Goal: Task Accomplishment & Management: Complete application form

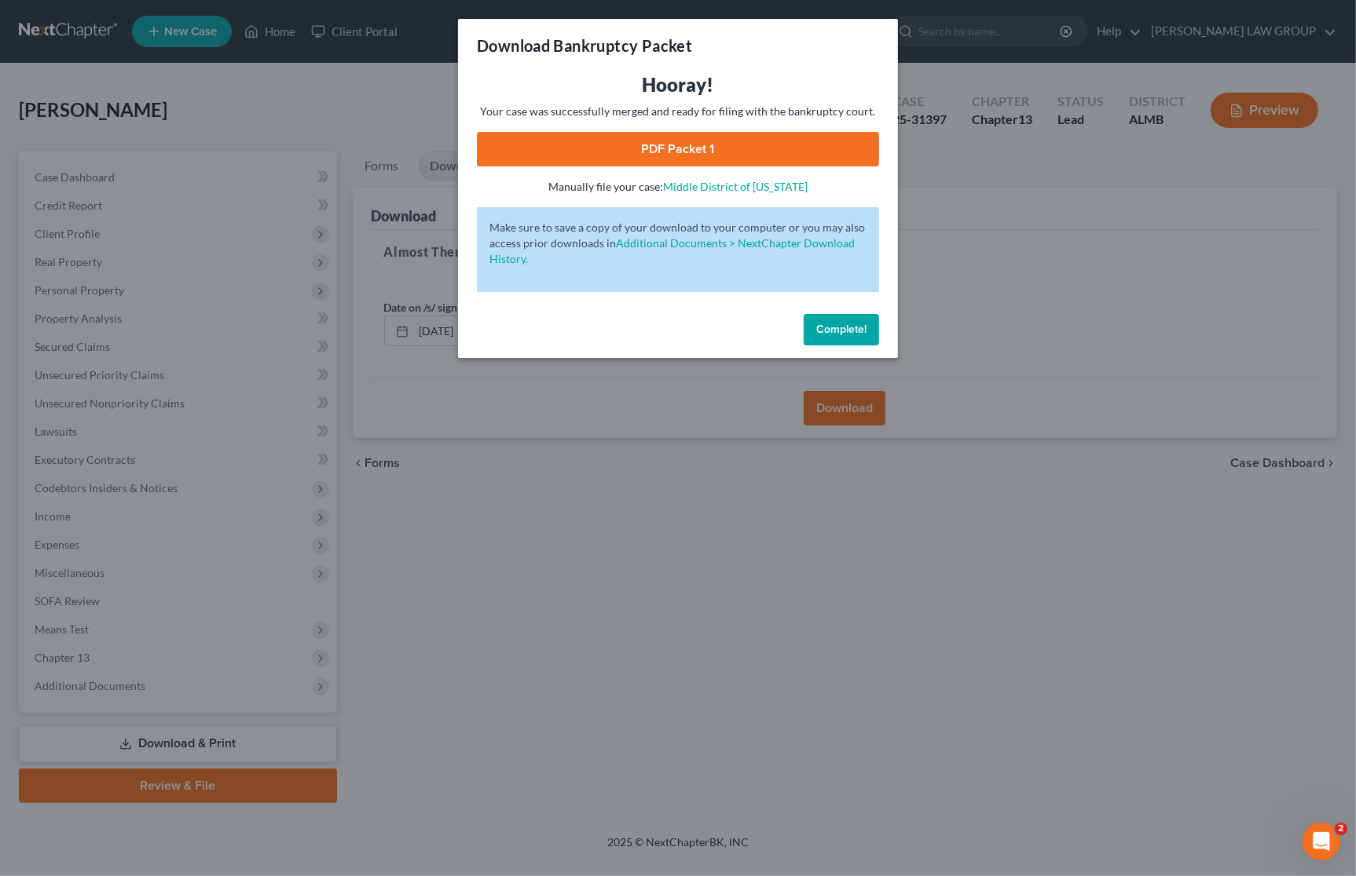
click at [1019, 205] on div "Download Bankruptcy Packet Hooray! Your case was successfully merged and ready …" at bounding box center [678, 438] width 1356 height 876
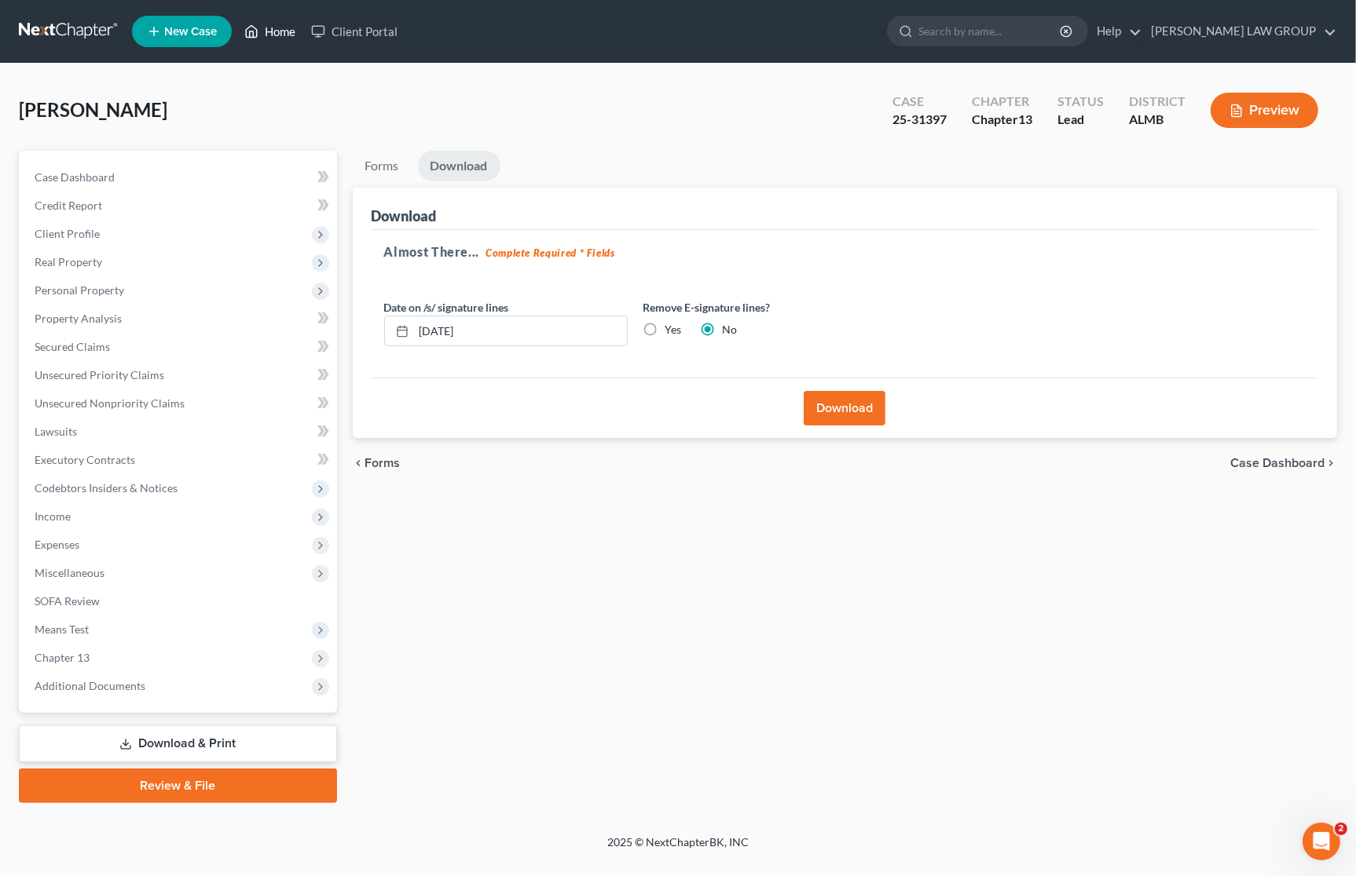
click at [275, 22] on link "Home" at bounding box center [269, 31] width 67 height 28
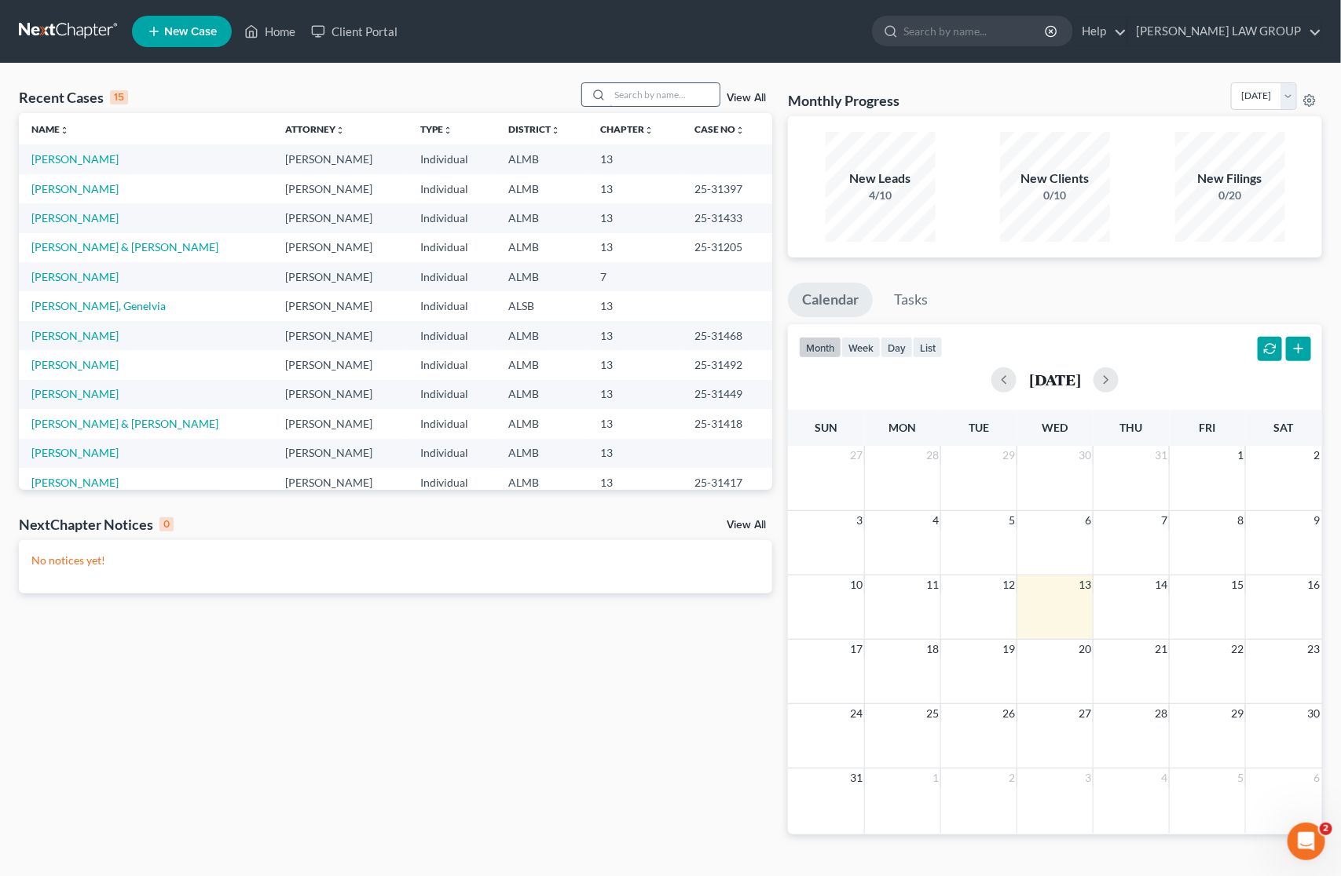
click at [632, 94] on input "search" at bounding box center [664, 94] width 110 height 23
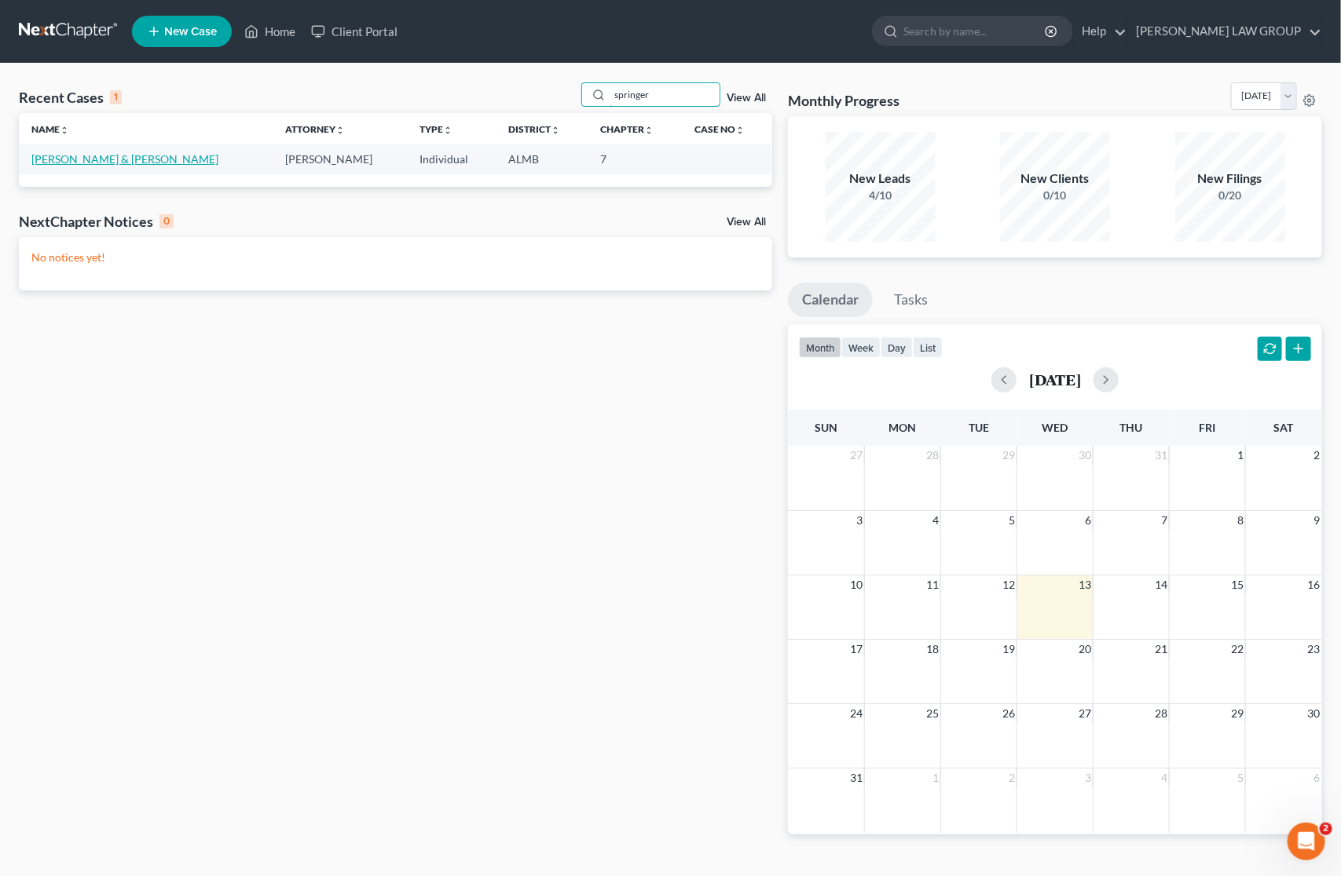
type input "springer"
click at [71, 154] on link "[PERSON_NAME] & [PERSON_NAME]" at bounding box center [124, 158] width 187 height 13
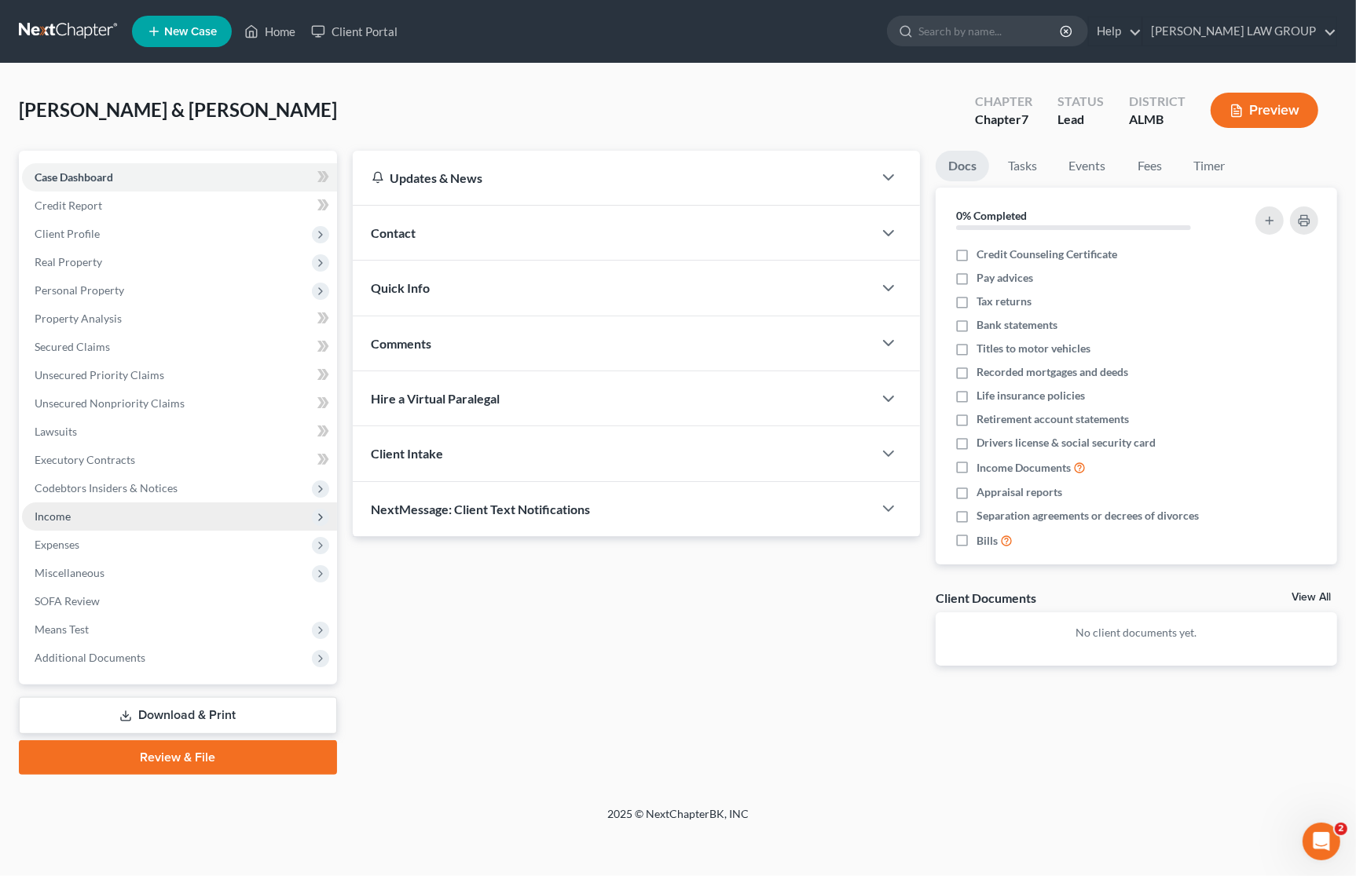
click at [71, 517] on span "Income" at bounding box center [179, 517] width 315 height 28
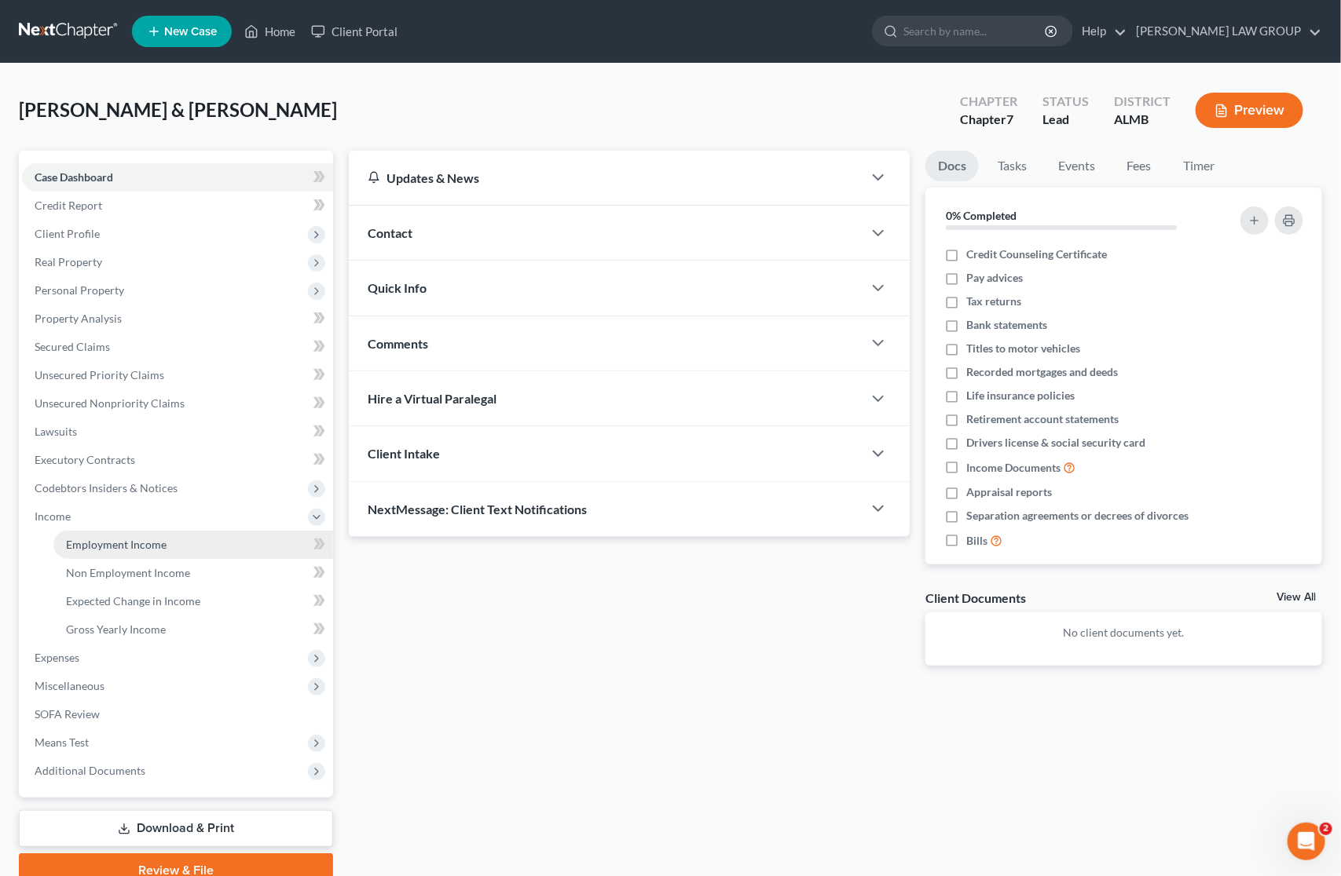
click at [94, 543] on span "Employment Income" at bounding box center [116, 544] width 101 height 13
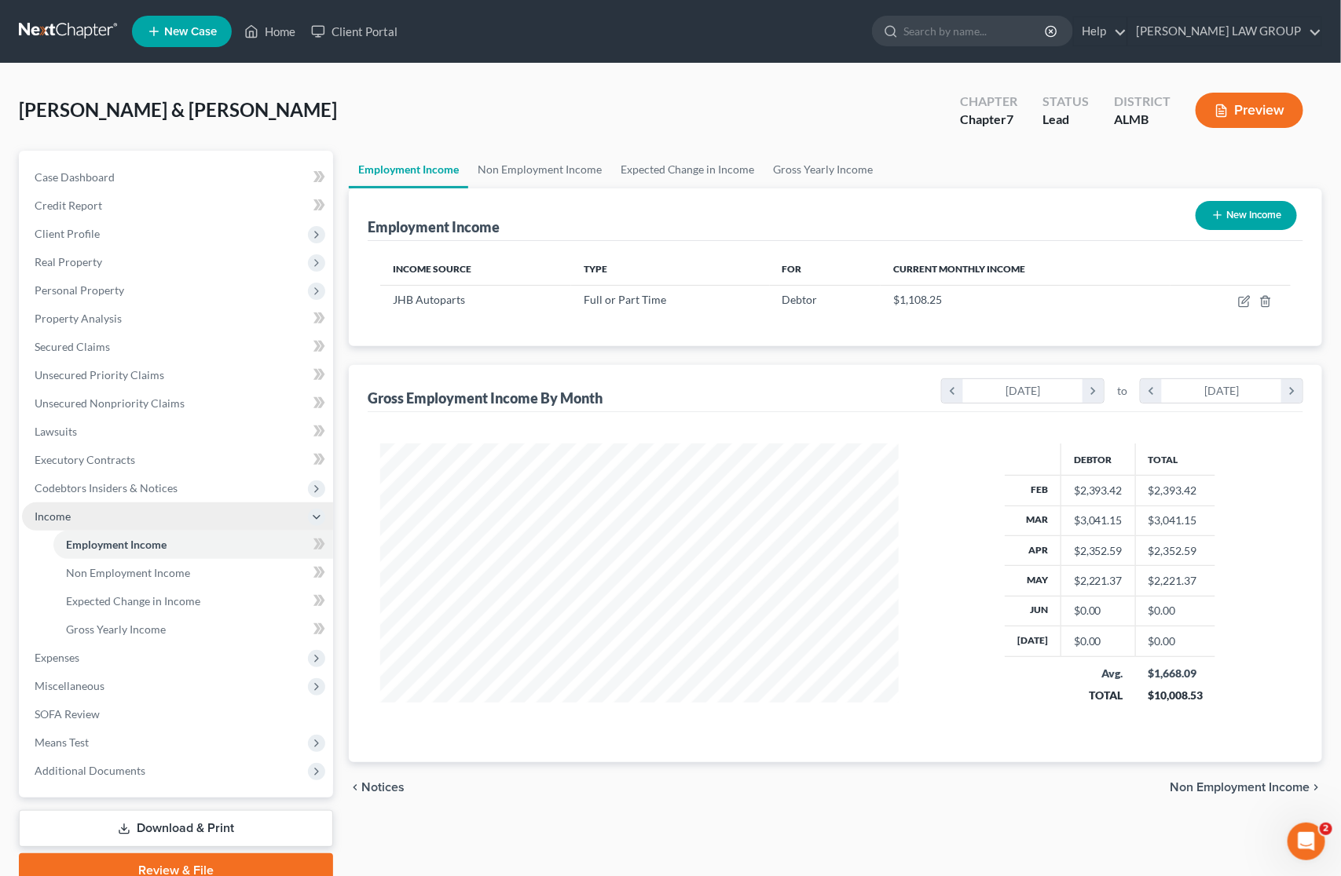
scroll to position [283, 550]
click at [104, 221] on span "Client Profile" at bounding box center [177, 234] width 311 height 28
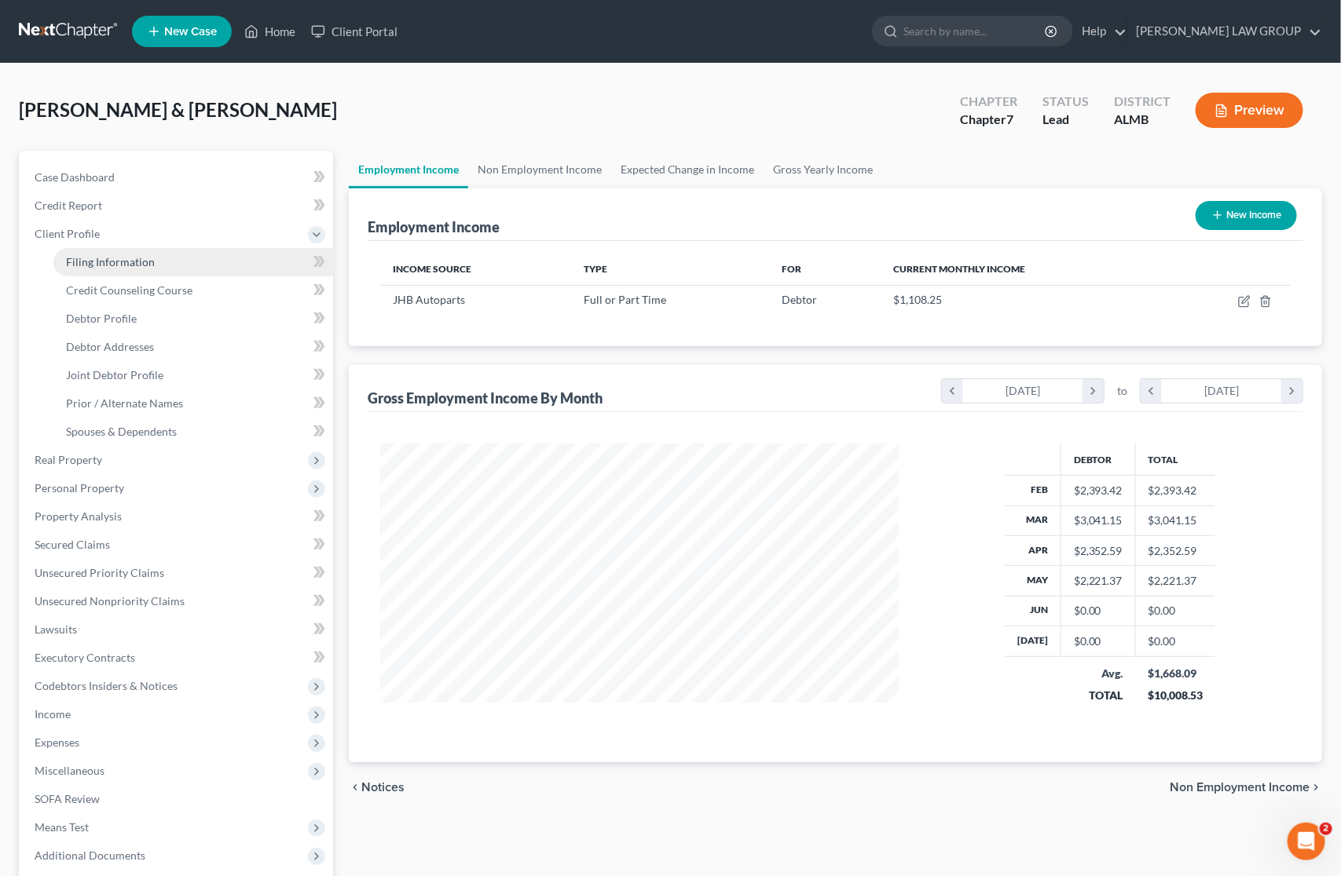
click at [90, 259] on span "Filing Information" at bounding box center [110, 261] width 89 height 13
select select "1"
select select "0"
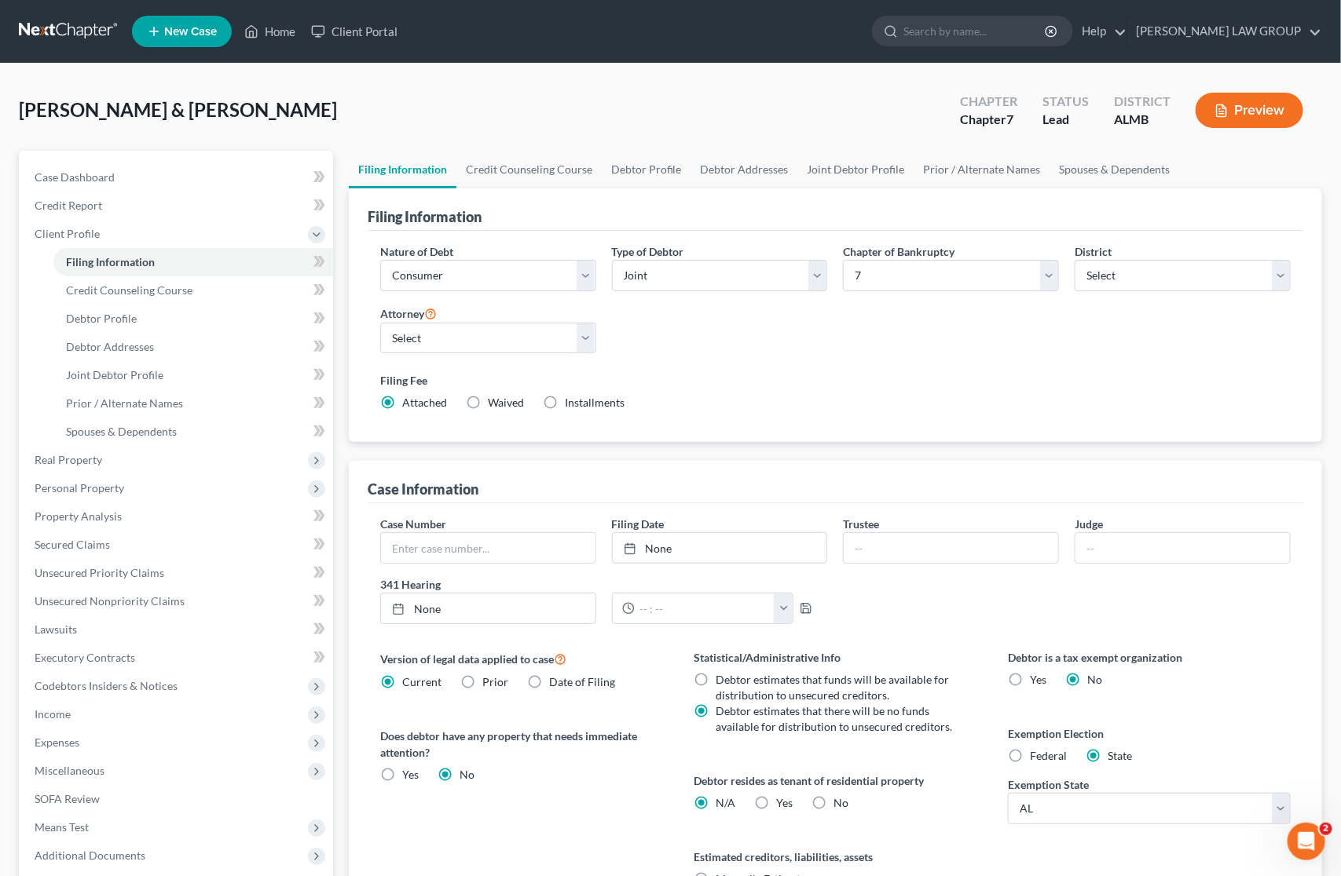
click at [565, 402] on label "Installments Installments" at bounding box center [595, 403] width 60 height 16
click at [571, 402] on input "Installments Installments" at bounding box center [576, 400] width 10 height 10
radio input "true"
radio input "false"
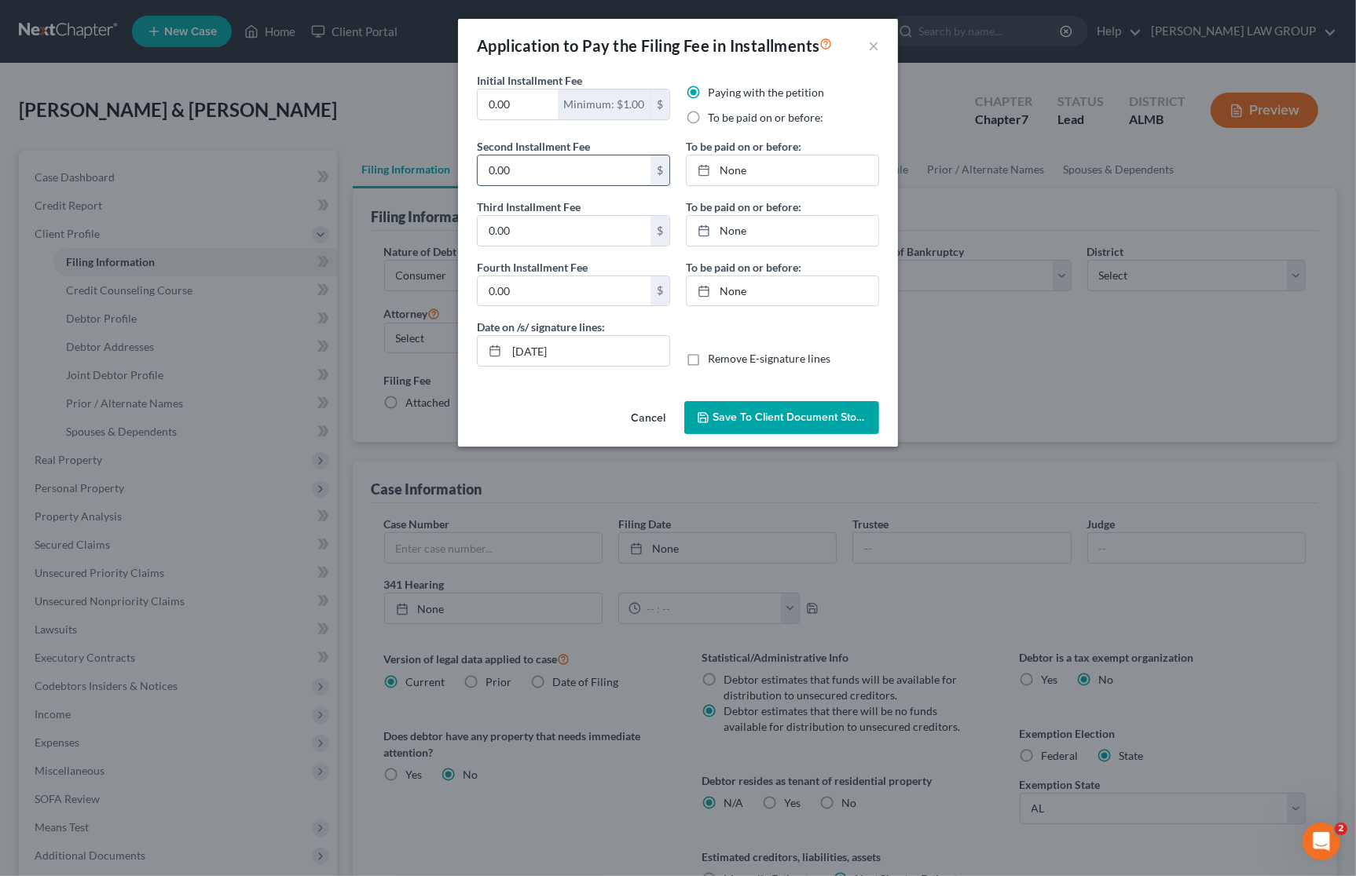
click at [540, 165] on input "0.00" at bounding box center [564, 171] width 173 height 30
type input "100"
click at [536, 291] on input "0.00" at bounding box center [564, 291] width 173 height 30
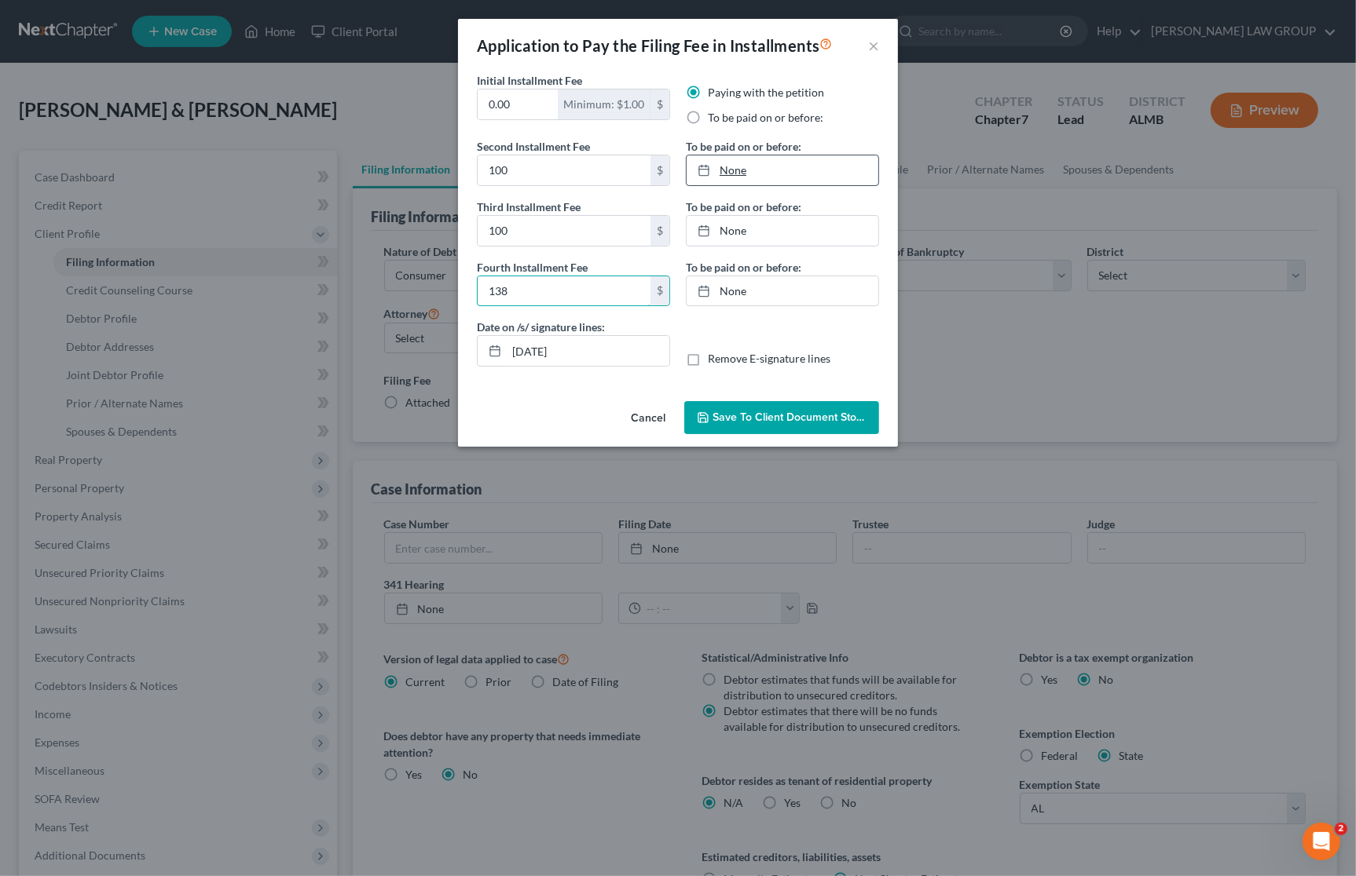
type input "138"
click at [759, 173] on link "None" at bounding box center [782, 171] width 192 height 30
type input "[DATE]"
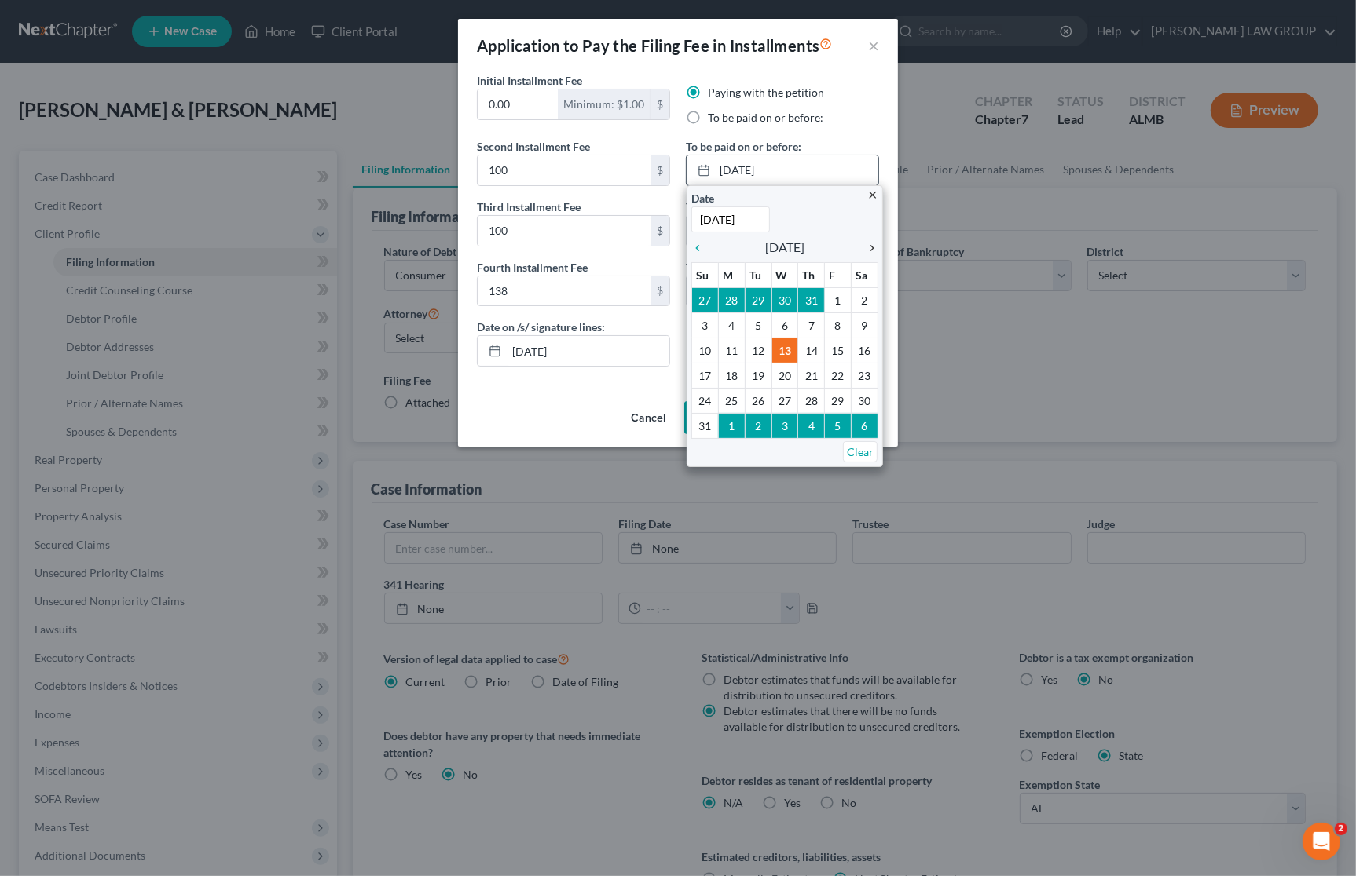
click at [873, 245] on icon "chevron_right" at bounding box center [868, 248] width 20 height 13
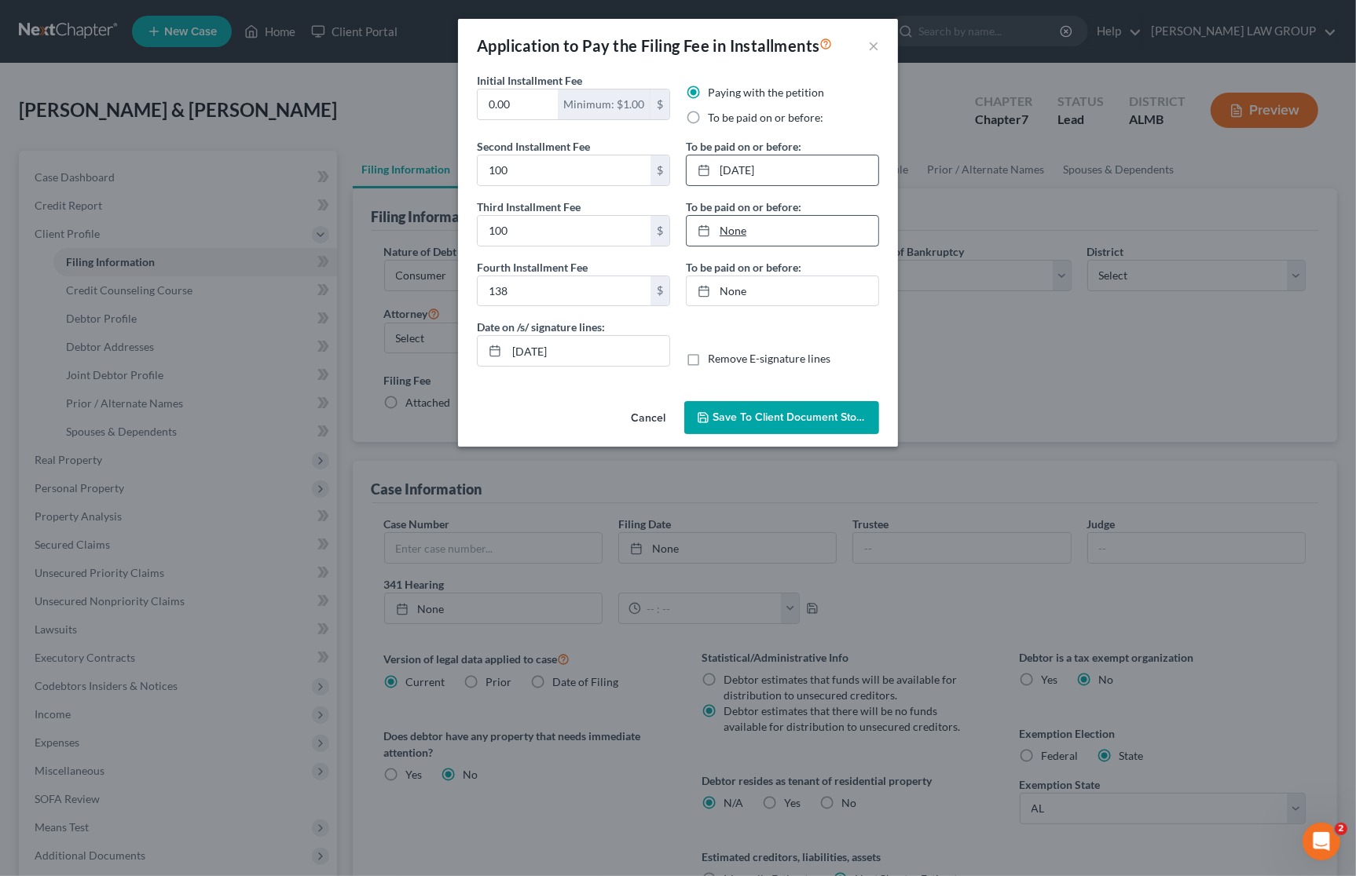
type input "[DATE]"
click at [832, 224] on link "None" at bounding box center [782, 231] width 192 height 30
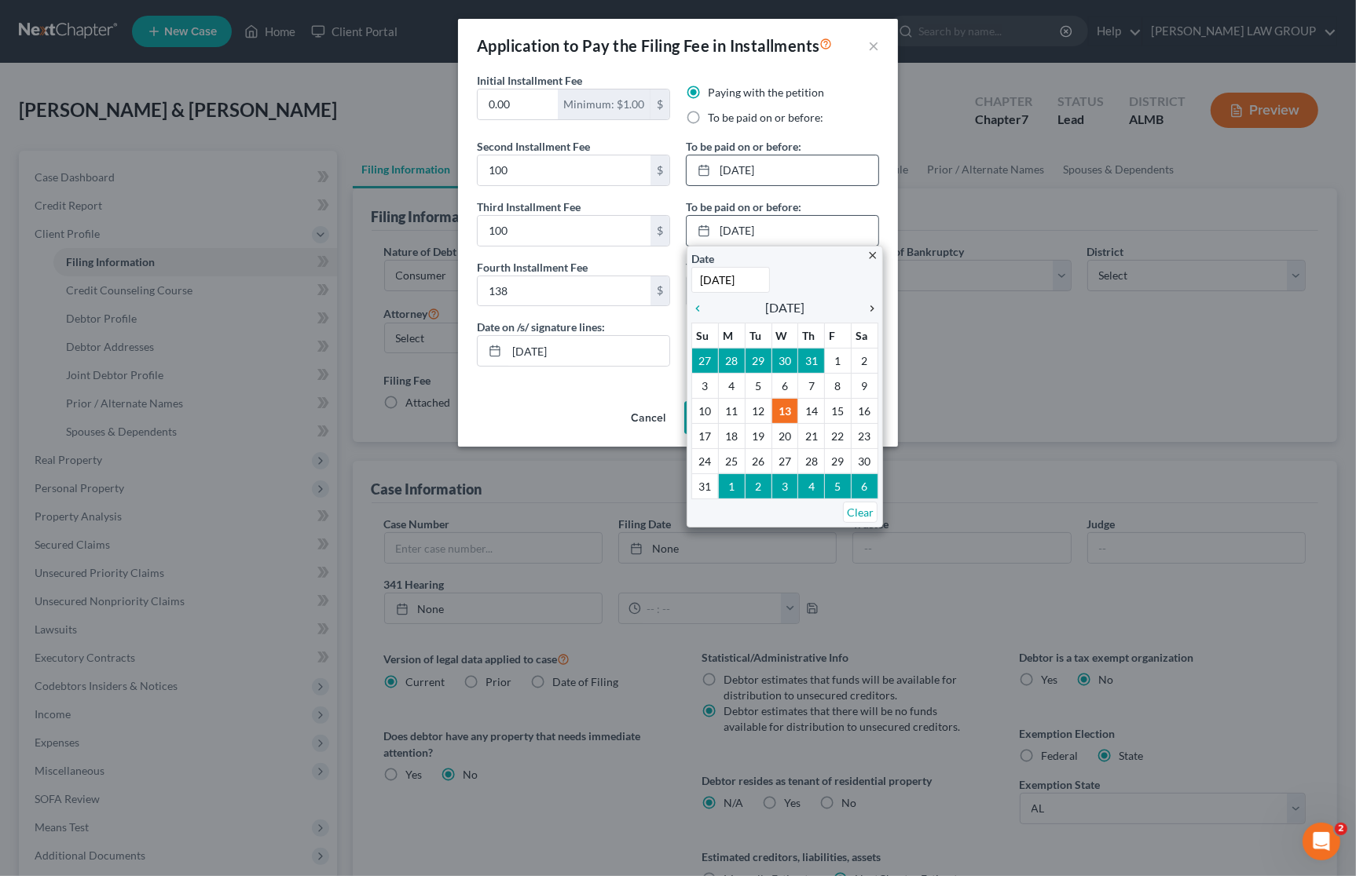
click at [873, 309] on icon "chevron_right" at bounding box center [868, 308] width 20 height 13
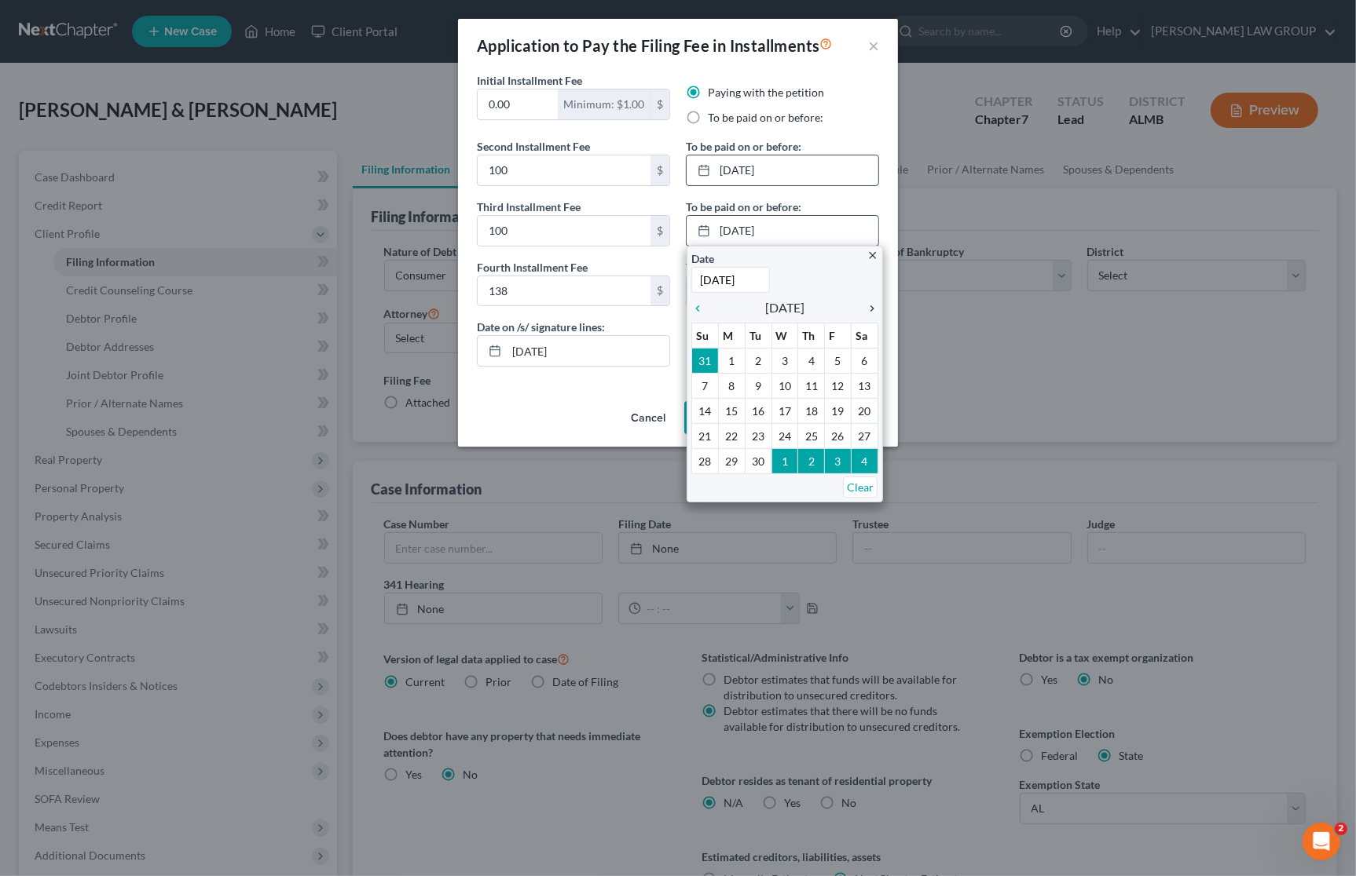
click at [873, 309] on icon "chevron_right" at bounding box center [868, 308] width 20 height 13
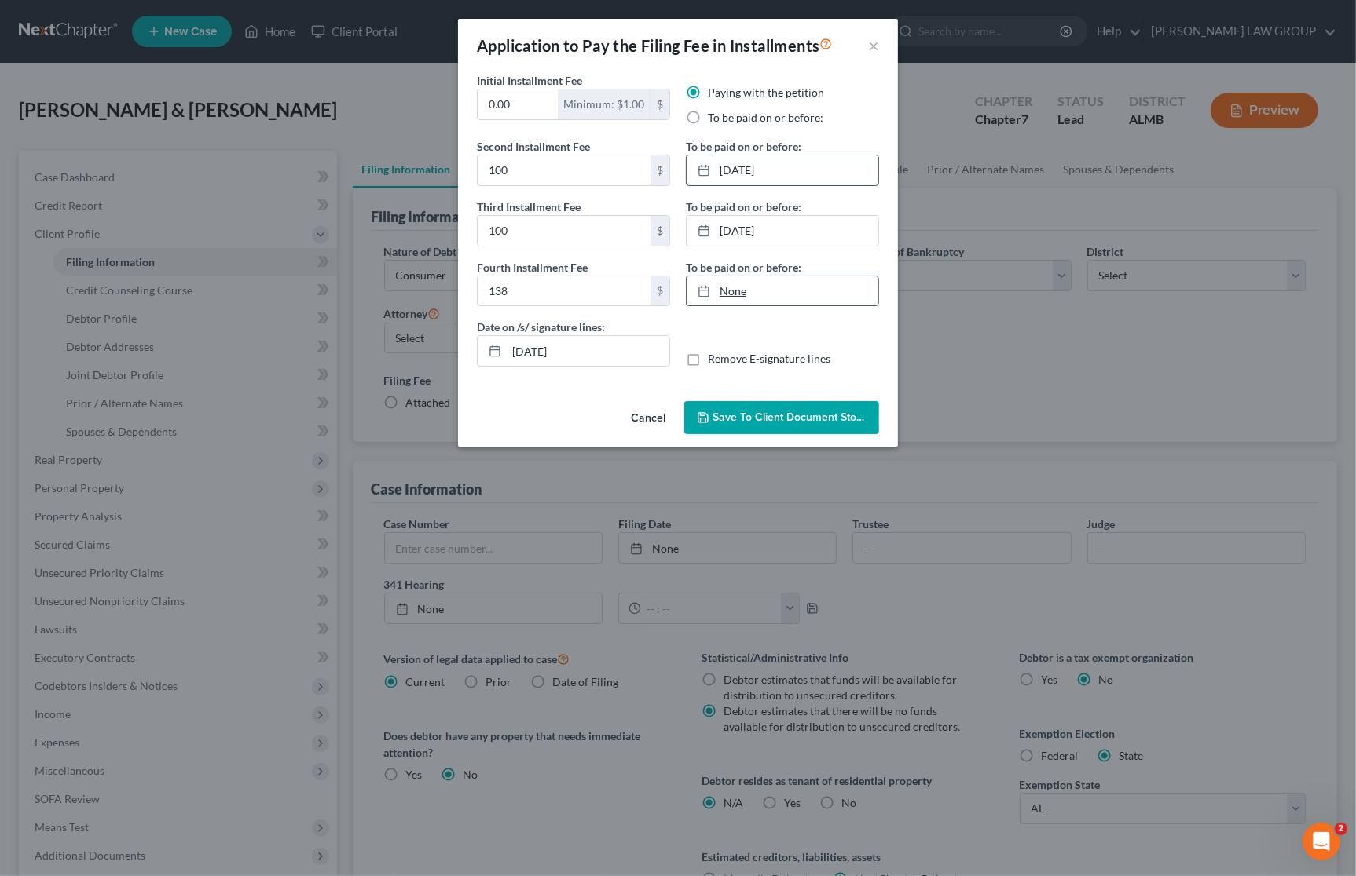
type input "[DATE]"
click at [811, 283] on link "None" at bounding box center [782, 291] width 192 height 30
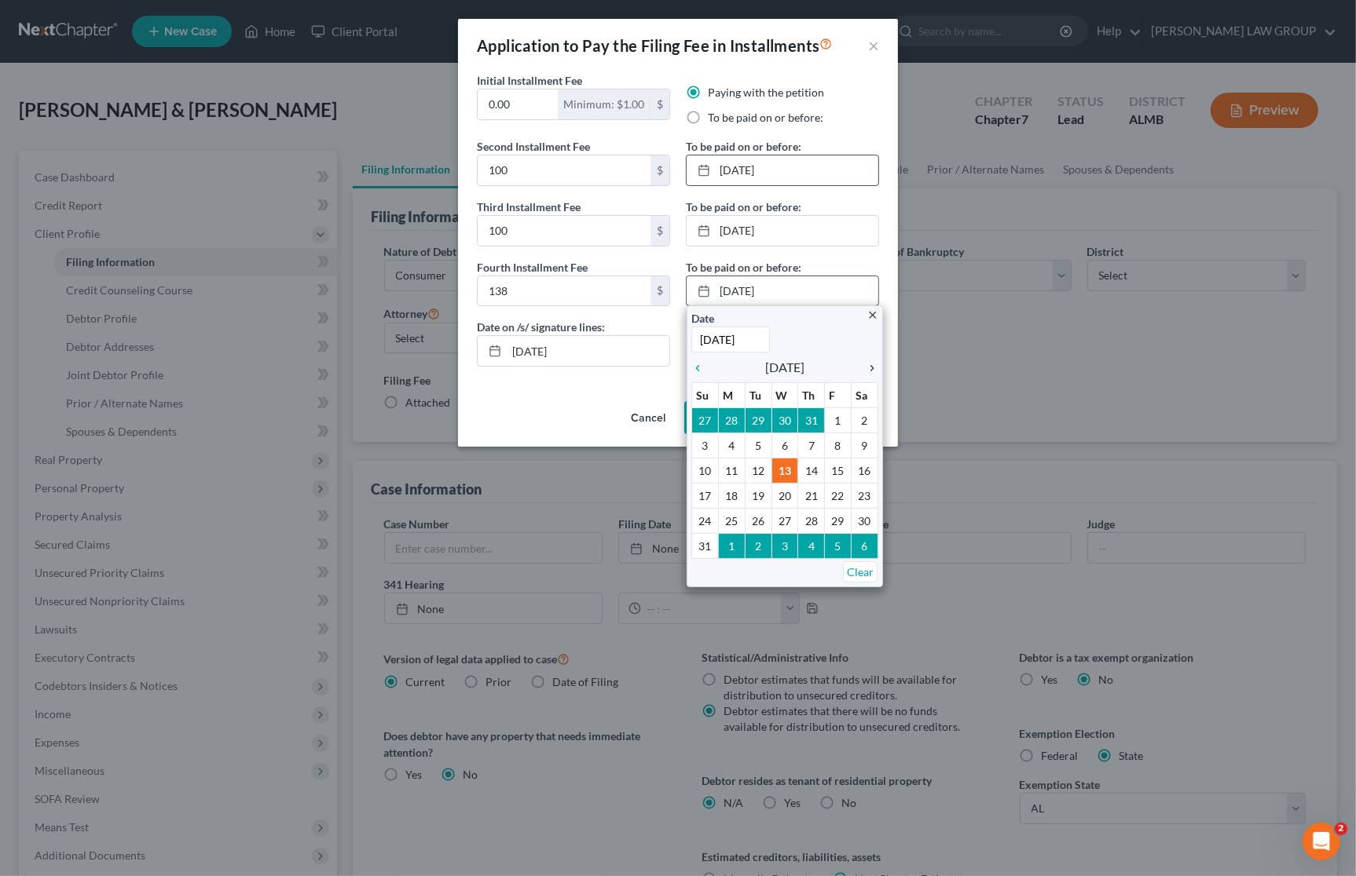
click at [872, 368] on icon "chevron_right" at bounding box center [868, 368] width 20 height 13
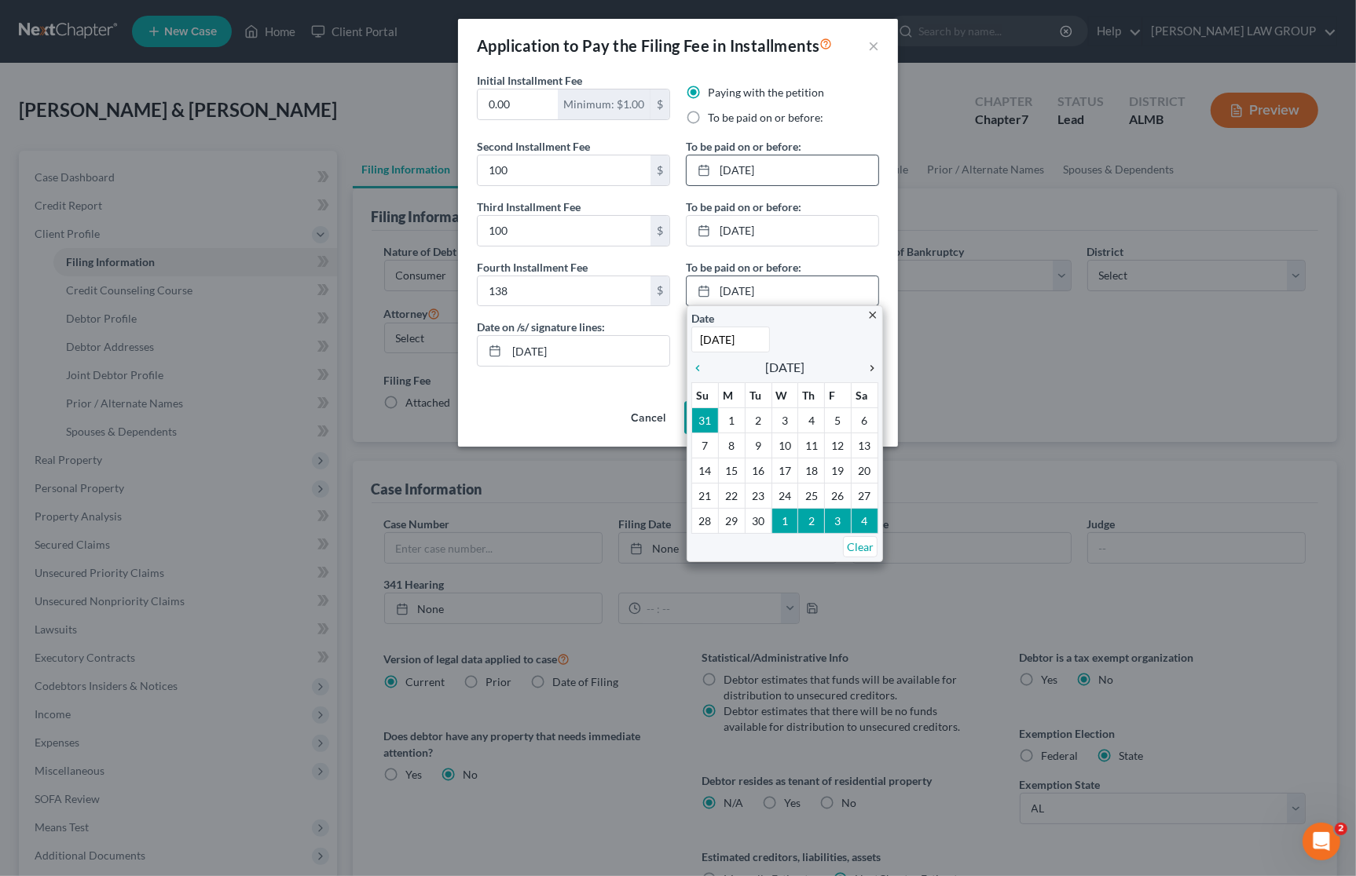
click at [872, 368] on icon "chevron_right" at bounding box center [868, 368] width 20 height 13
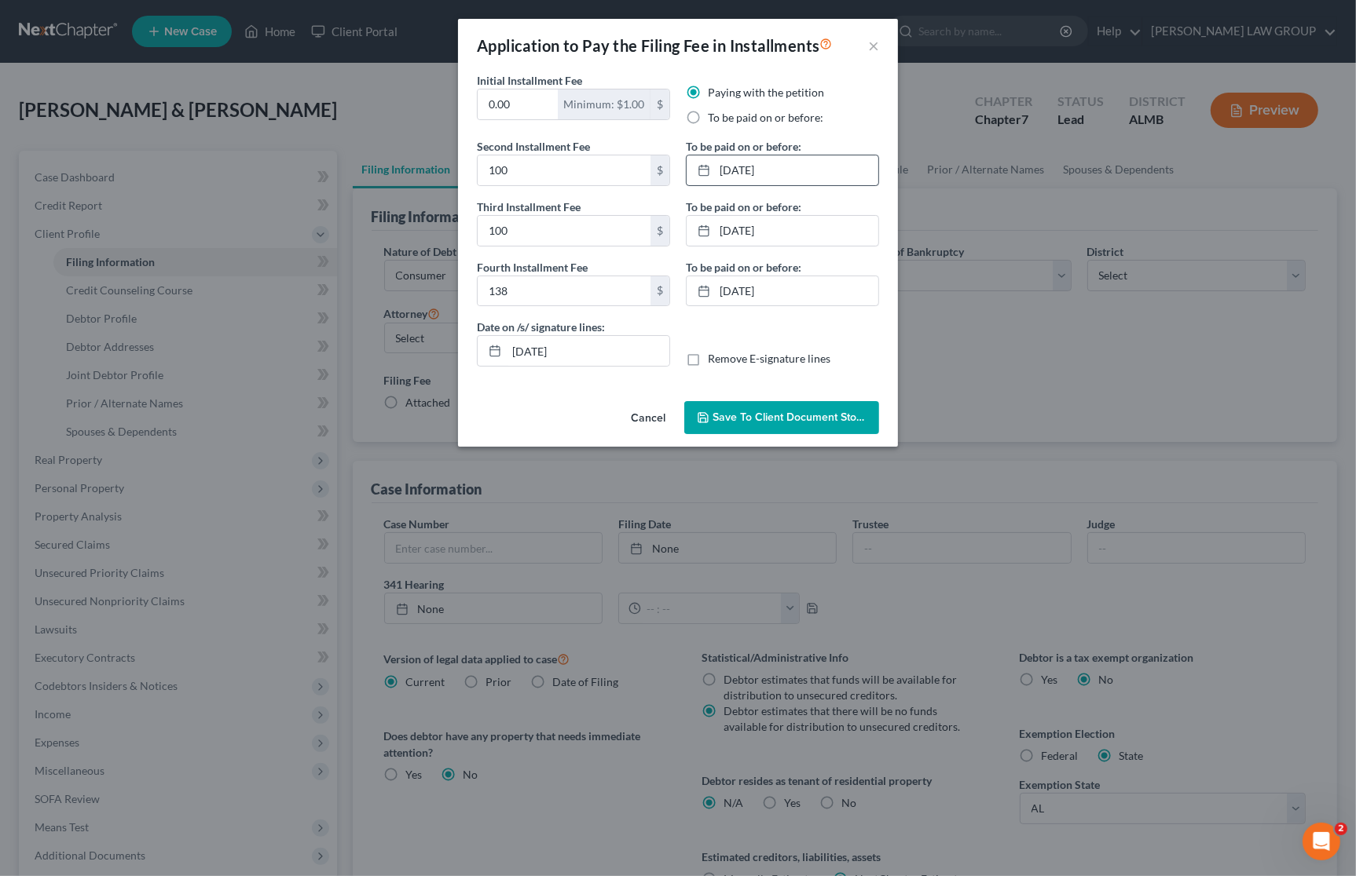
click at [792, 409] on button "Save to Client Document Storage" at bounding box center [781, 417] width 195 height 33
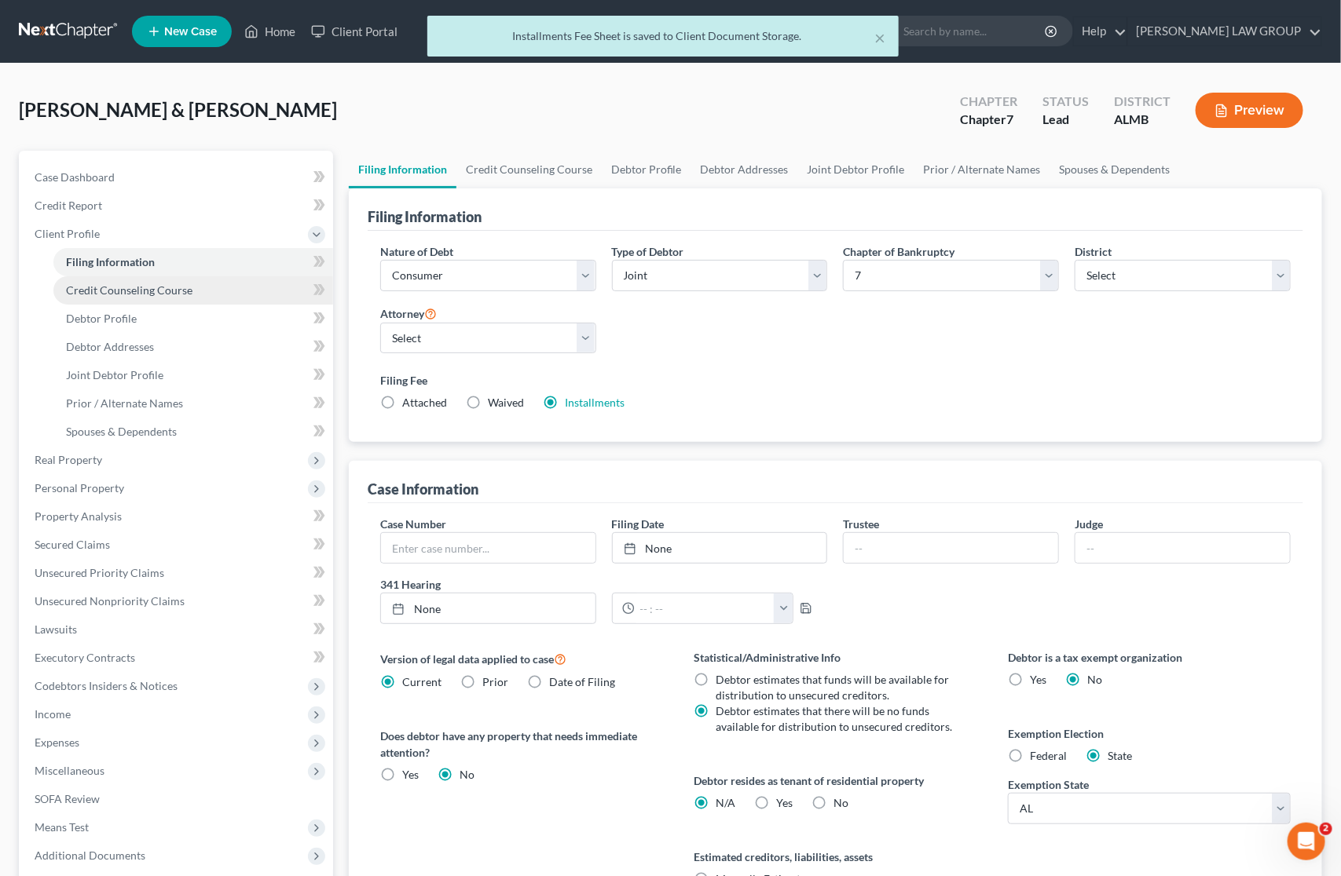
click at [188, 298] on link "Credit Counseling Course" at bounding box center [193, 290] width 280 height 28
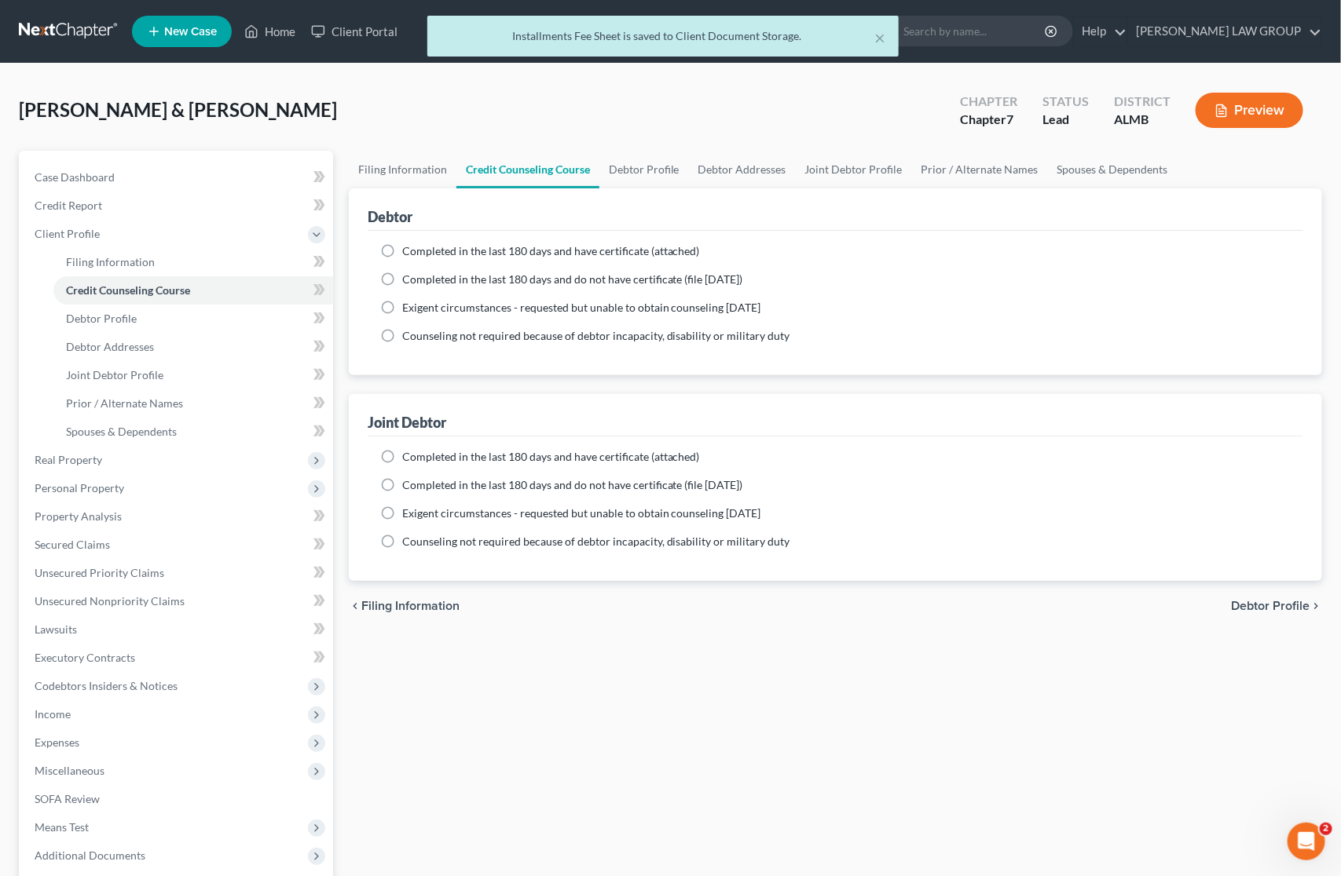
click at [402, 254] on label "Completed in the last 180 days and have certificate (attached)" at bounding box center [551, 251] width 298 height 16
click at [408, 254] on input "Completed in the last 180 days and have certificate (attached)" at bounding box center [413, 248] width 10 height 10
radio input "true"
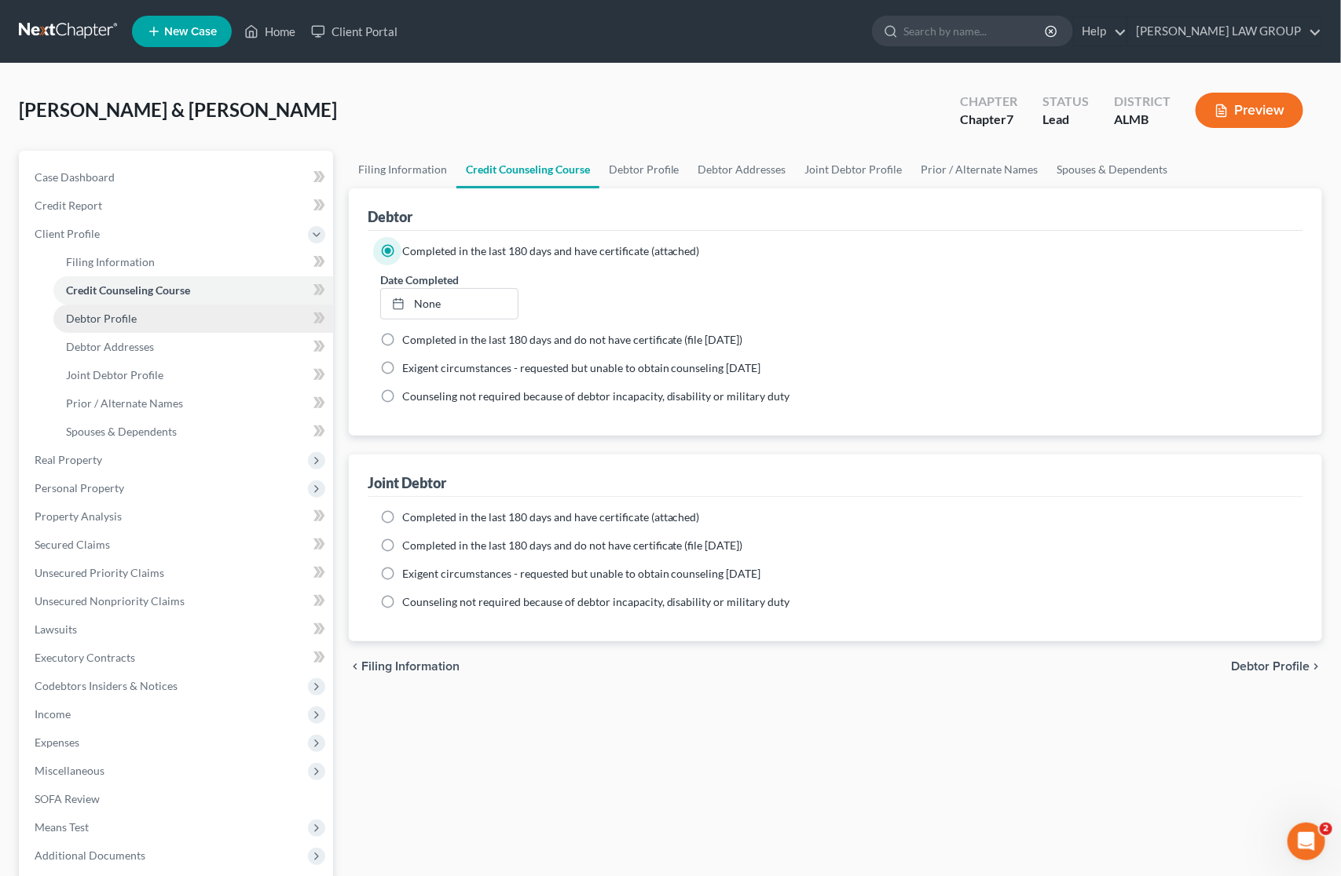
click at [108, 312] on span "Debtor Profile" at bounding box center [101, 318] width 71 height 13
select select "1"
select select "4"
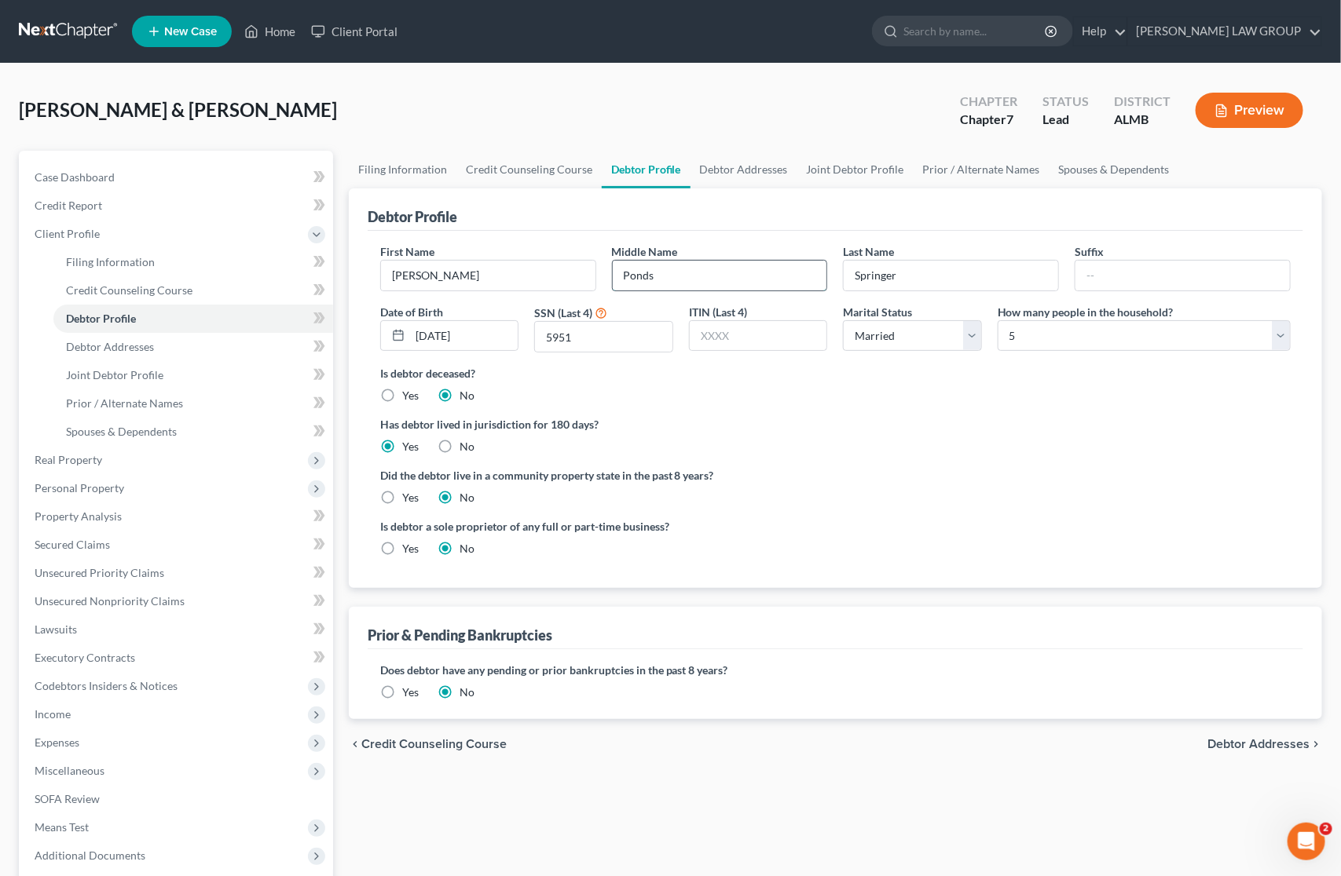
click at [748, 269] on input "Ponds" at bounding box center [720, 276] width 214 height 30
click at [161, 406] on span "Prior / Alternate Names" at bounding box center [124, 403] width 117 height 13
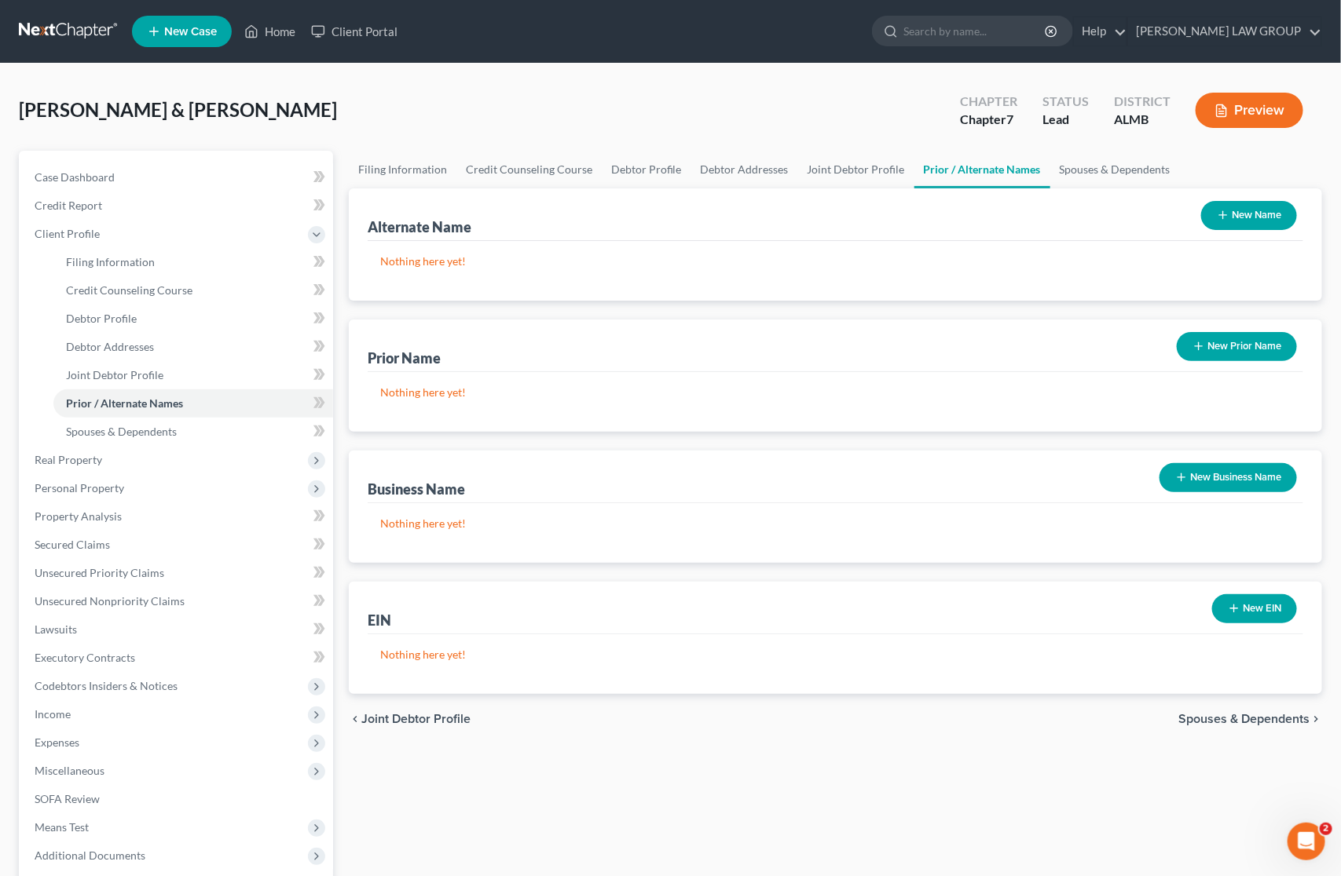
click at [1242, 217] on button "New Name" at bounding box center [1249, 215] width 96 height 29
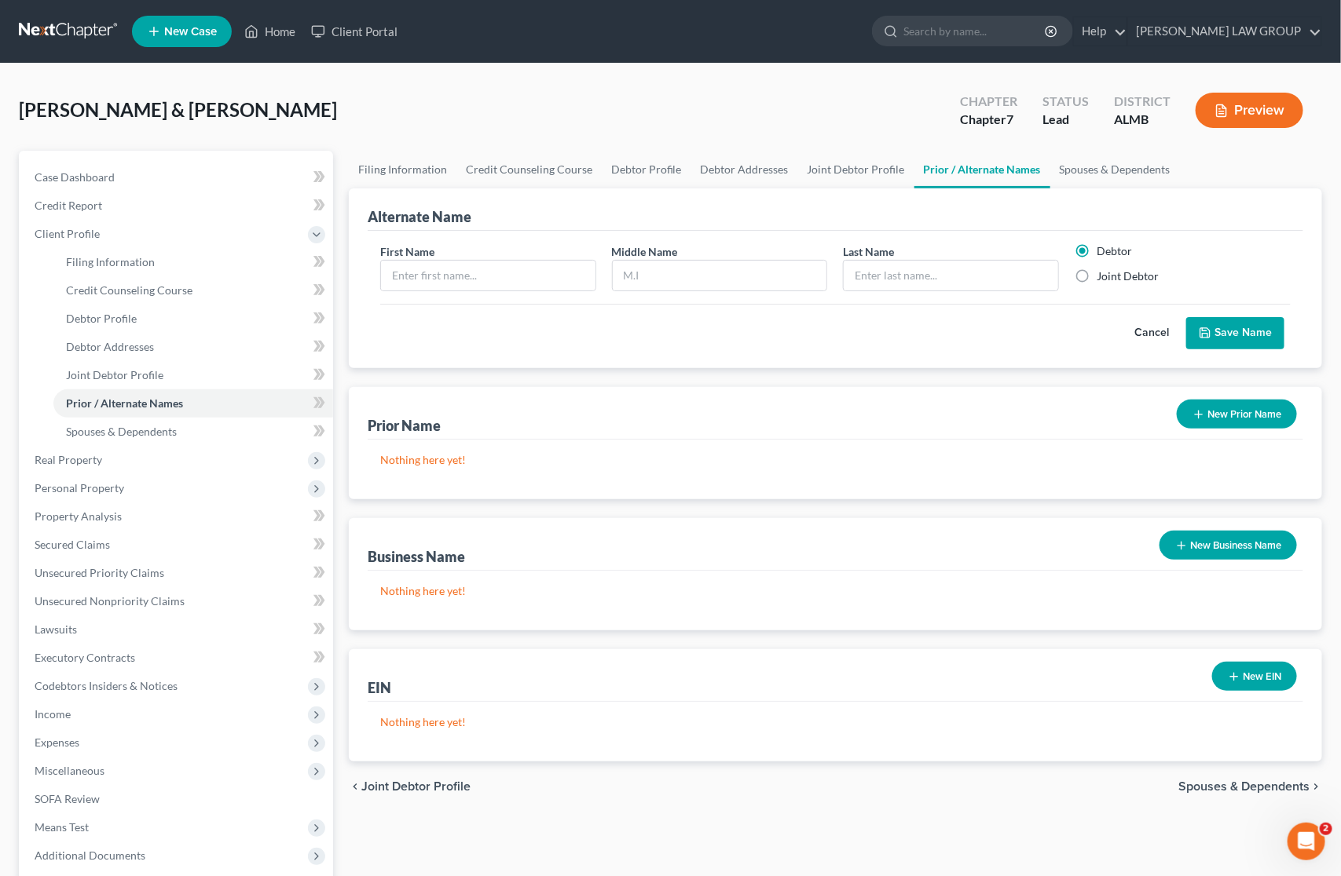
click at [1096, 276] on label "Joint Debtor" at bounding box center [1127, 277] width 62 height 16
click at [1103, 276] on input "Joint Debtor" at bounding box center [1108, 274] width 10 height 10
radio input "true"
radio input "false"
click at [468, 269] on input "text" at bounding box center [488, 276] width 214 height 30
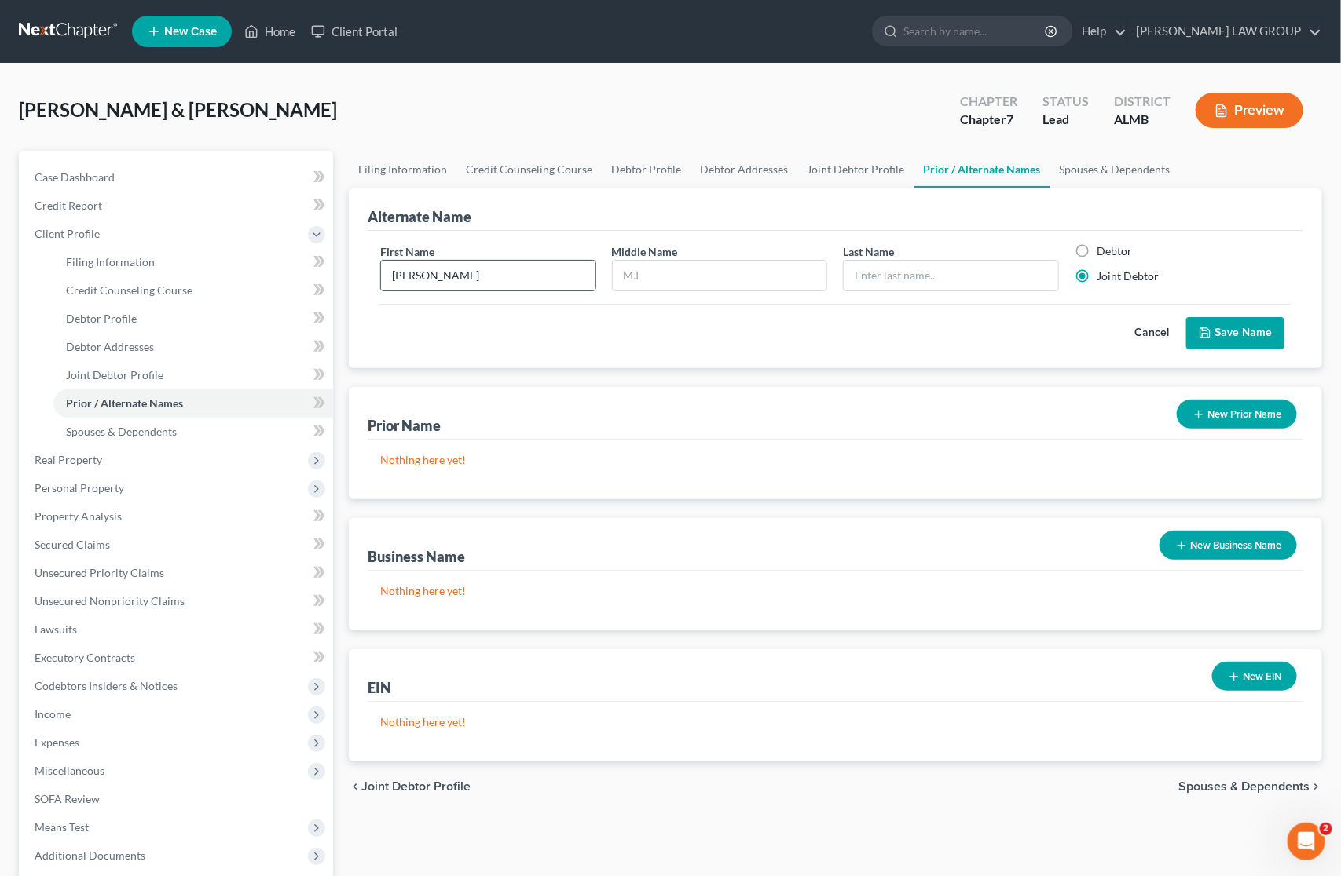
type input "[PERSON_NAME]"
type input "Ponds"
type input "Springer"
click at [1265, 335] on button "Save Name" at bounding box center [1235, 333] width 98 height 33
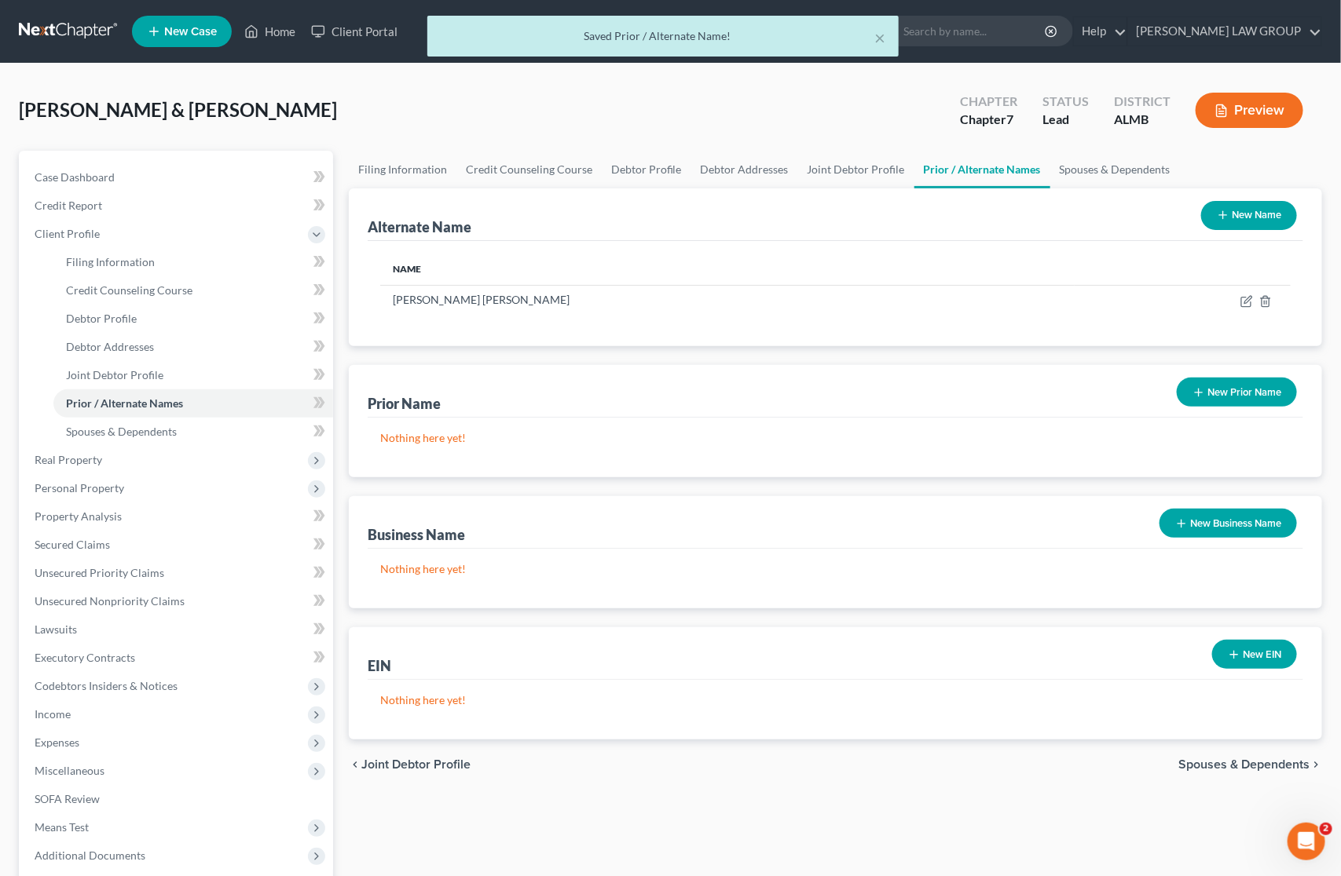
click at [1250, 220] on button "New Name" at bounding box center [1249, 215] width 96 height 29
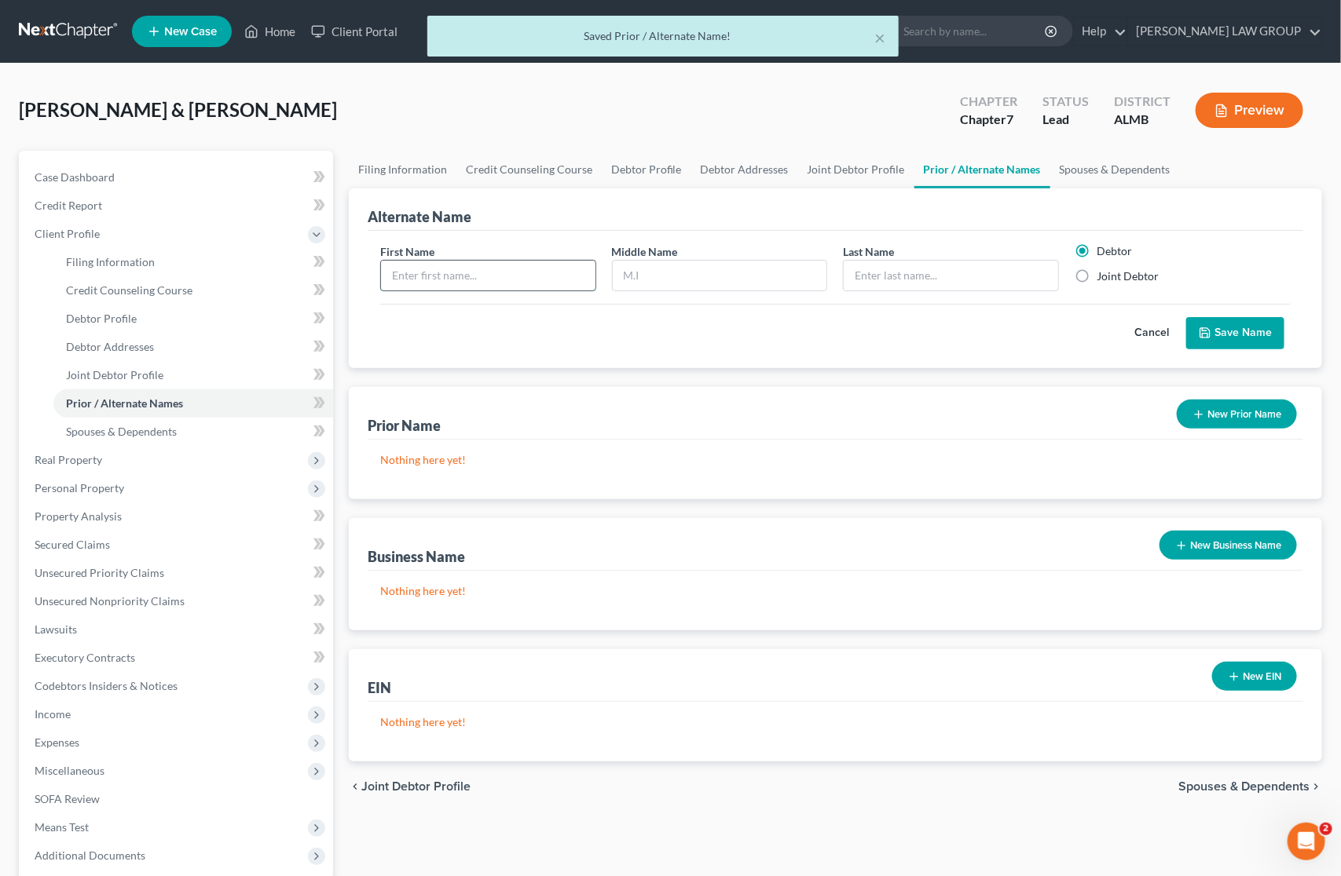
click at [562, 277] on input "text" at bounding box center [488, 276] width 214 height 30
type input "[PERSON_NAME]"
type input "P"
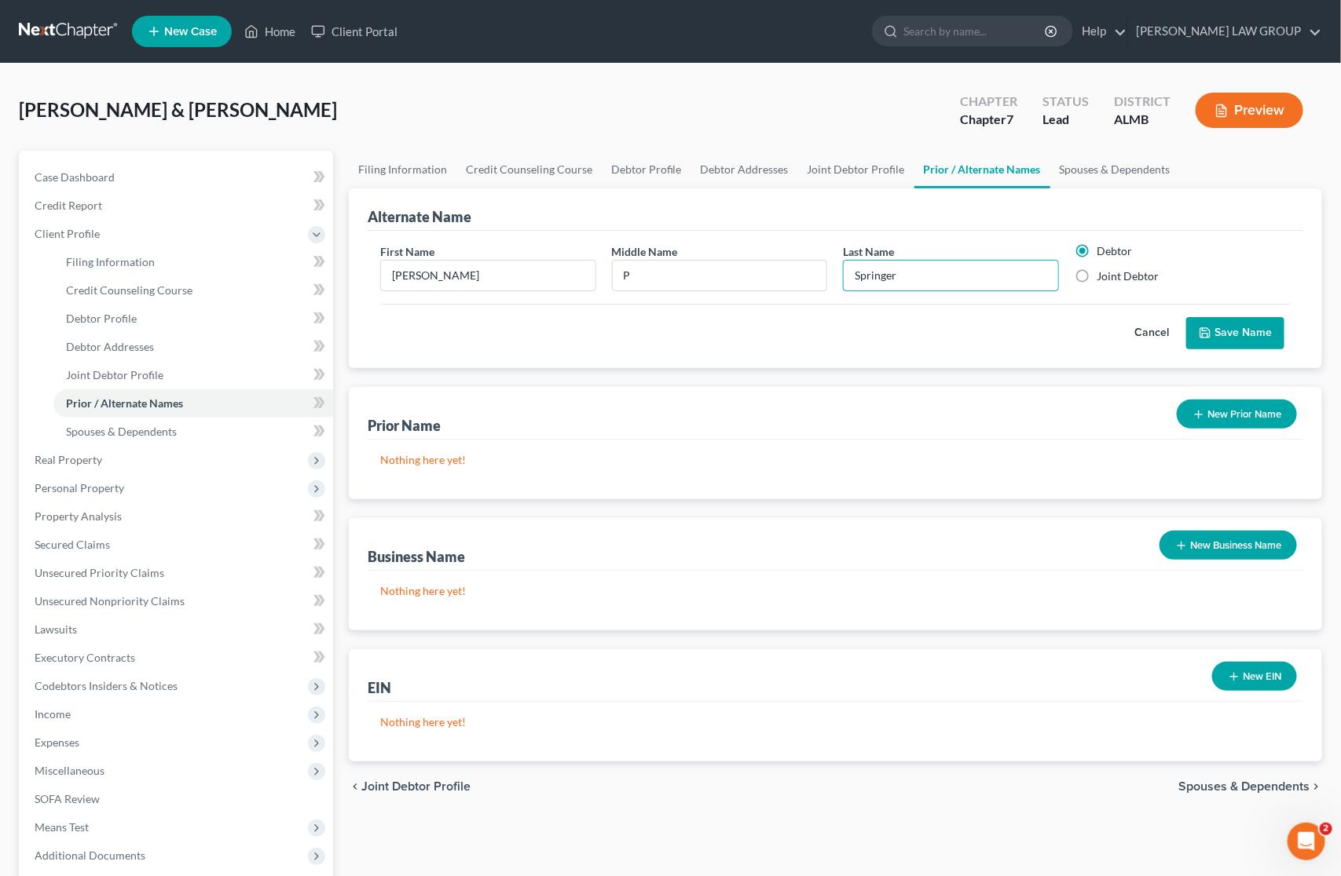
type input "Springer"
click at [1096, 273] on label "Joint Debtor" at bounding box center [1127, 277] width 62 height 16
click at [1103, 273] on input "Joint Debtor" at bounding box center [1108, 274] width 10 height 10
radio input "true"
radio input "false"
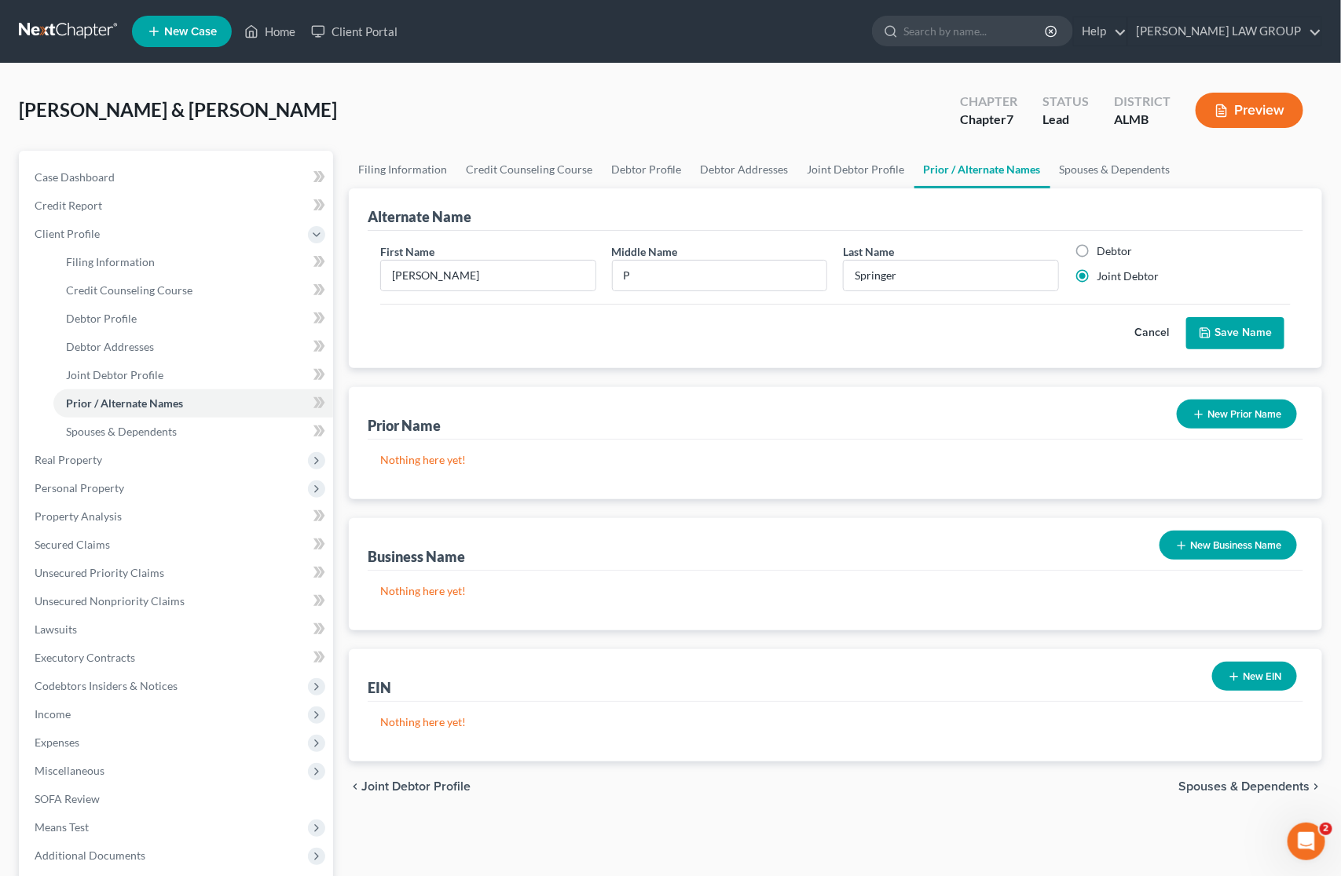
click at [1217, 324] on button "Save Name" at bounding box center [1235, 333] width 98 height 33
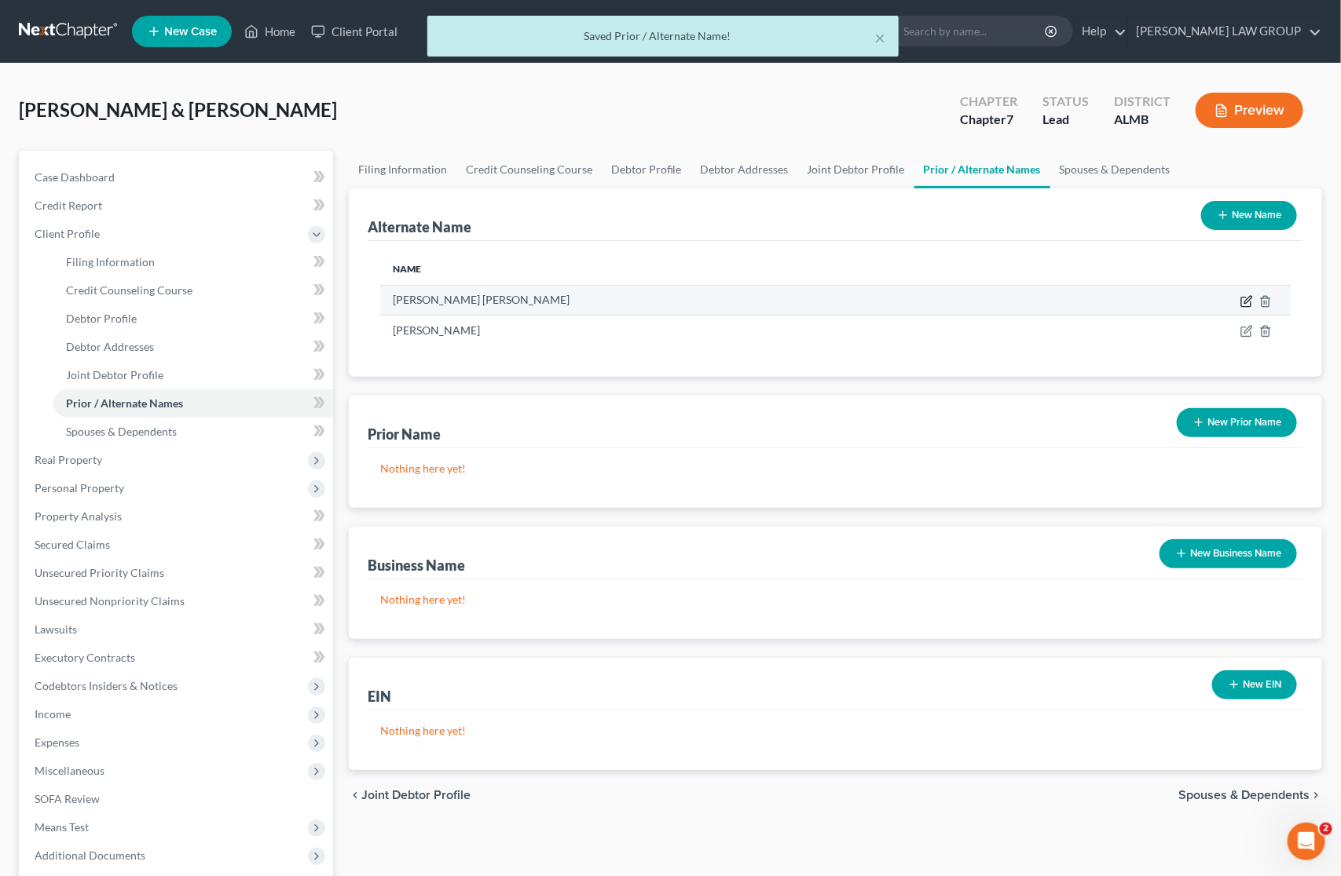
click at [1246, 299] on icon at bounding box center [1246, 301] width 13 height 13
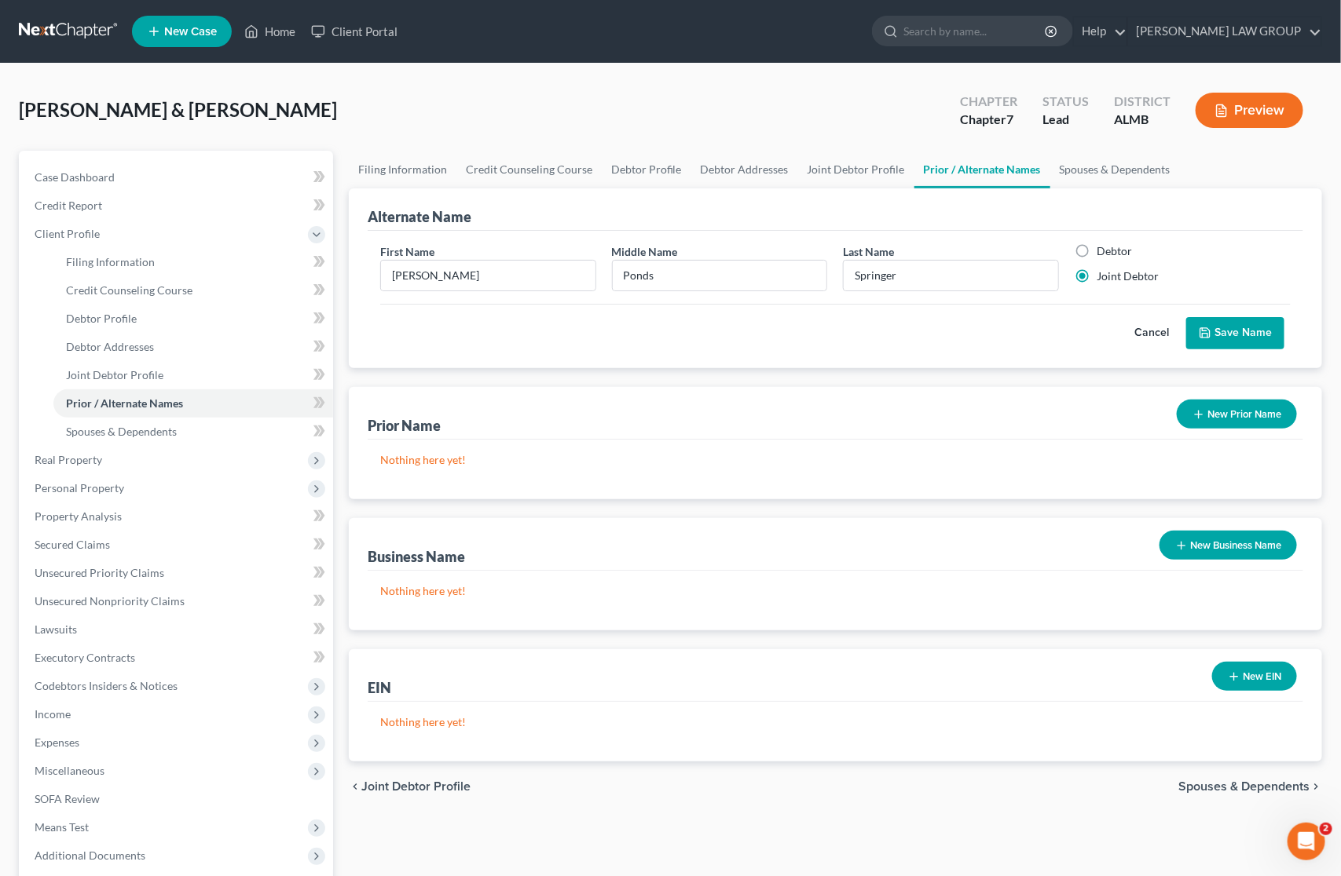
click at [1233, 332] on button "Save Name" at bounding box center [1235, 333] width 98 height 33
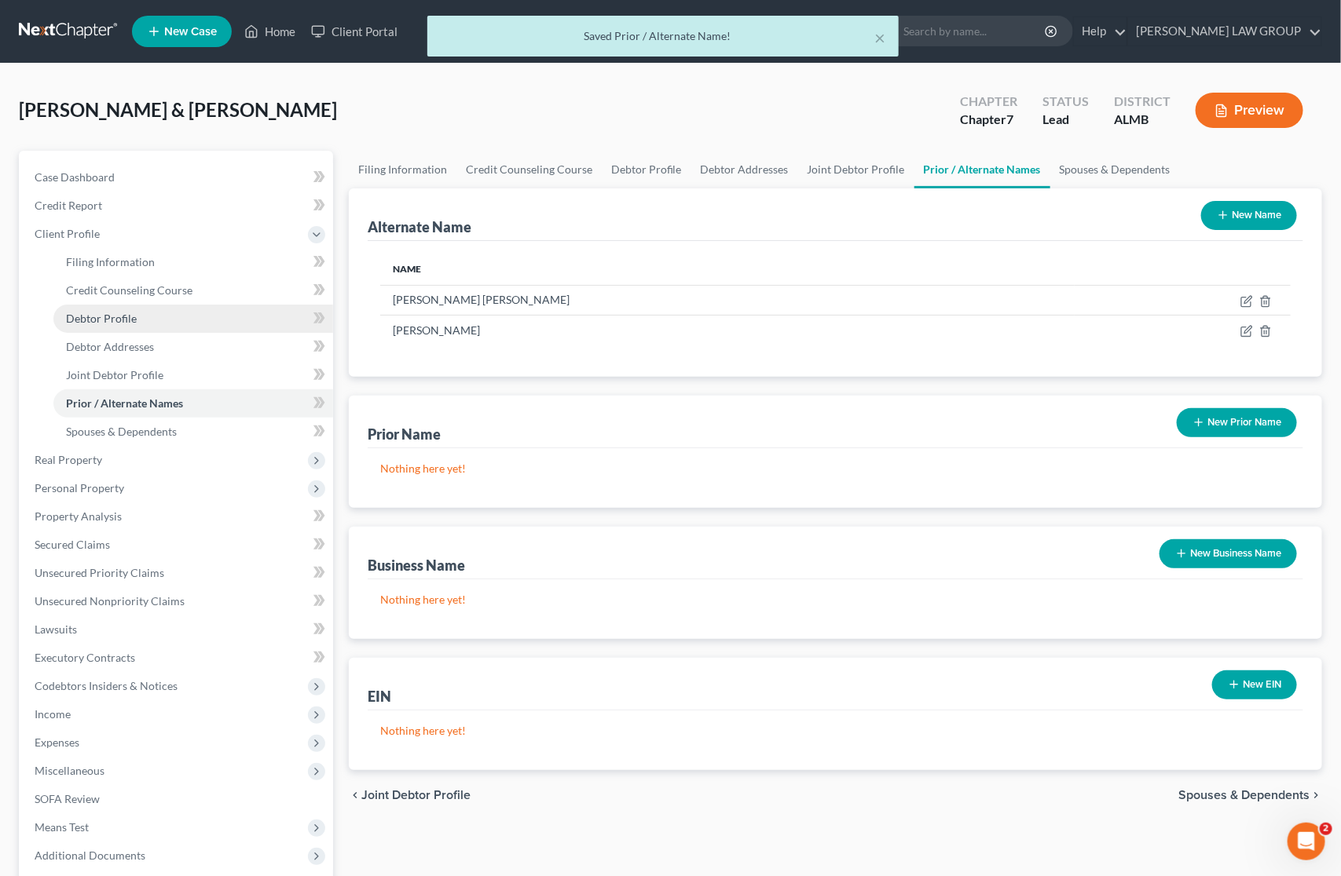
click at [134, 312] on span "Debtor Profile" at bounding box center [101, 318] width 71 height 13
select select "1"
select select "4"
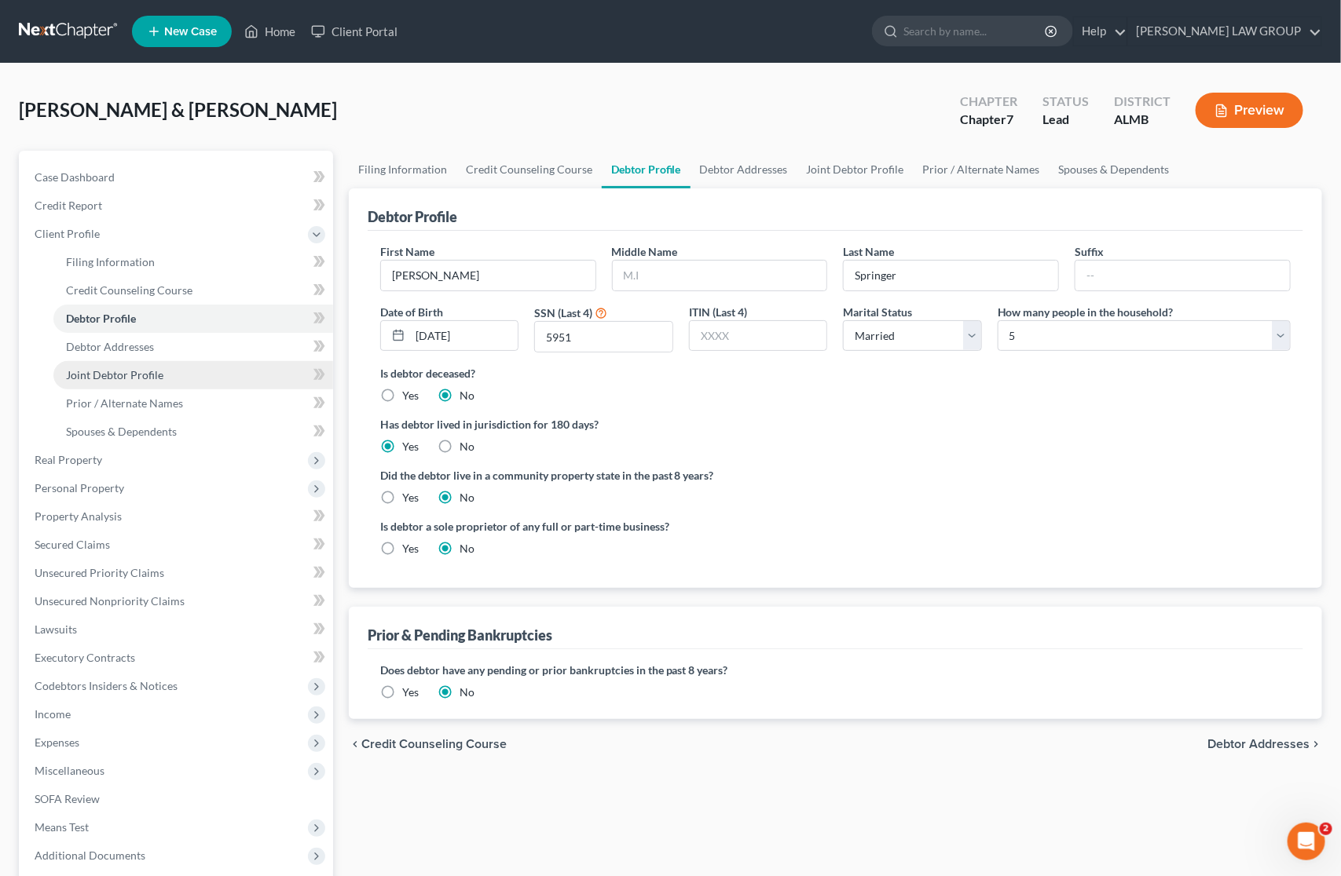
click at [128, 377] on span "Joint Debtor Profile" at bounding box center [114, 374] width 97 height 13
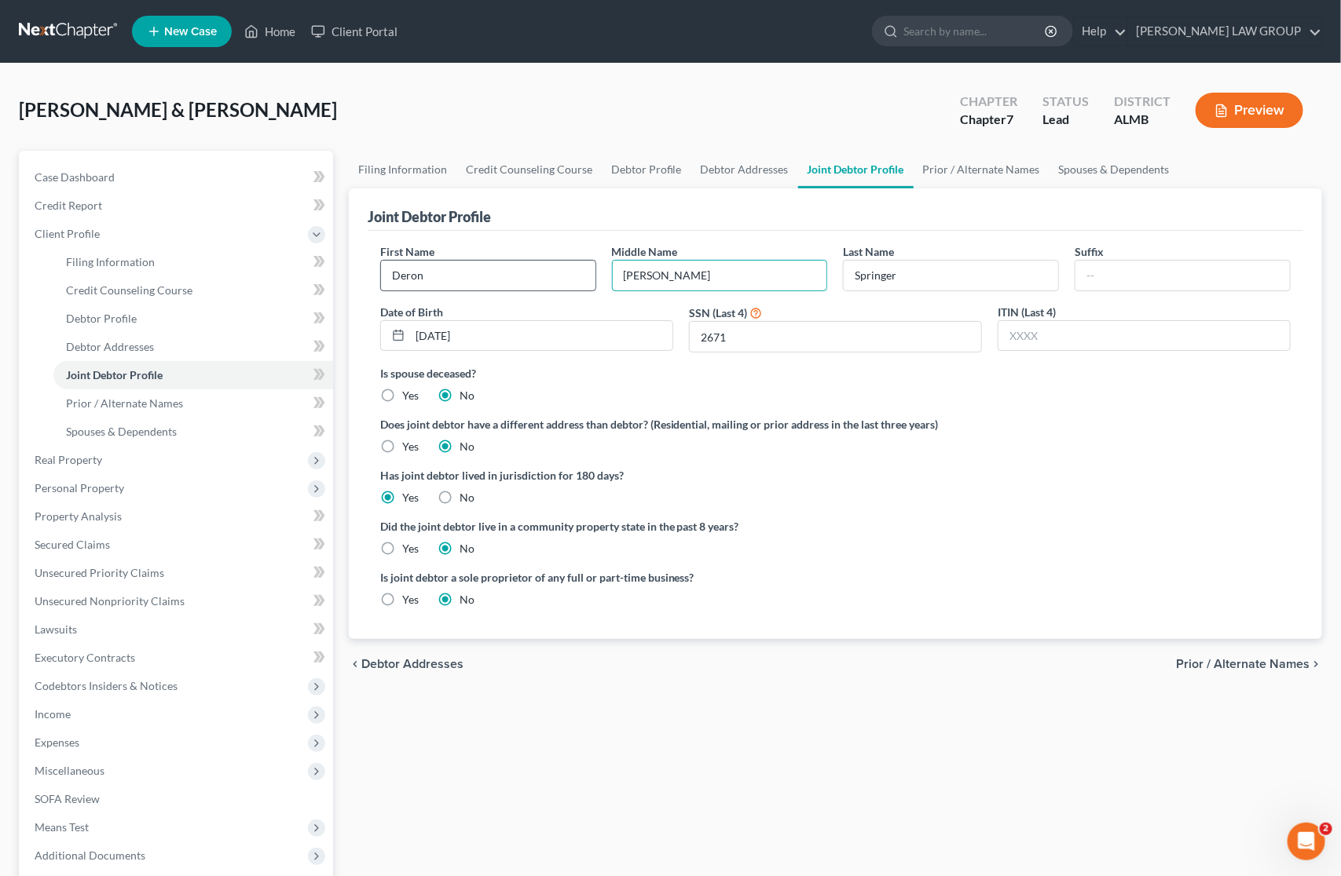
drag, startPoint x: 724, startPoint y: 281, endPoint x: 542, endPoint y: 287, distance: 182.3
click at [542, 287] on div "First Name [PERSON_NAME] Middle Name [PERSON_NAME] Name [PERSON_NAME] Suffix Da…" at bounding box center [835, 304] width 926 height 122
click at [142, 434] on span "Spouses & Dependents" at bounding box center [121, 431] width 111 height 13
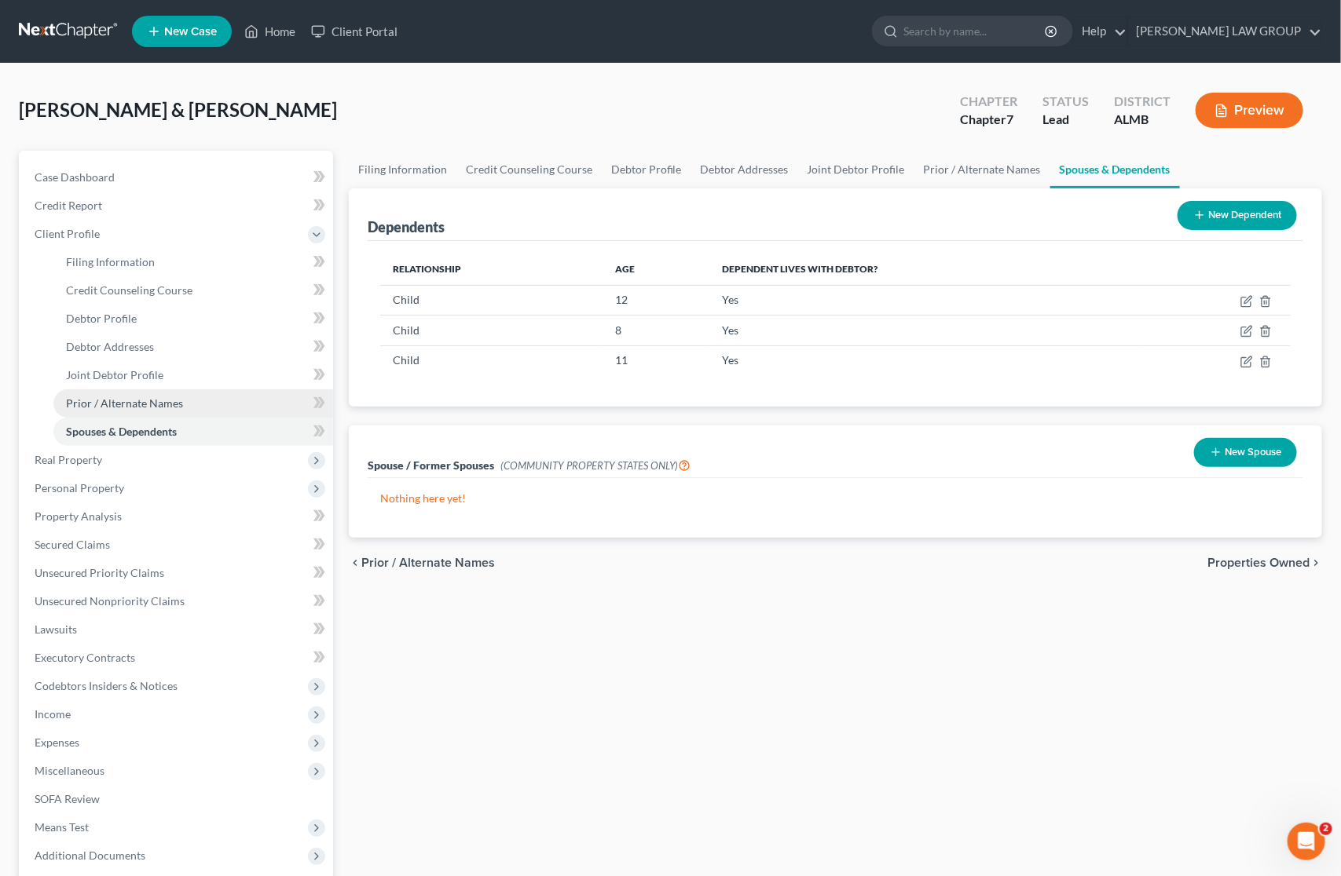
click at [153, 399] on span "Prior / Alternate Names" at bounding box center [124, 403] width 117 height 13
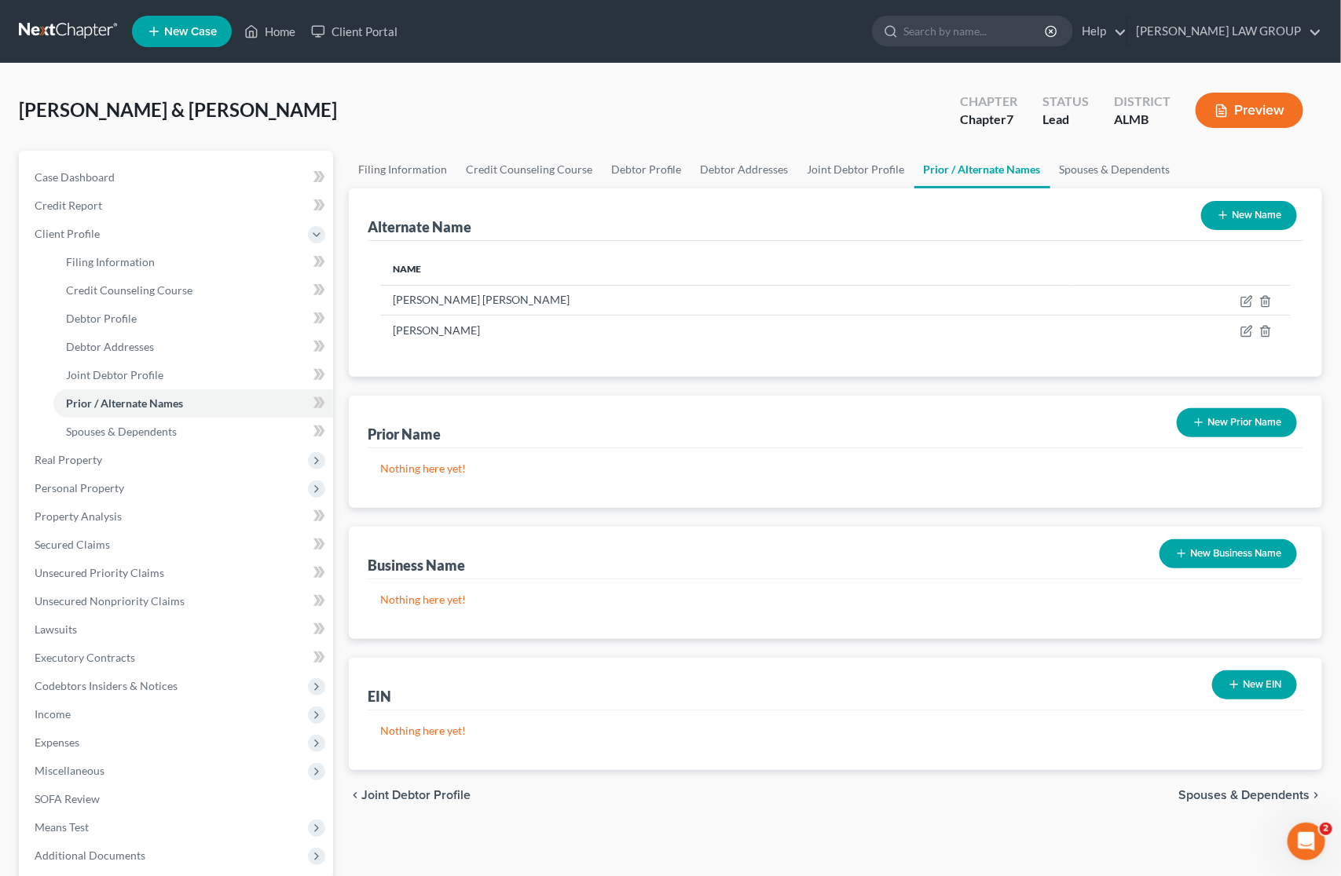
click at [1246, 214] on button "New Name" at bounding box center [1249, 215] width 96 height 29
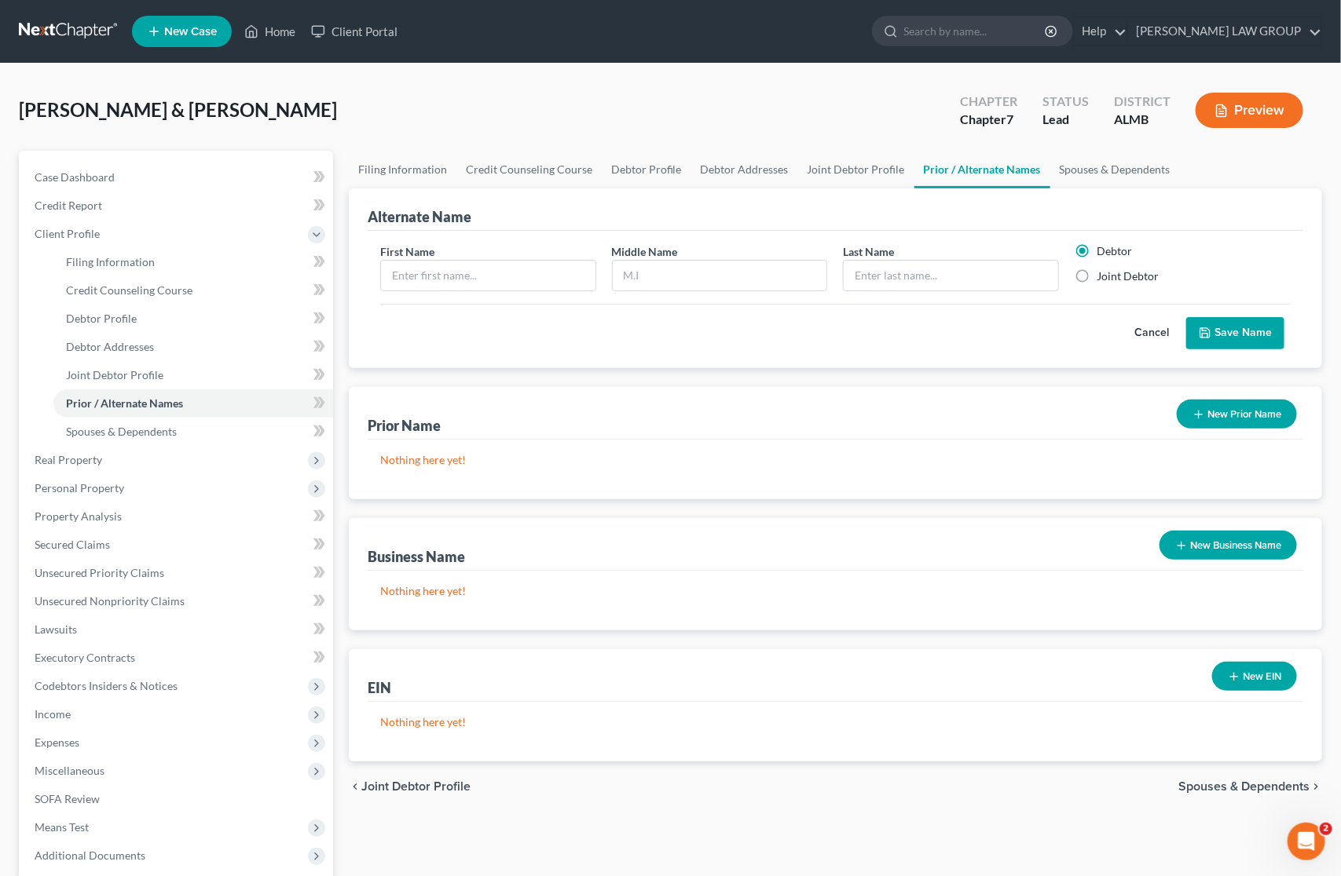
click at [1096, 276] on label "Joint Debtor" at bounding box center [1127, 277] width 62 height 16
click at [1103, 276] on input "Joint Debtor" at bounding box center [1108, 274] width 10 height 10
radio input "true"
radio input "false"
click at [475, 272] on input "text" at bounding box center [488, 276] width 214 height 30
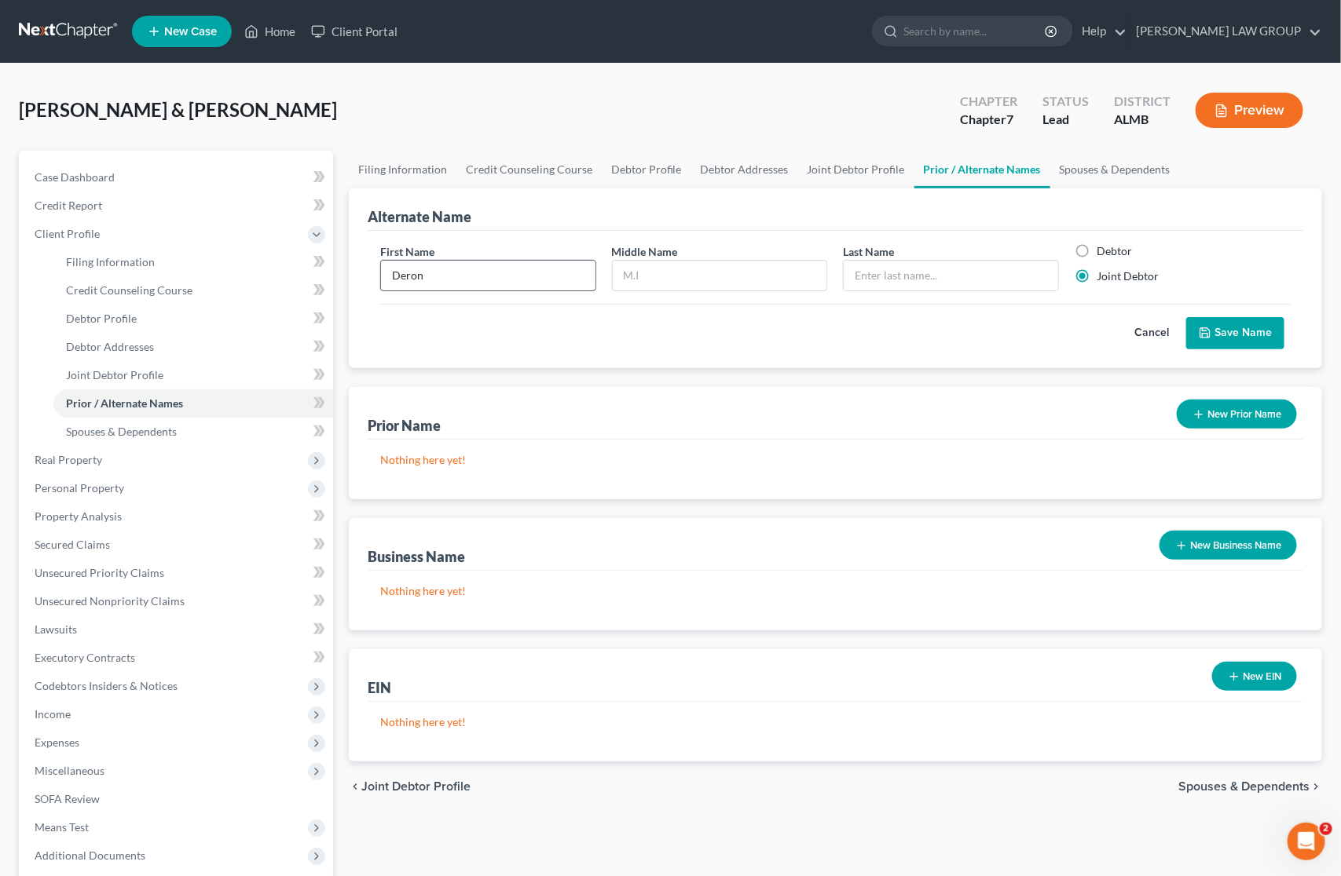
type input "Deron"
type input "[PERSON_NAME]"
type input "Springer"
click at [1255, 324] on button "Save Name" at bounding box center [1235, 333] width 98 height 33
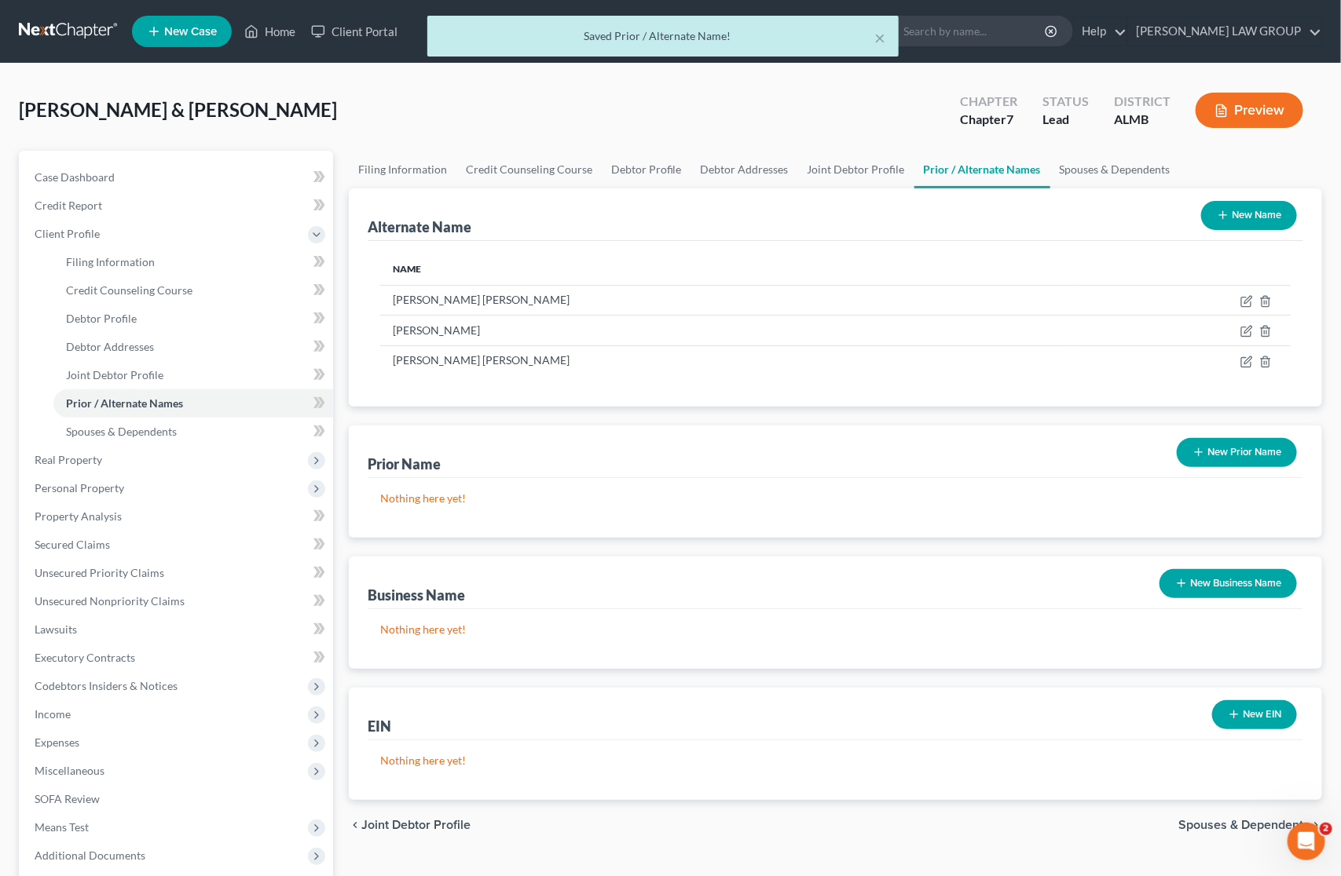
click at [1246, 217] on button "New Name" at bounding box center [1249, 215] width 96 height 29
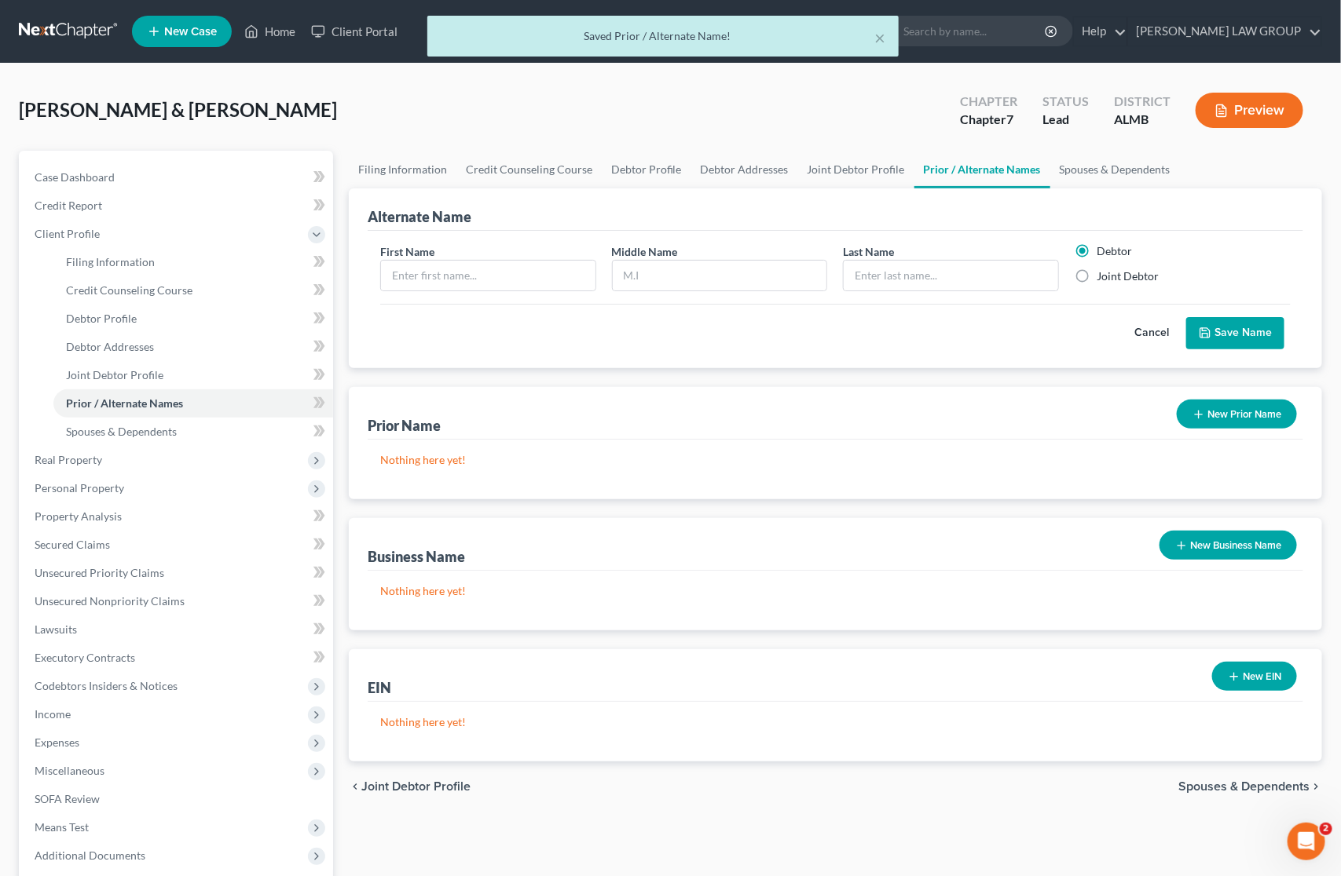
click at [1096, 273] on label "Joint Debtor" at bounding box center [1127, 277] width 62 height 16
click at [1103, 273] on input "Joint Debtor" at bounding box center [1108, 274] width 10 height 10
radio input "true"
radio input "false"
click at [492, 276] on input "text" at bounding box center [488, 276] width 214 height 30
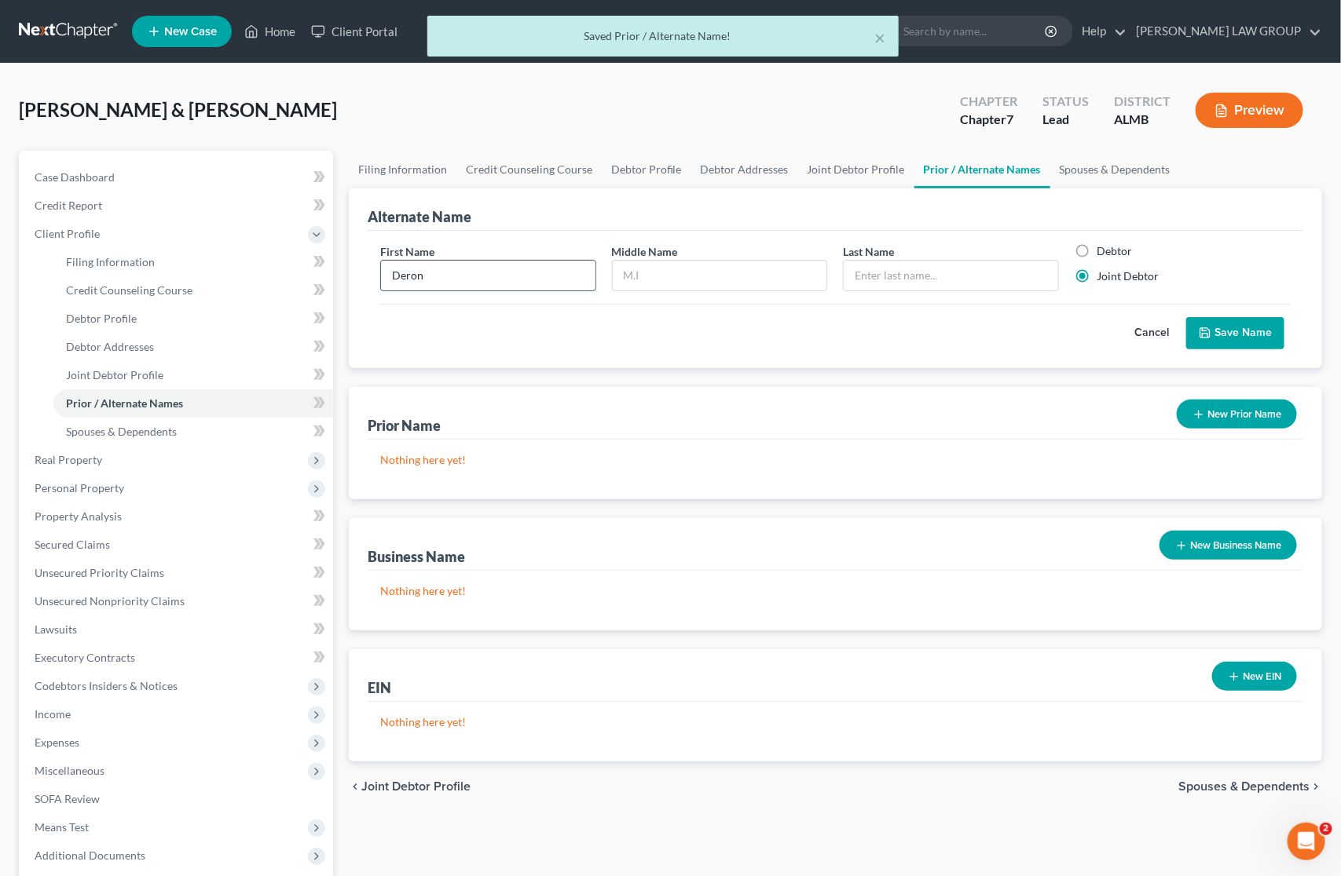
type input "Deron"
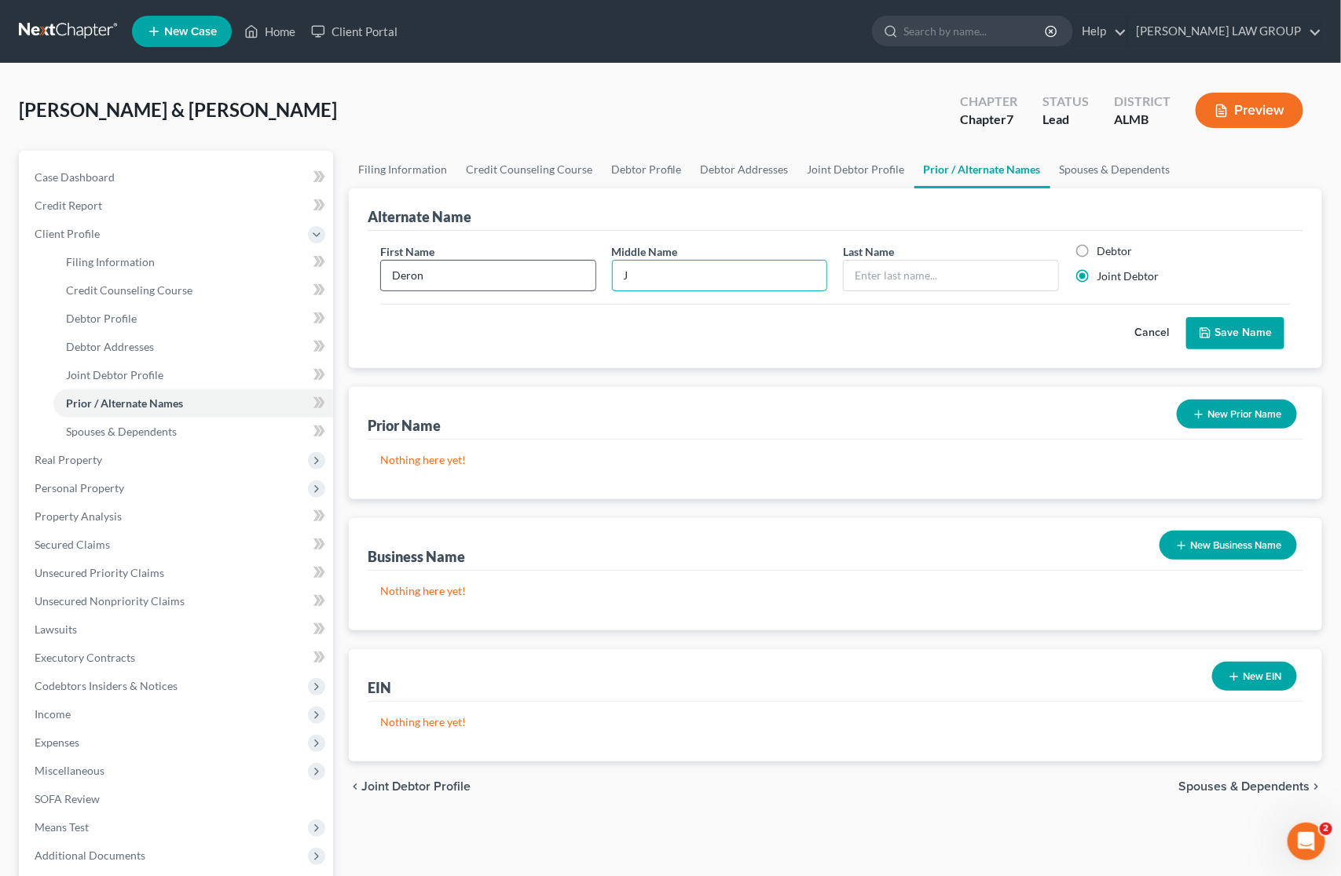
type input "J"
type input "Springer"
click at [1231, 316] on div "Cancel Save Name" at bounding box center [835, 327] width 910 height 46
click at [1229, 334] on button "Save Name" at bounding box center [1235, 333] width 98 height 33
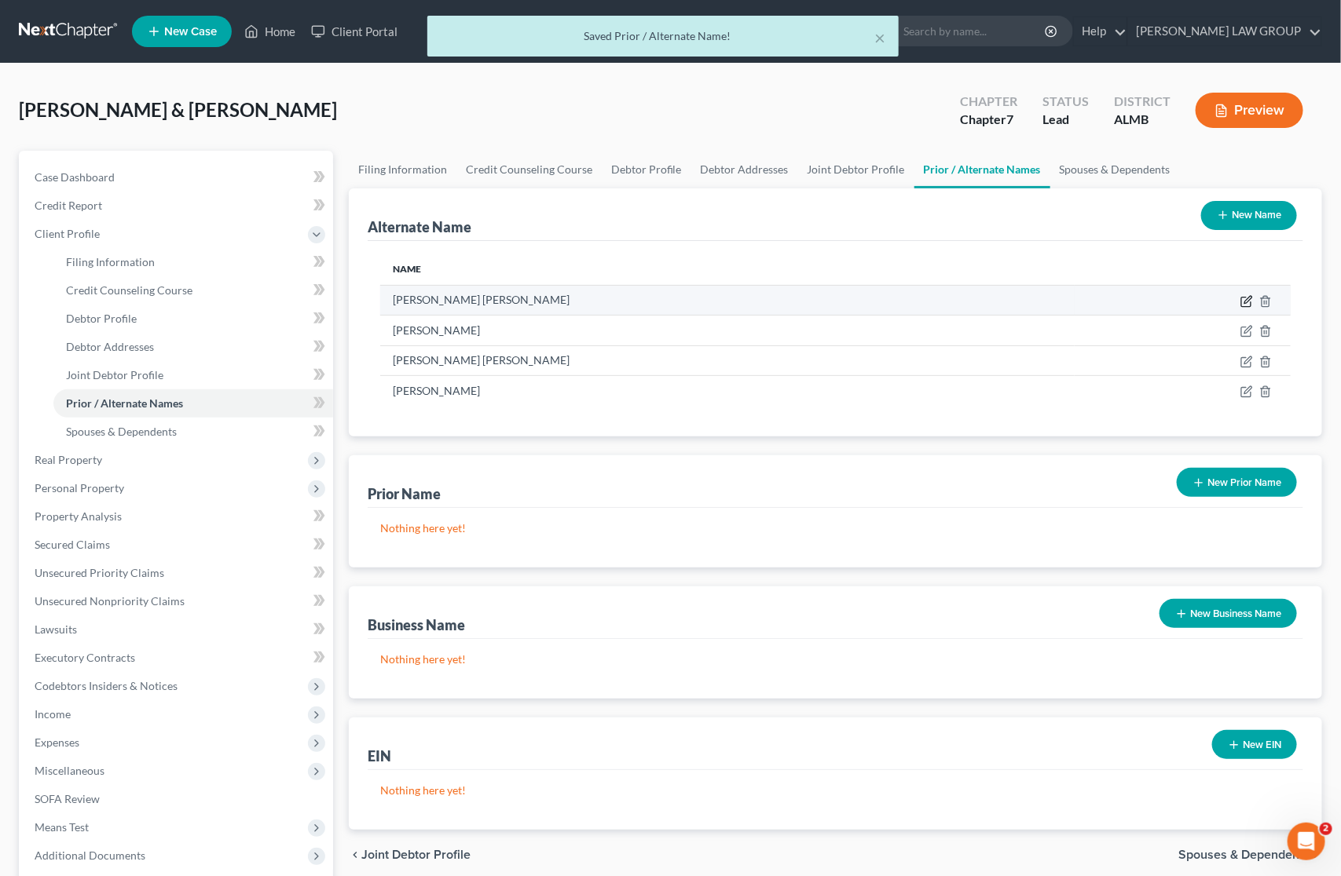
click at [1245, 299] on icon at bounding box center [1246, 301] width 13 height 13
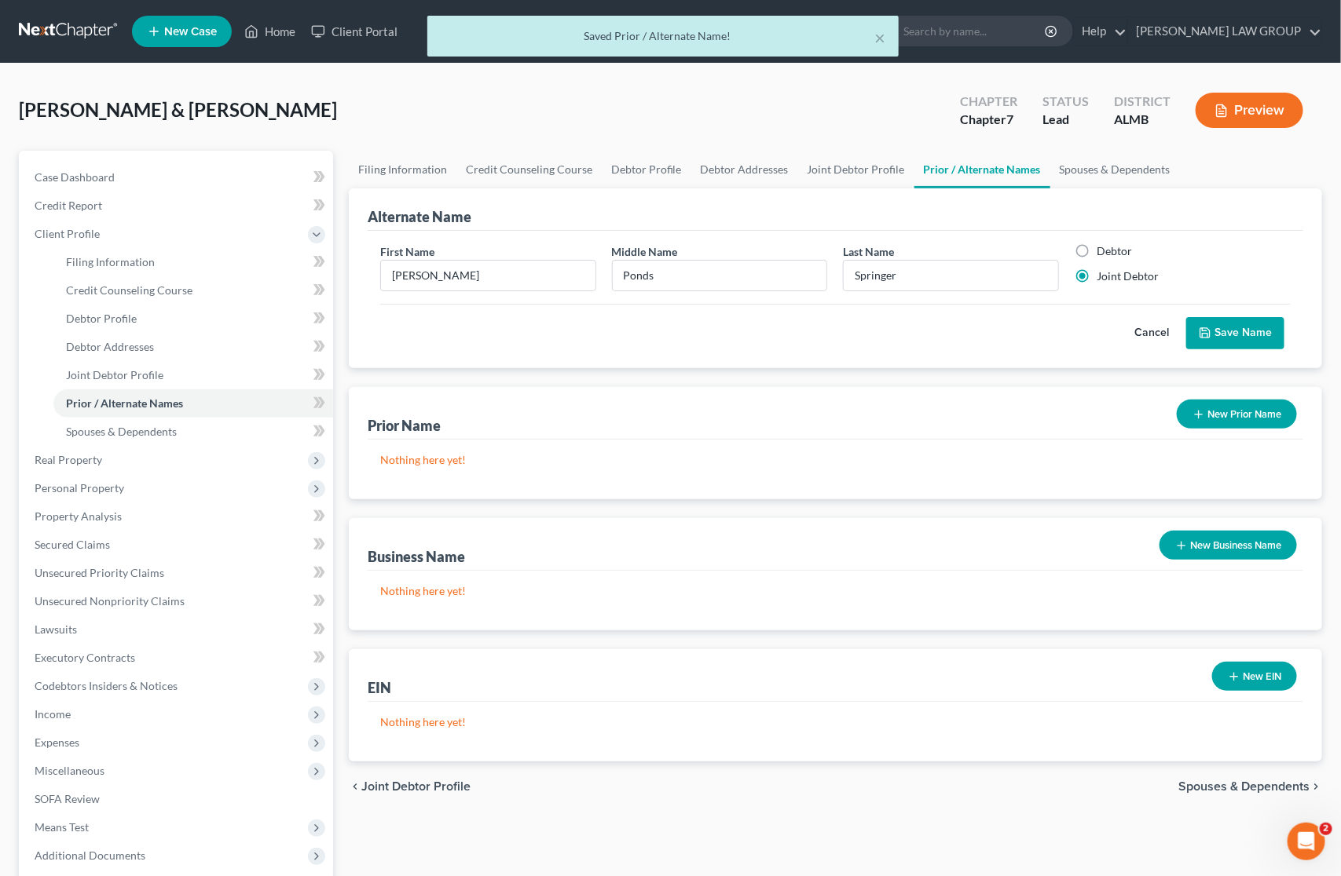
click at [1096, 249] on label "Debtor" at bounding box center [1113, 251] width 35 height 16
click at [1103, 249] on input "Debtor" at bounding box center [1108, 248] width 10 height 10
radio input "true"
radio input "false"
click at [1226, 326] on button "Save Name" at bounding box center [1235, 333] width 98 height 33
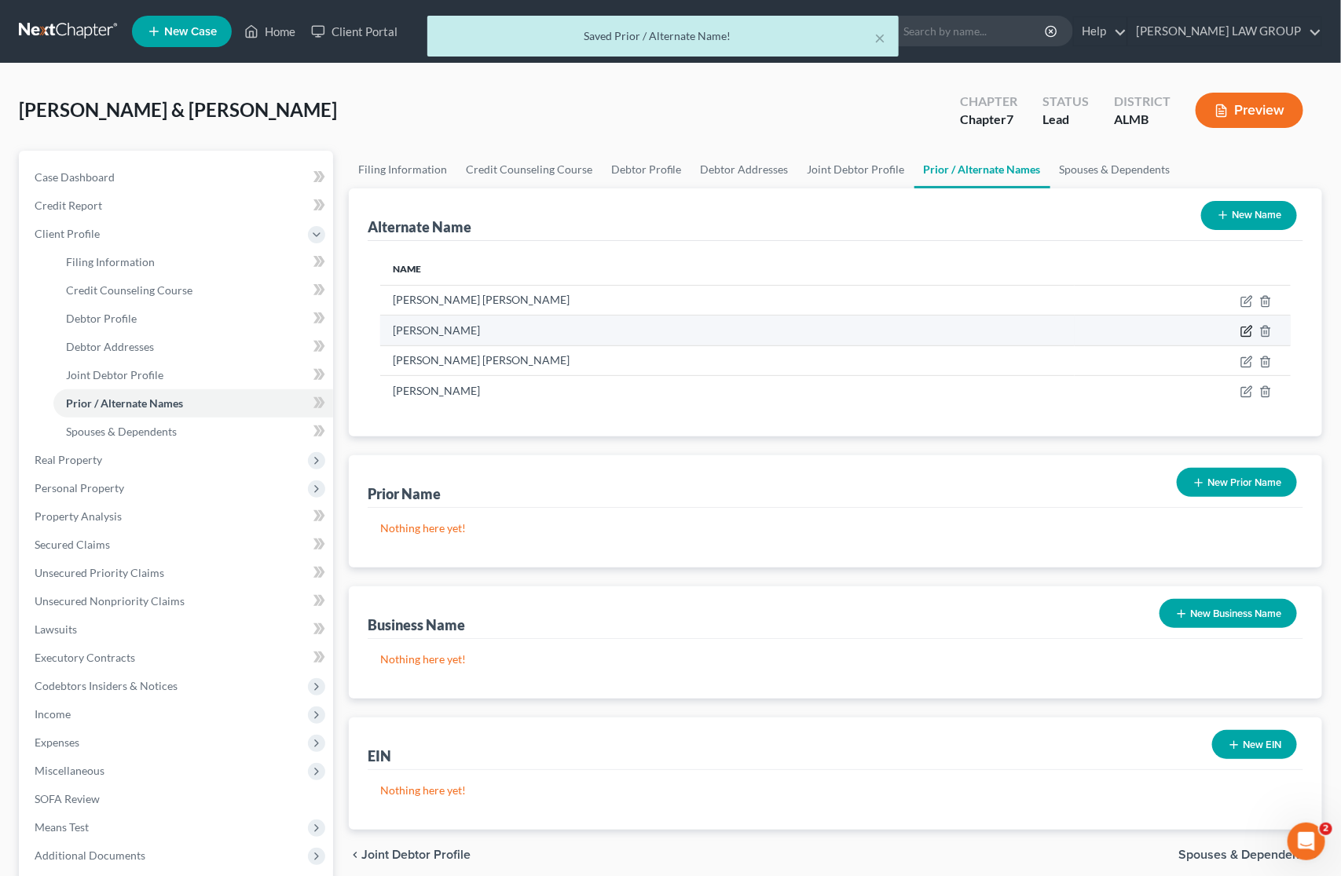
click at [1241, 328] on icon at bounding box center [1246, 331] width 13 height 13
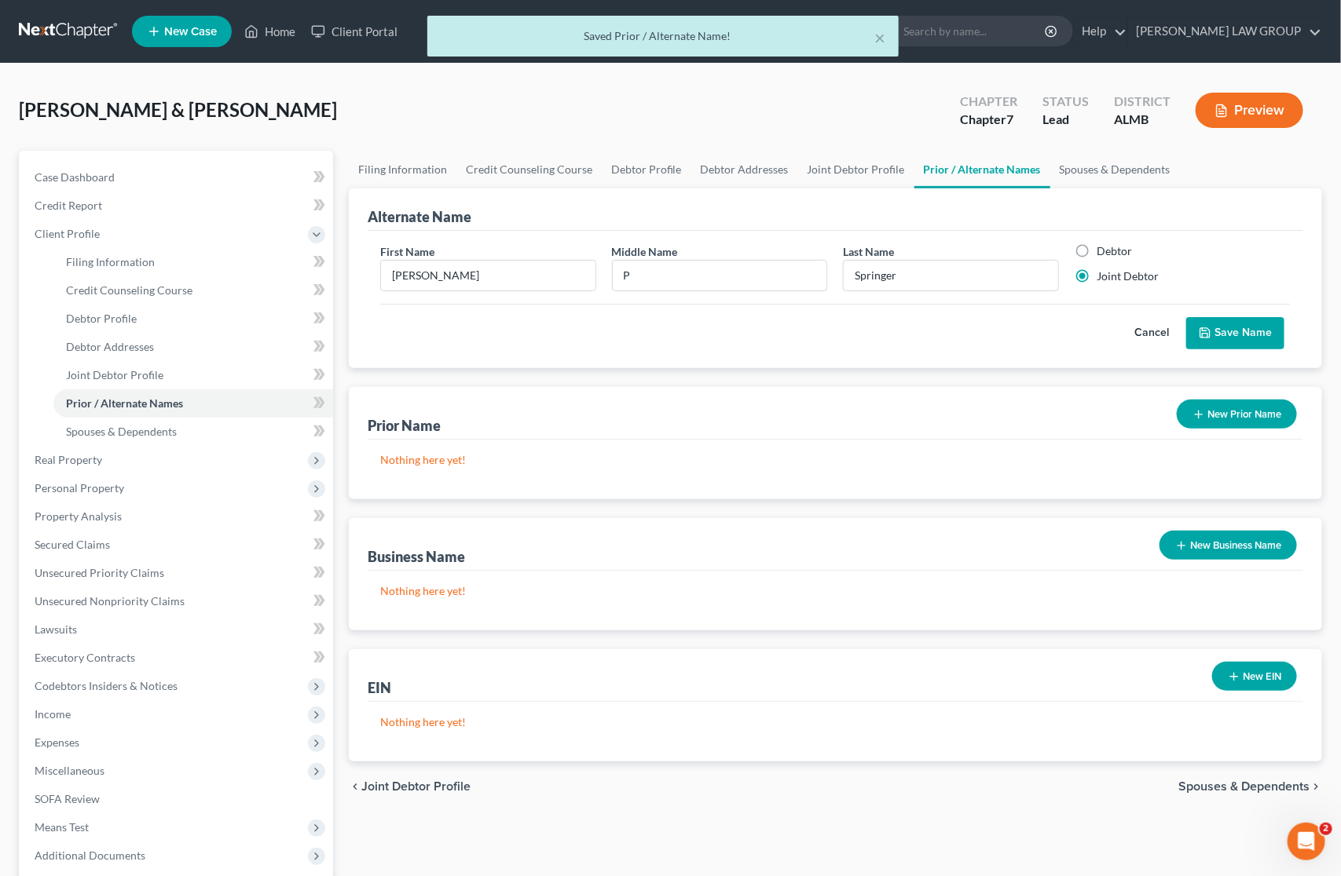
click at [1096, 247] on label "Debtor" at bounding box center [1113, 251] width 35 height 16
click at [1103, 247] on input "Debtor" at bounding box center [1108, 248] width 10 height 10
radio input "true"
radio input "false"
click at [1224, 338] on button "Save Name" at bounding box center [1235, 333] width 98 height 33
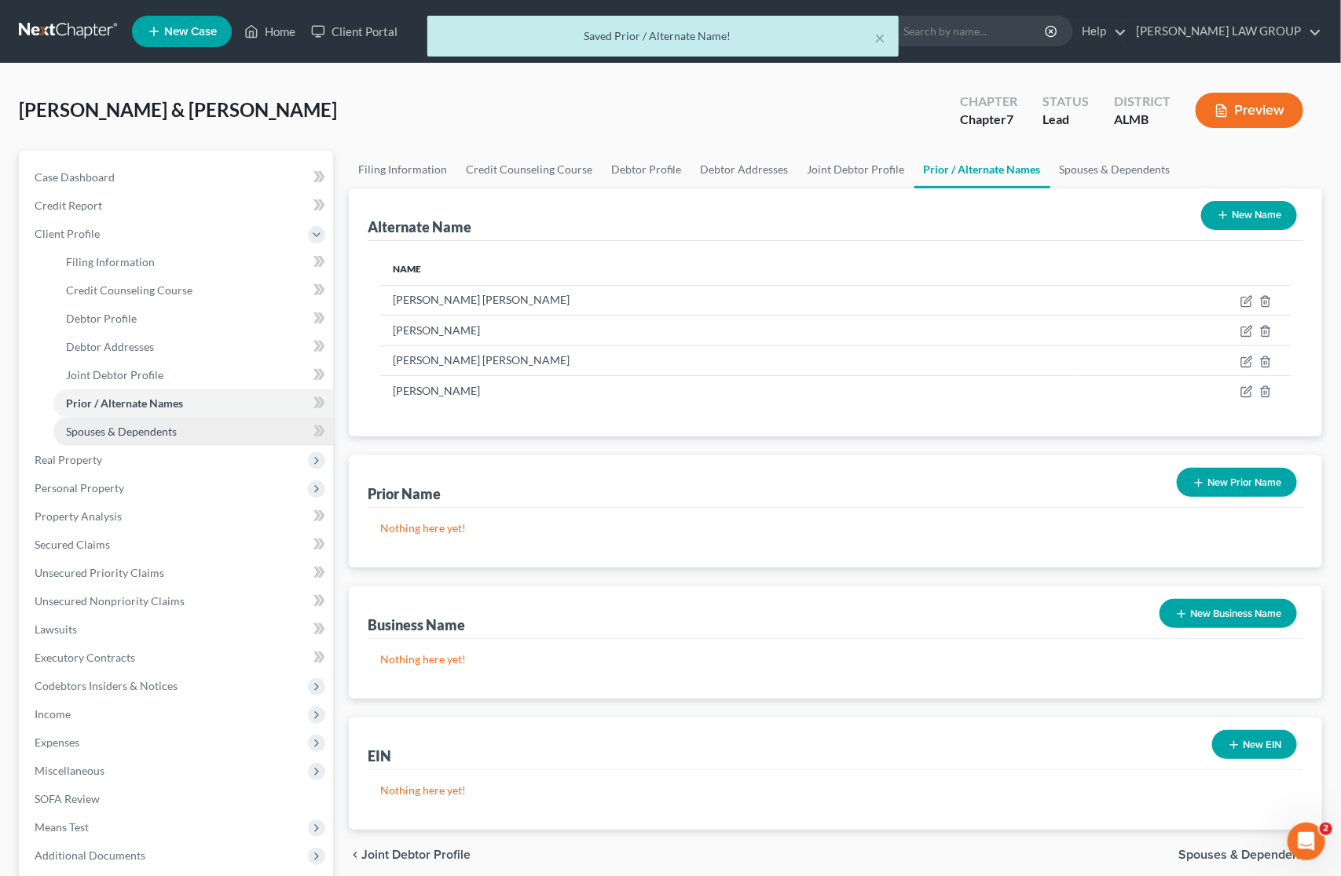
click at [170, 429] on span "Spouses & Dependents" at bounding box center [121, 431] width 111 height 13
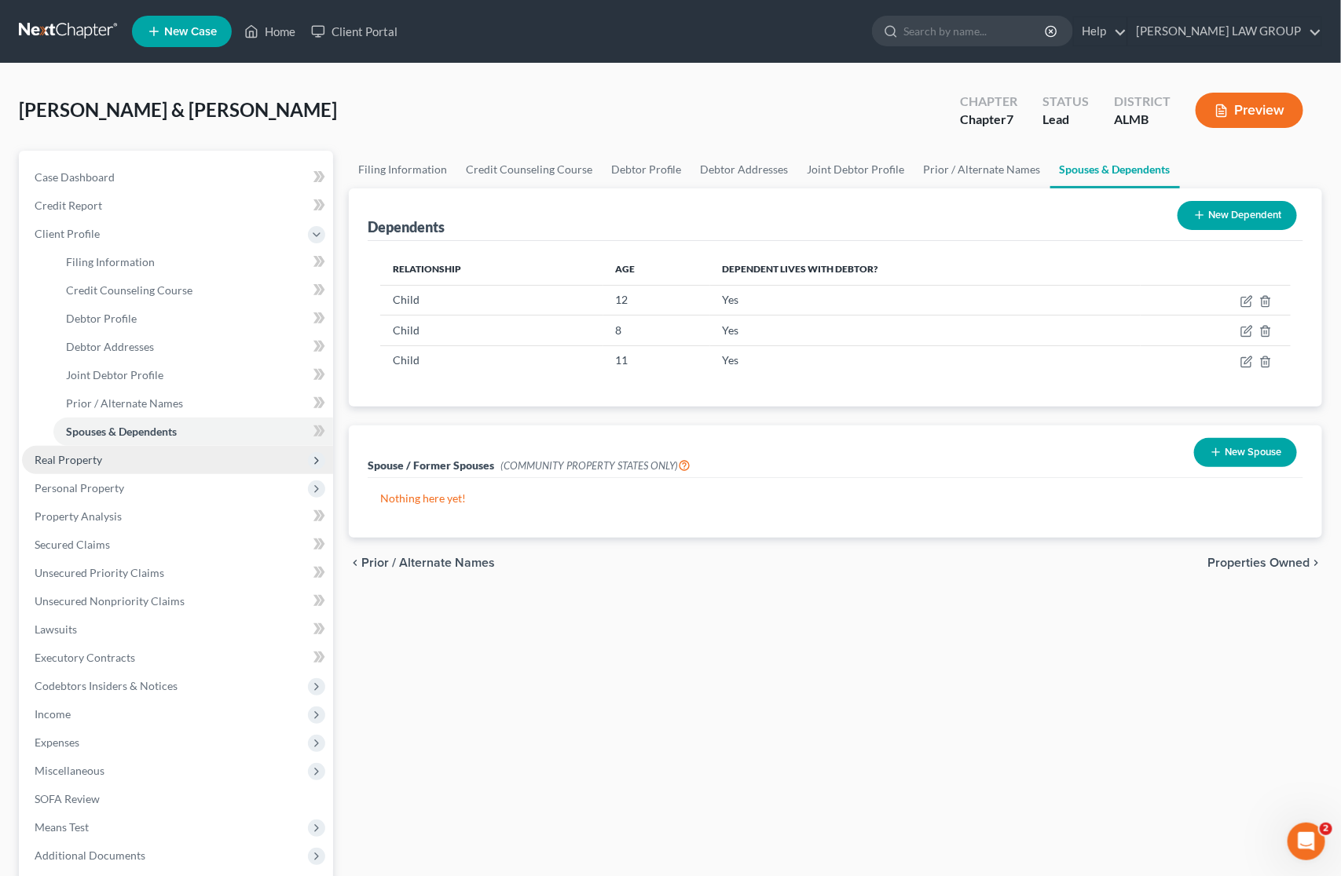
click at [166, 454] on span "Real Property" at bounding box center [177, 460] width 311 height 28
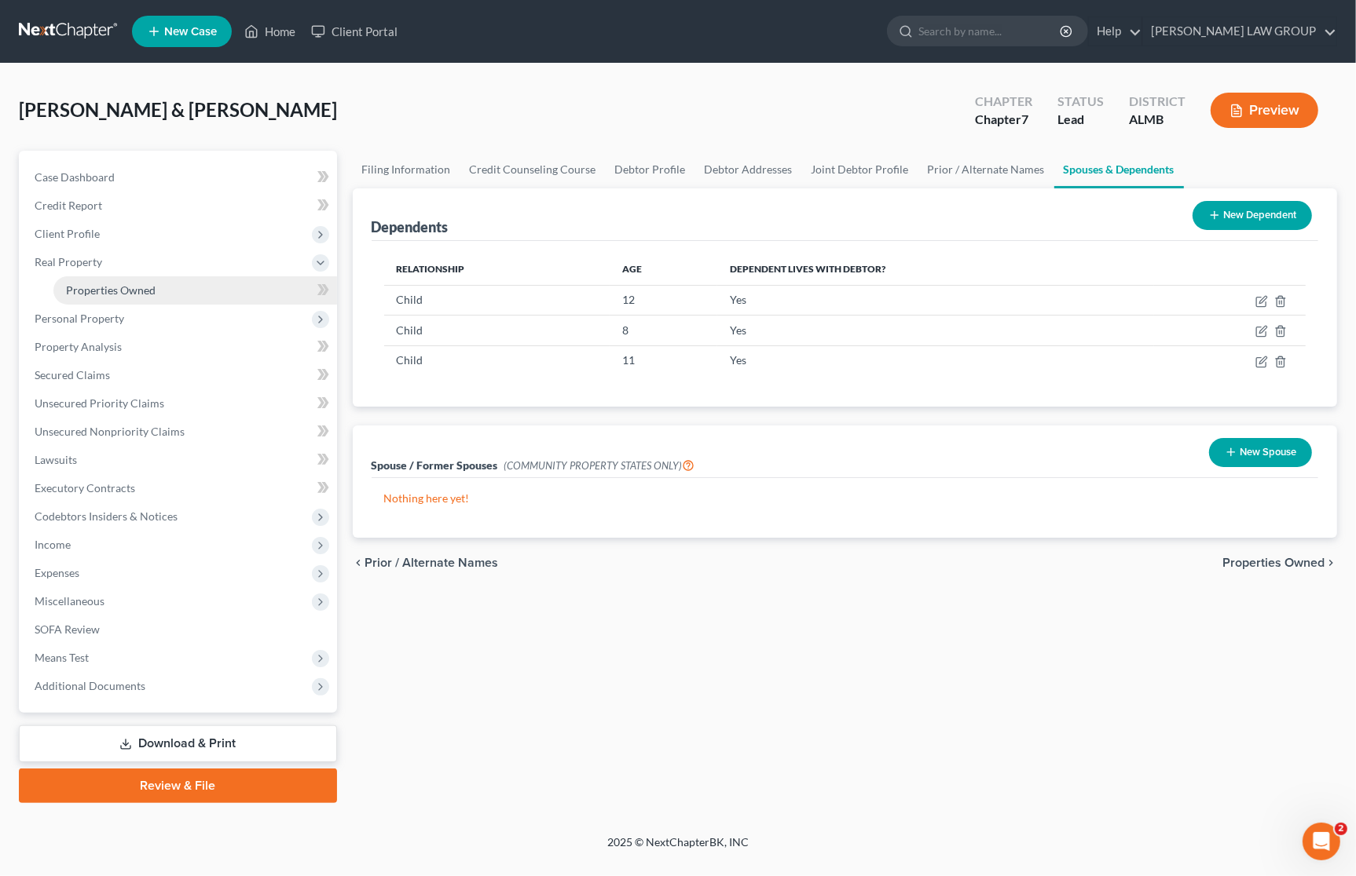
click at [132, 296] on link "Properties Owned" at bounding box center [195, 290] width 284 height 28
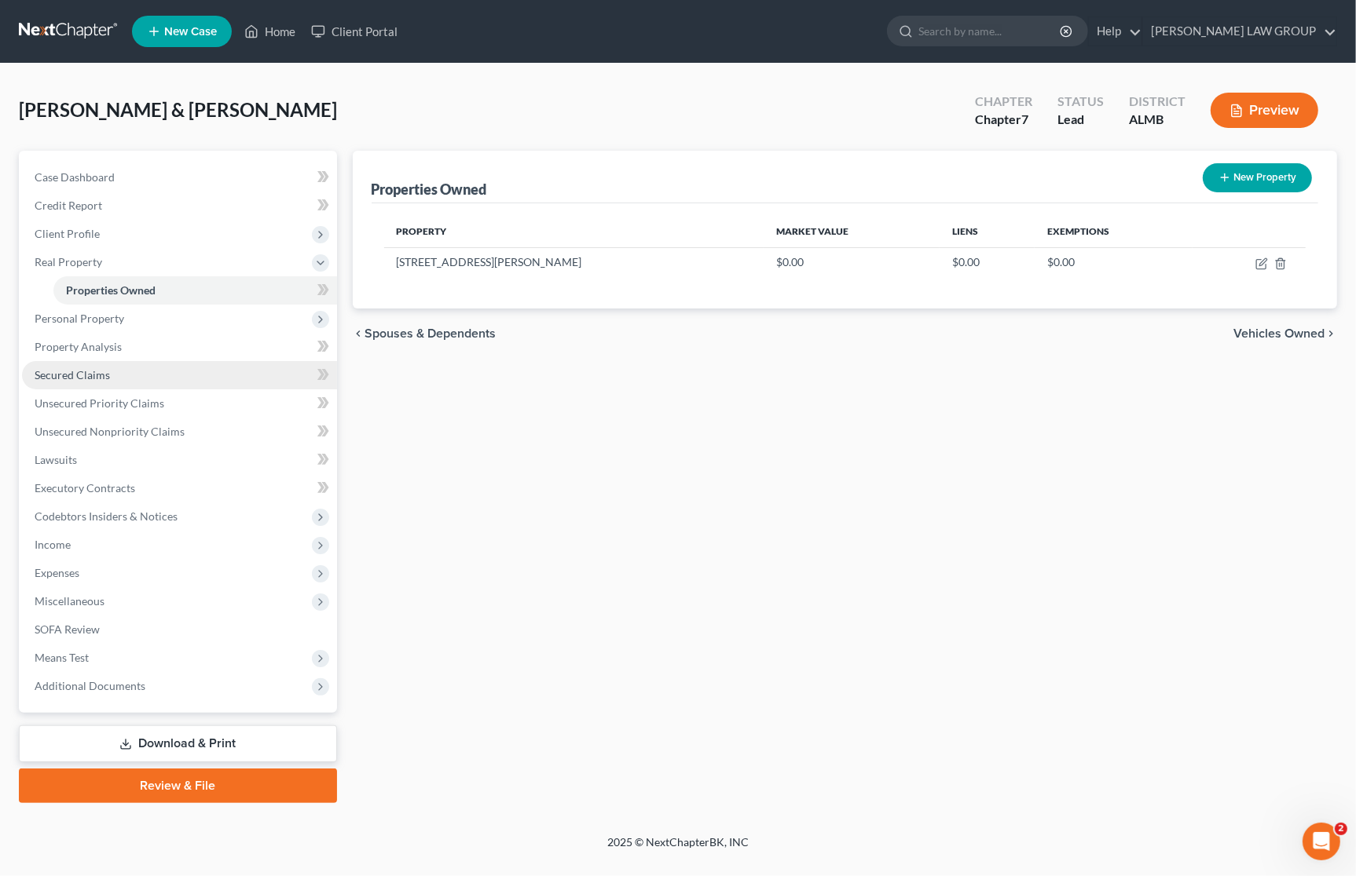
click at [111, 379] on link "Secured Claims" at bounding box center [179, 375] width 315 height 28
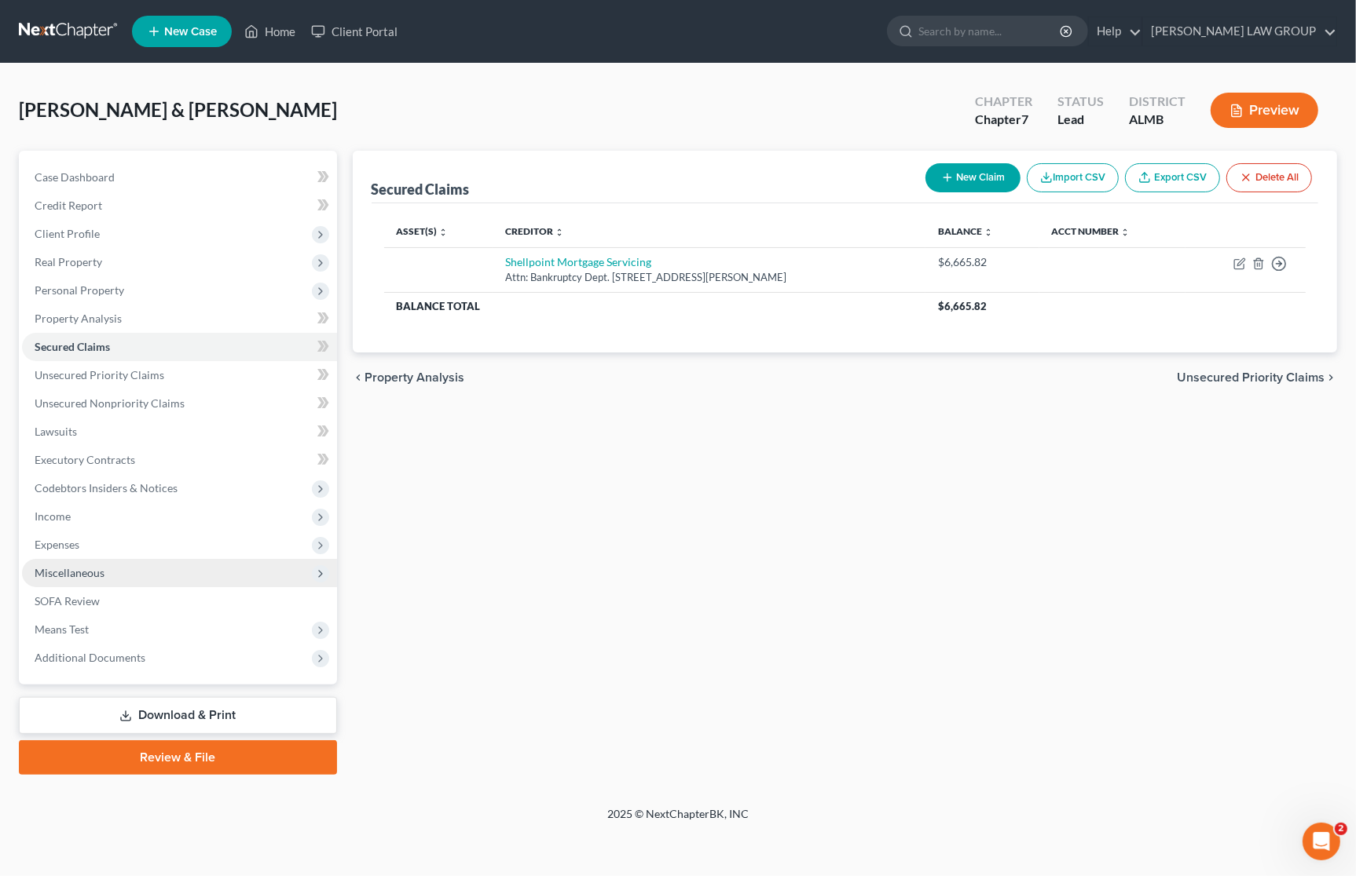
click at [163, 563] on span "Miscellaneous" at bounding box center [179, 573] width 315 height 28
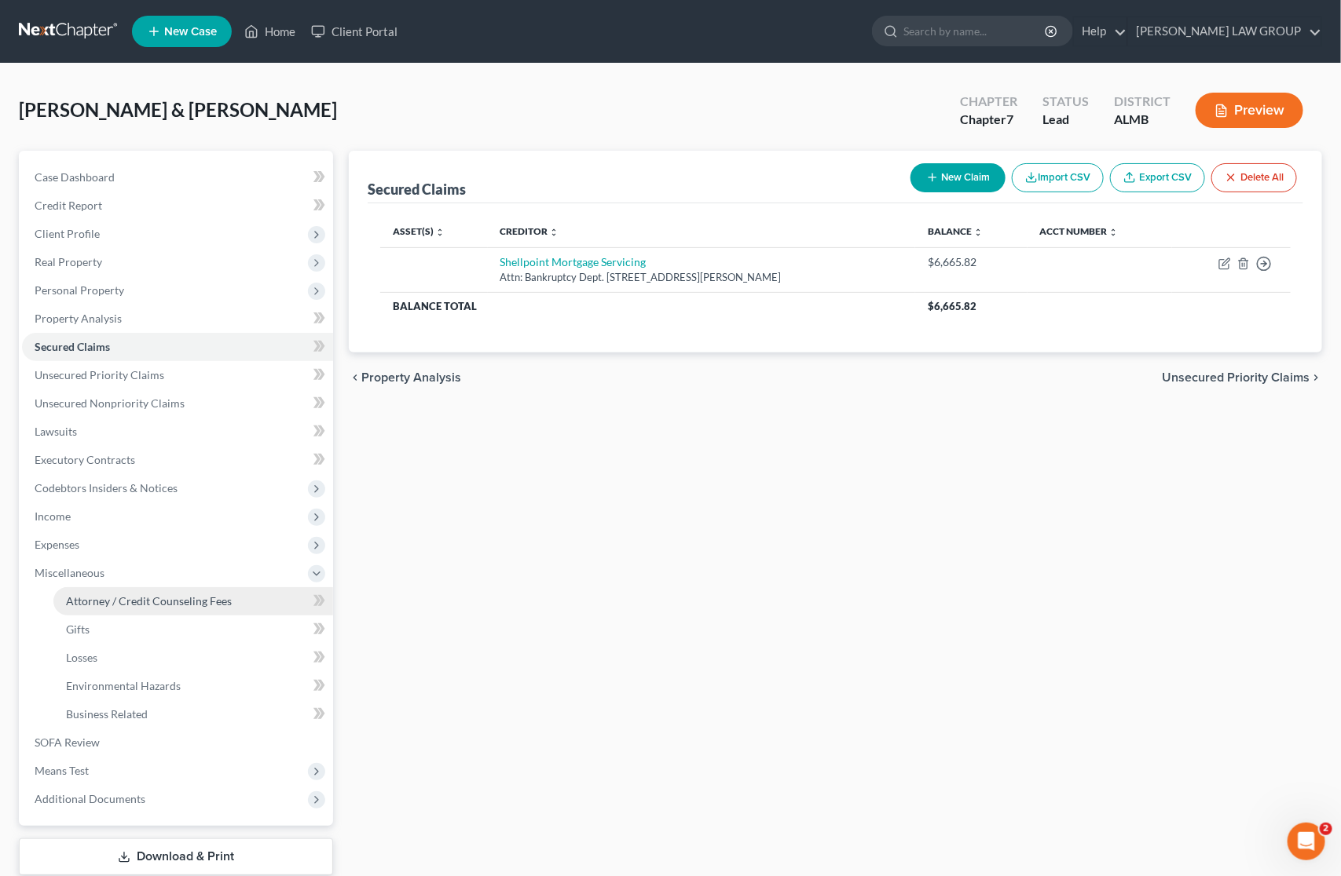
click at [166, 595] on span "Attorney / Credit Counseling Fees" at bounding box center [149, 601] width 166 height 13
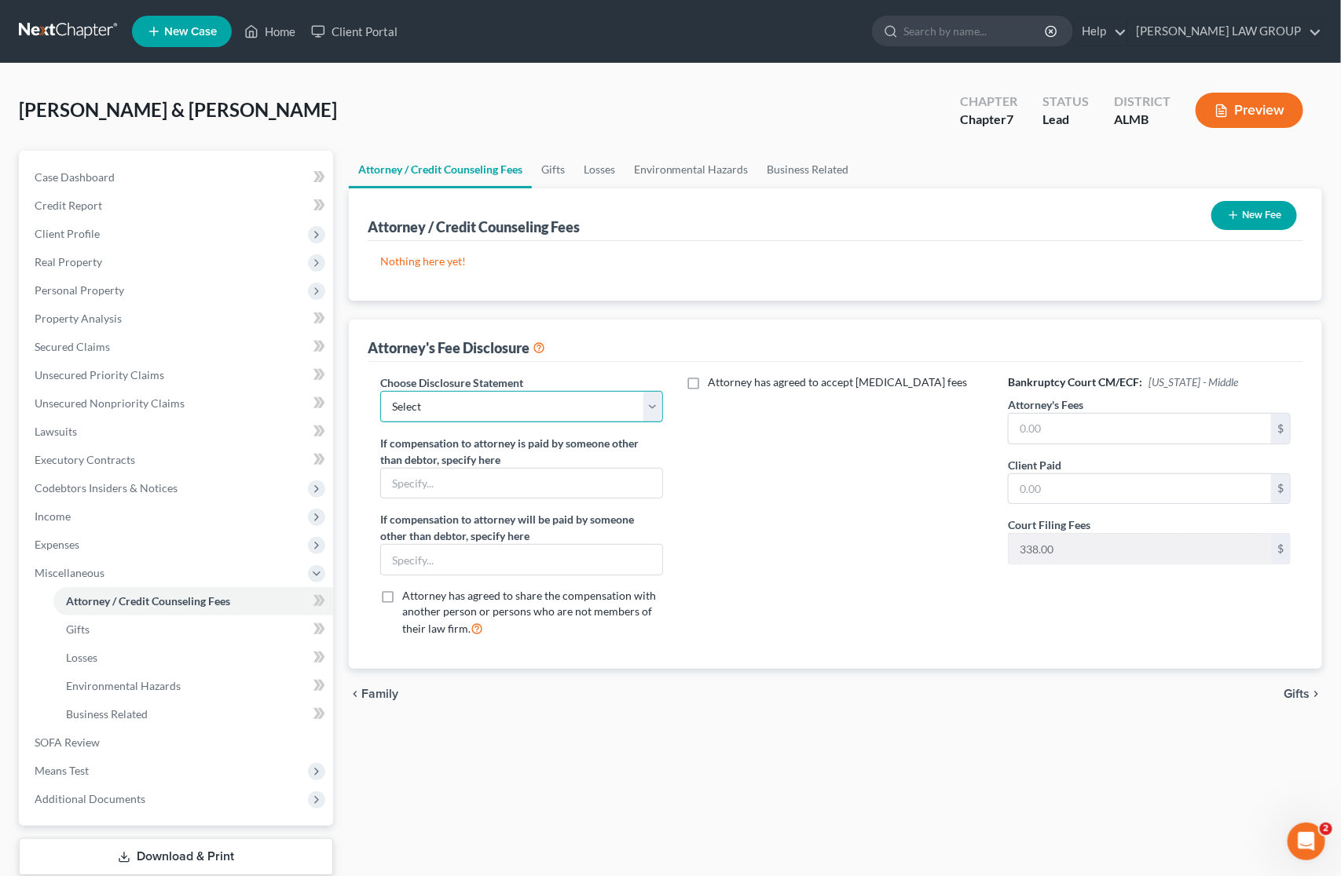
click at [606, 411] on select "Select Disclosure" at bounding box center [521, 406] width 283 height 31
select select "0"
click at [380, 391] on select "Select Disclosure" at bounding box center [521, 406] width 283 height 31
click at [1073, 428] on input "text" at bounding box center [1139, 429] width 262 height 30
type input "995"
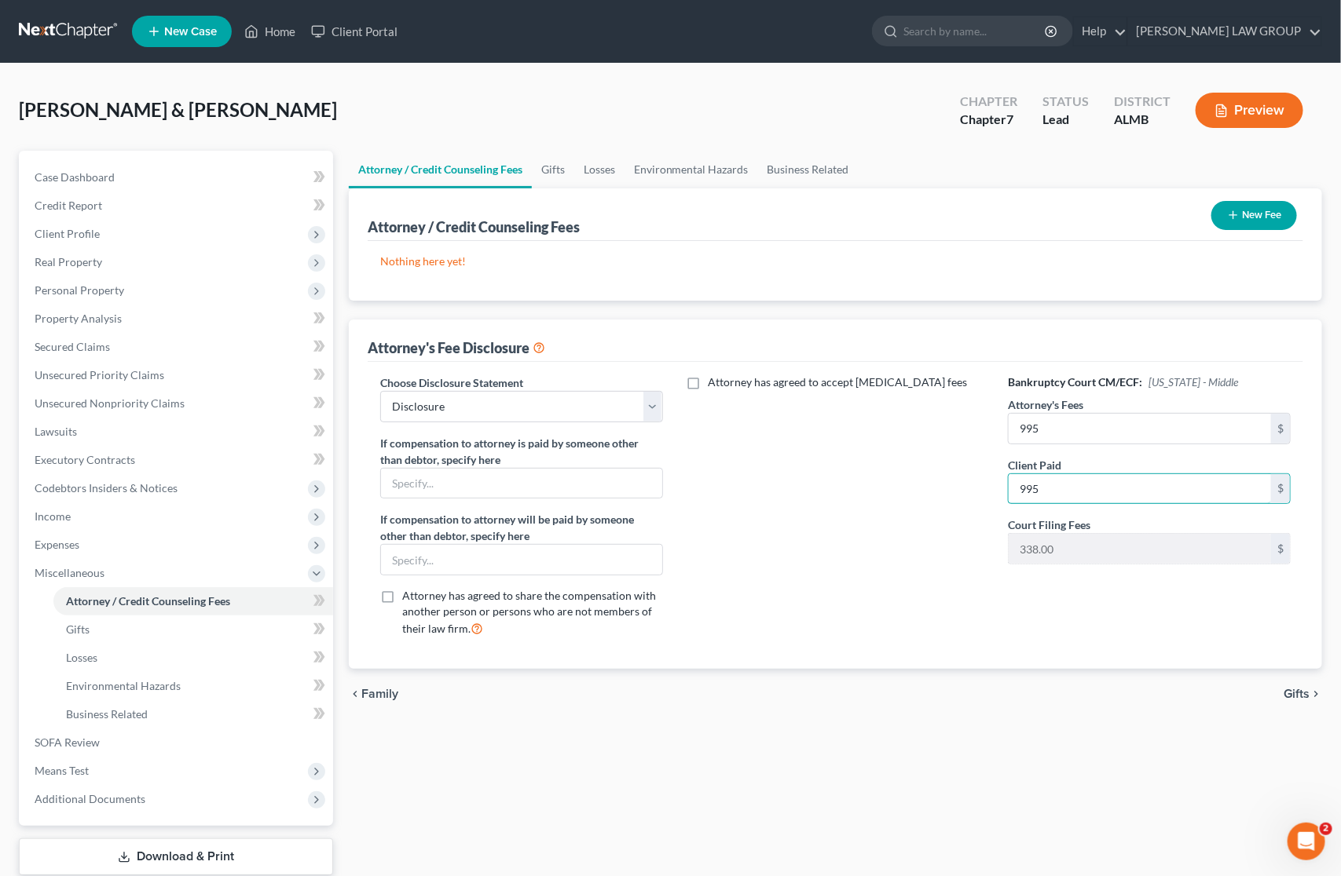
type input "995"
click at [935, 576] on div "Attorney has agreed to accept [MEDICAL_DATA] fees" at bounding box center [836, 513] width 314 height 276
click at [101, 540] on span "Expenses" at bounding box center [177, 545] width 311 height 28
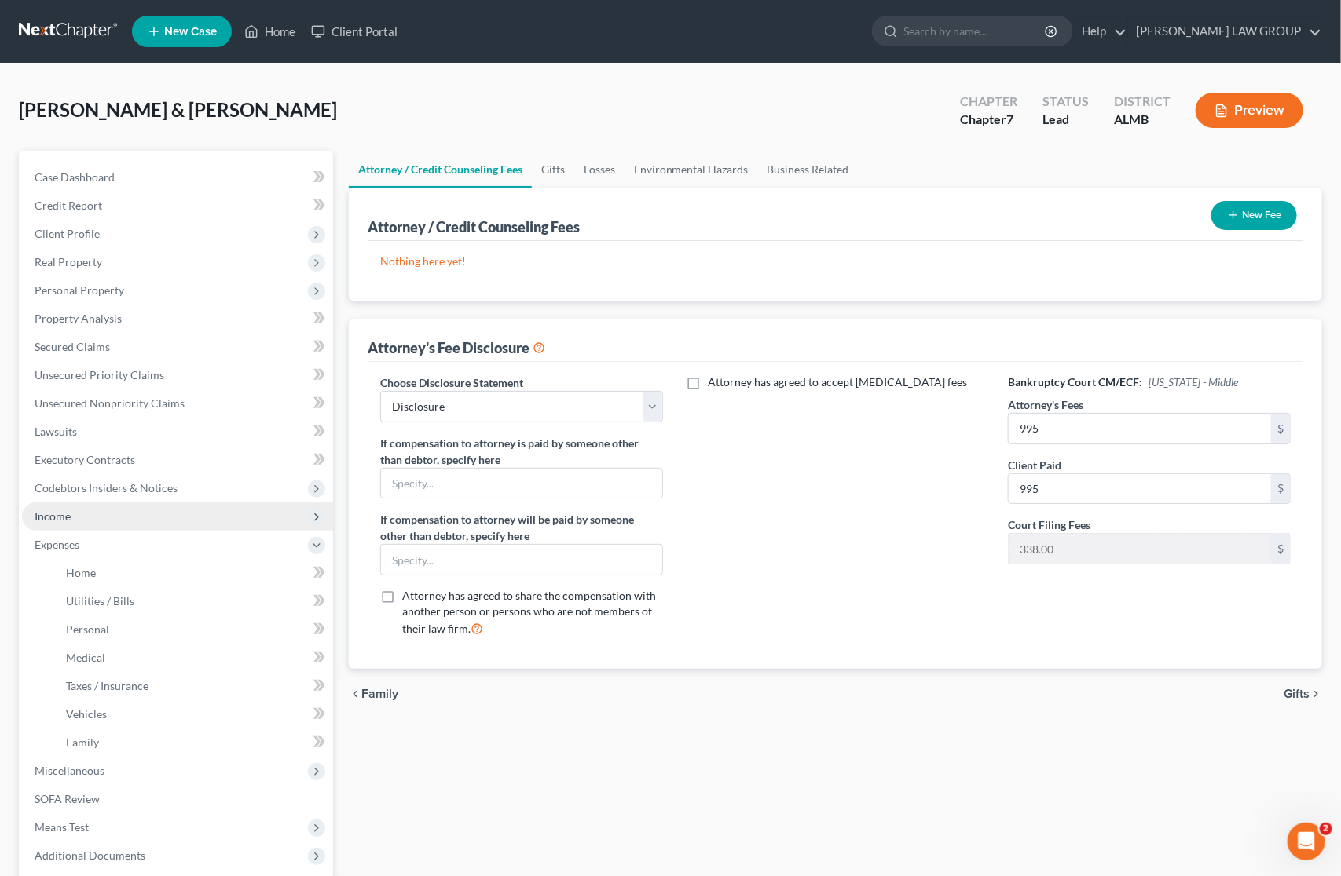
click at [103, 521] on span "Income" at bounding box center [177, 517] width 311 height 28
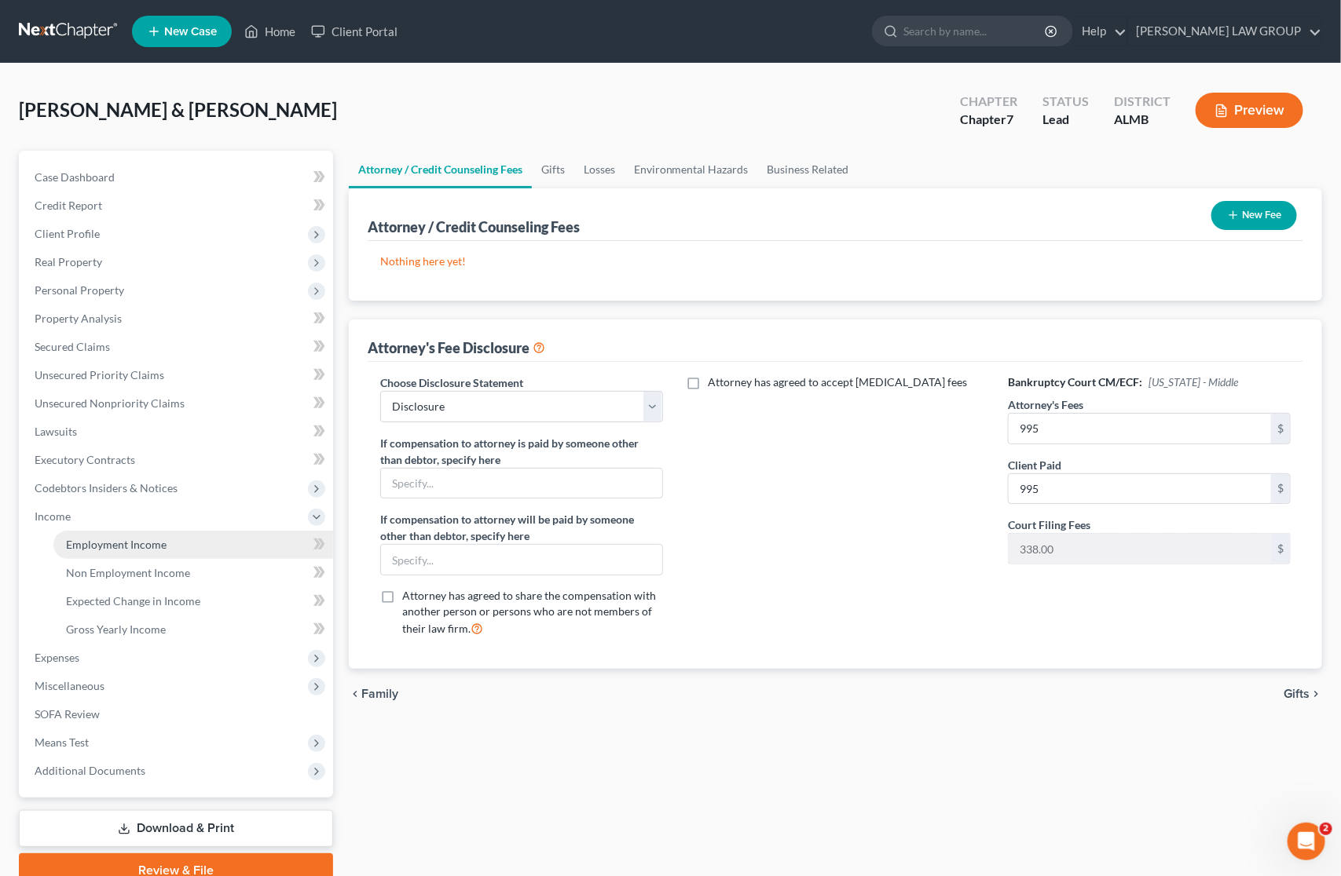
click at [106, 543] on span "Employment Income" at bounding box center [116, 544] width 101 height 13
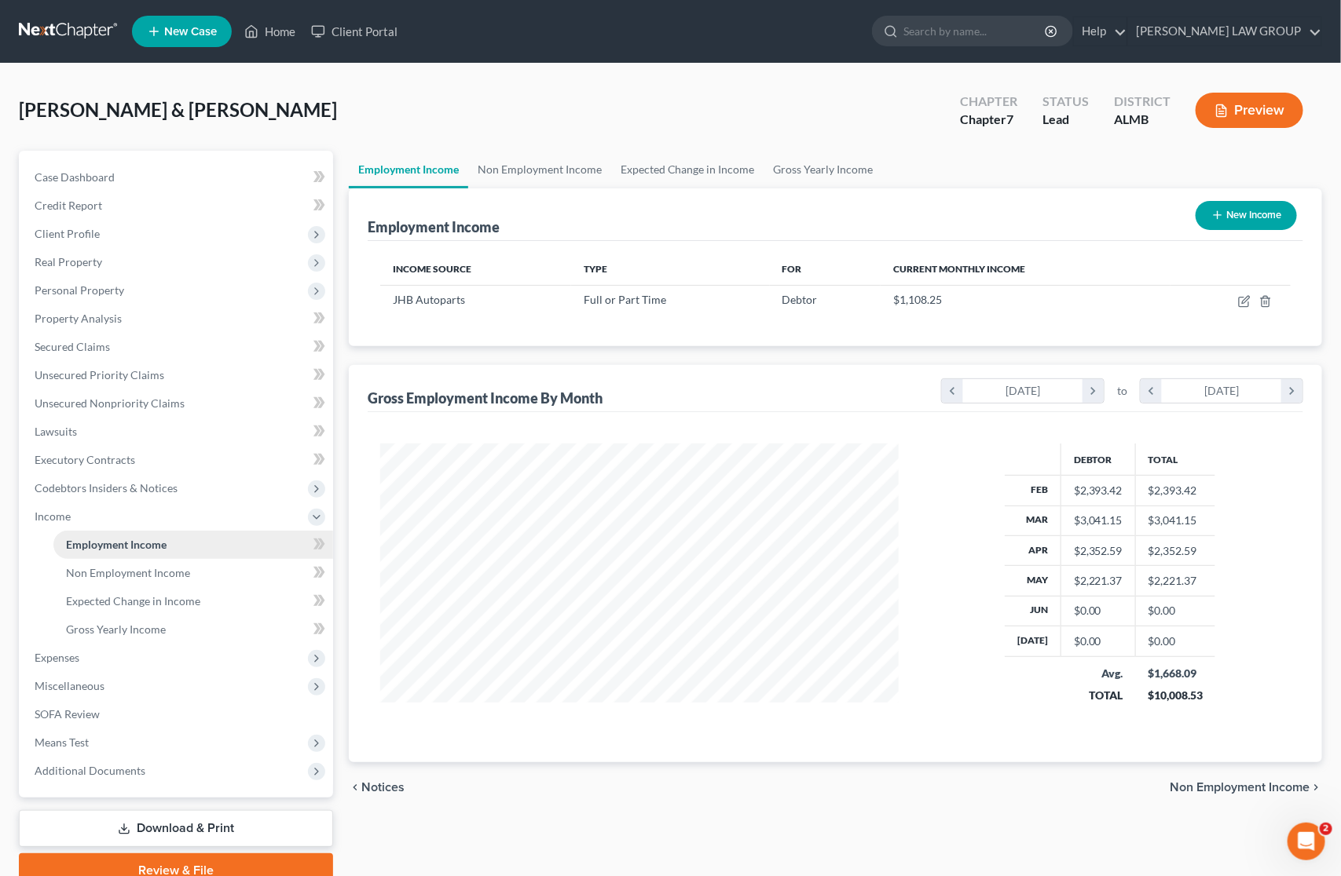
scroll to position [283, 550]
click at [119, 624] on span "Gross Yearly Income" at bounding box center [116, 629] width 100 height 13
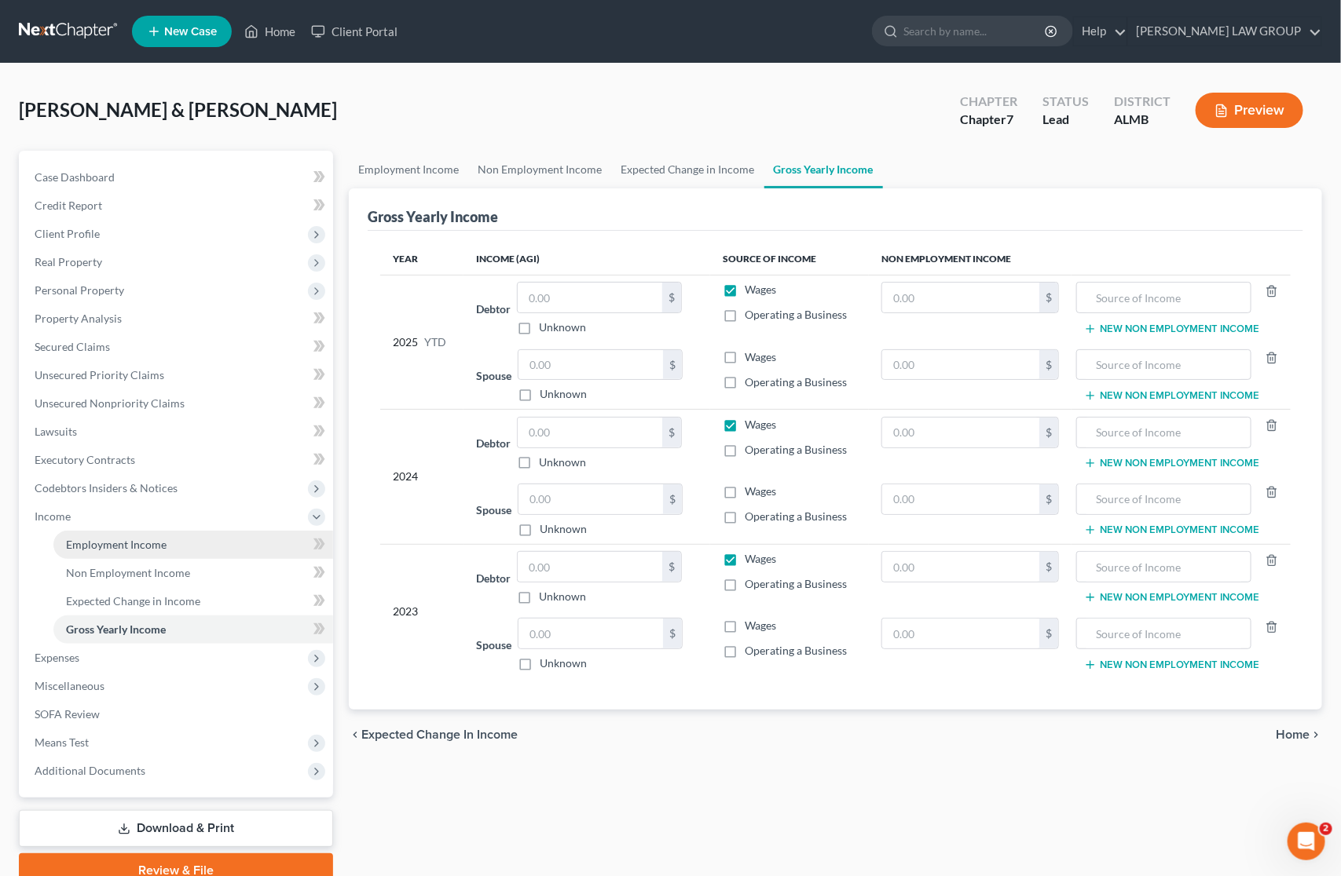
click at [134, 552] on link "Employment Income" at bounding box center [193, 545] width 280 height 28
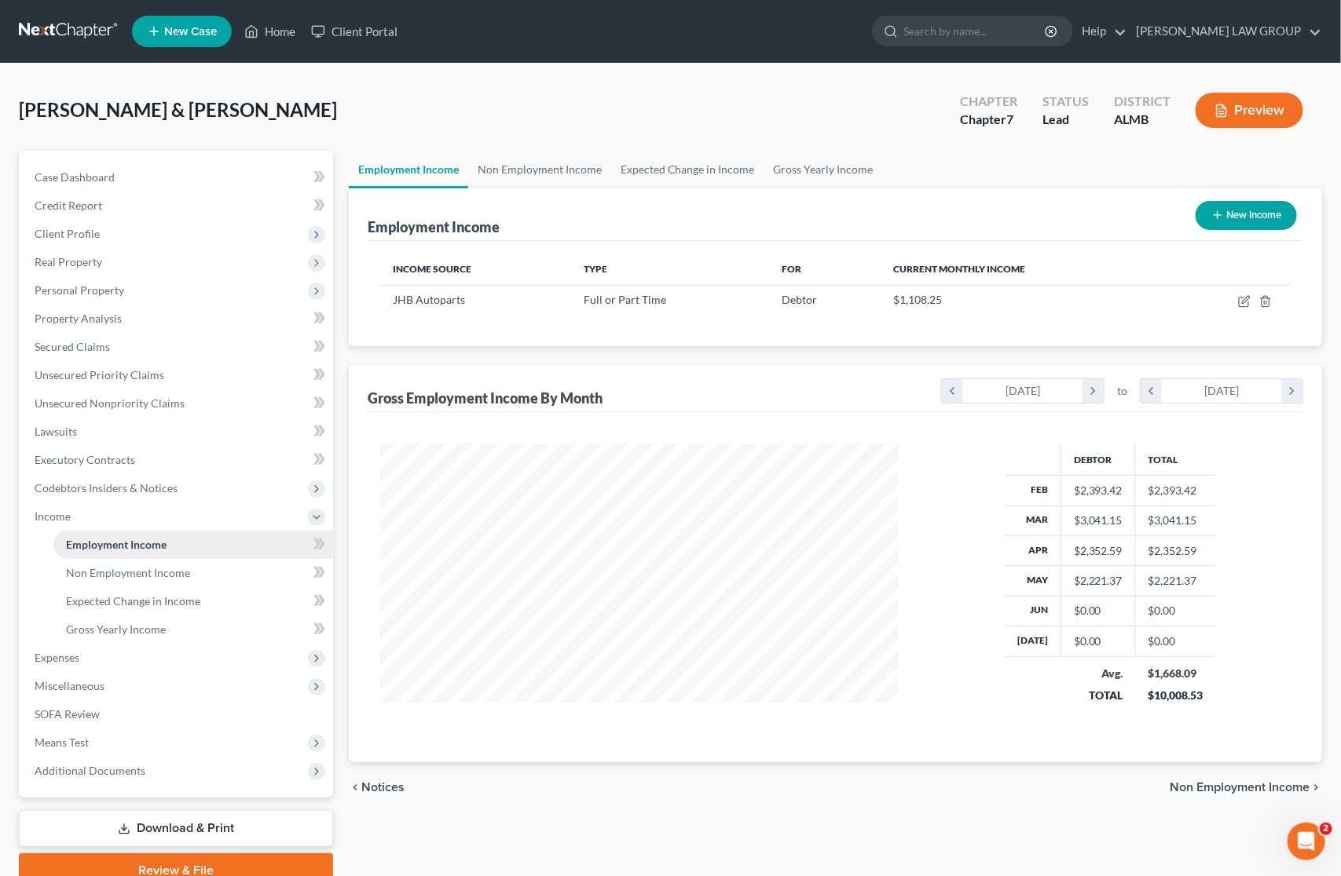
scroll to position [283, 550]
click at [132, 573] on span "Non Employment Income" at bounding box center [128, 572] width 124 height 13
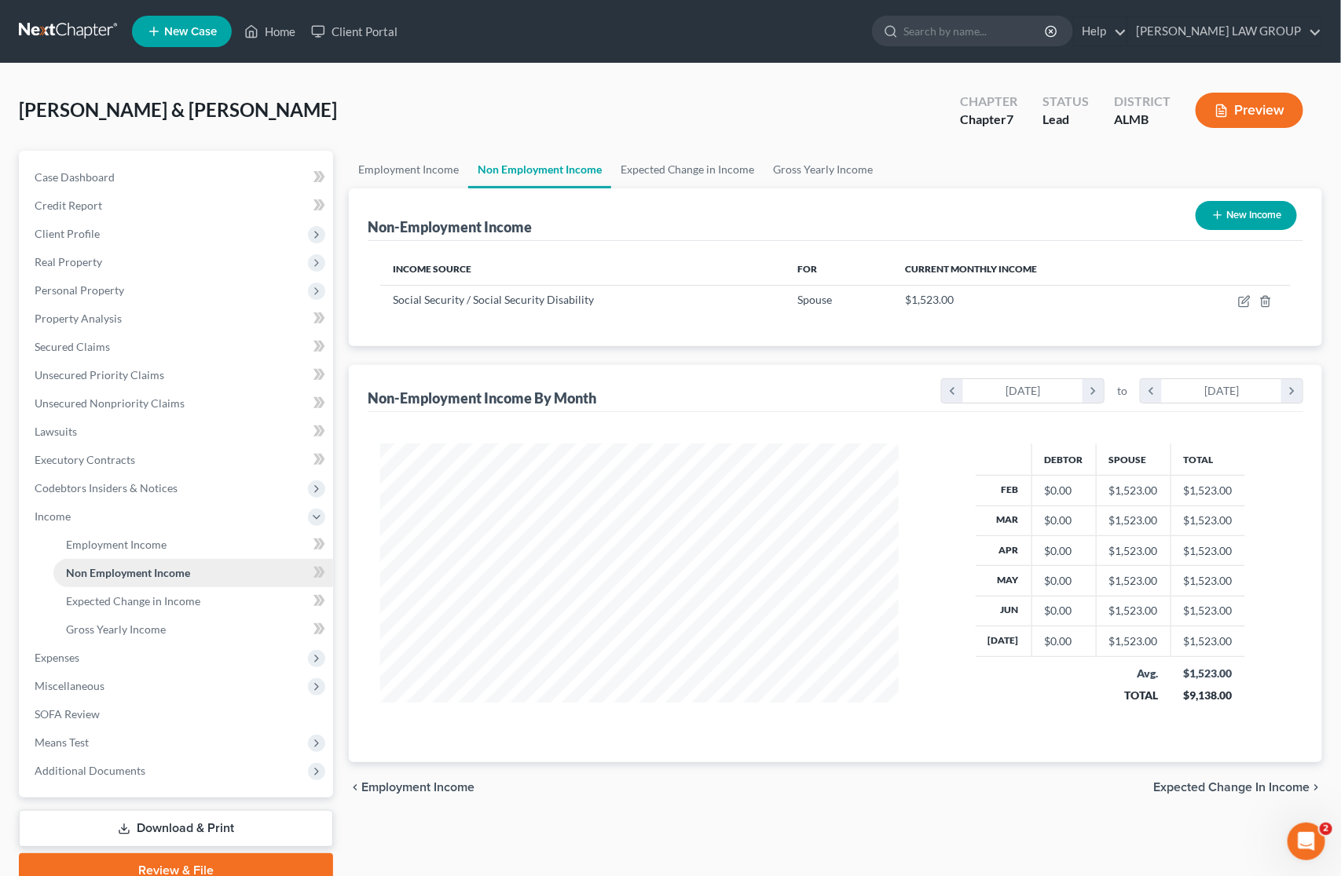
scroll to position [283, 550]
click at [127, 628] on span "Gross Yearly Income" at bounding box center [116, 629] width 100 height 13
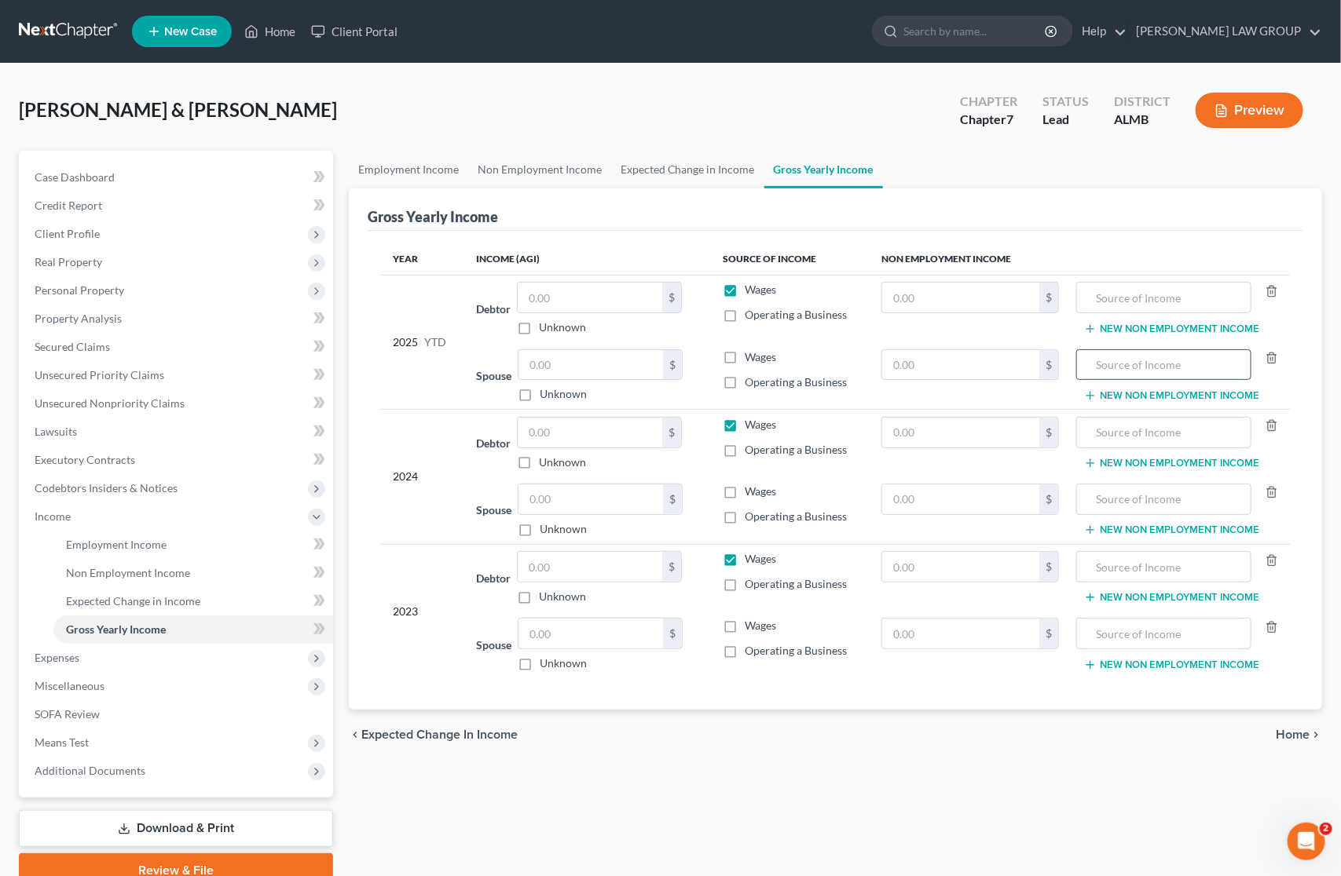
click at [1129, 371] on input "text" at bounding box center [1163, 365] width 157 height 30
type input "Social Security"
click at [979, 364] on input "text" at bounding box center [960, 365] width 157 height 30
type input "12,184"
drag, startPoint x: 1105, startPoint y: 369, endPoint x: 983, endPoint y: 369, distance: 121.7
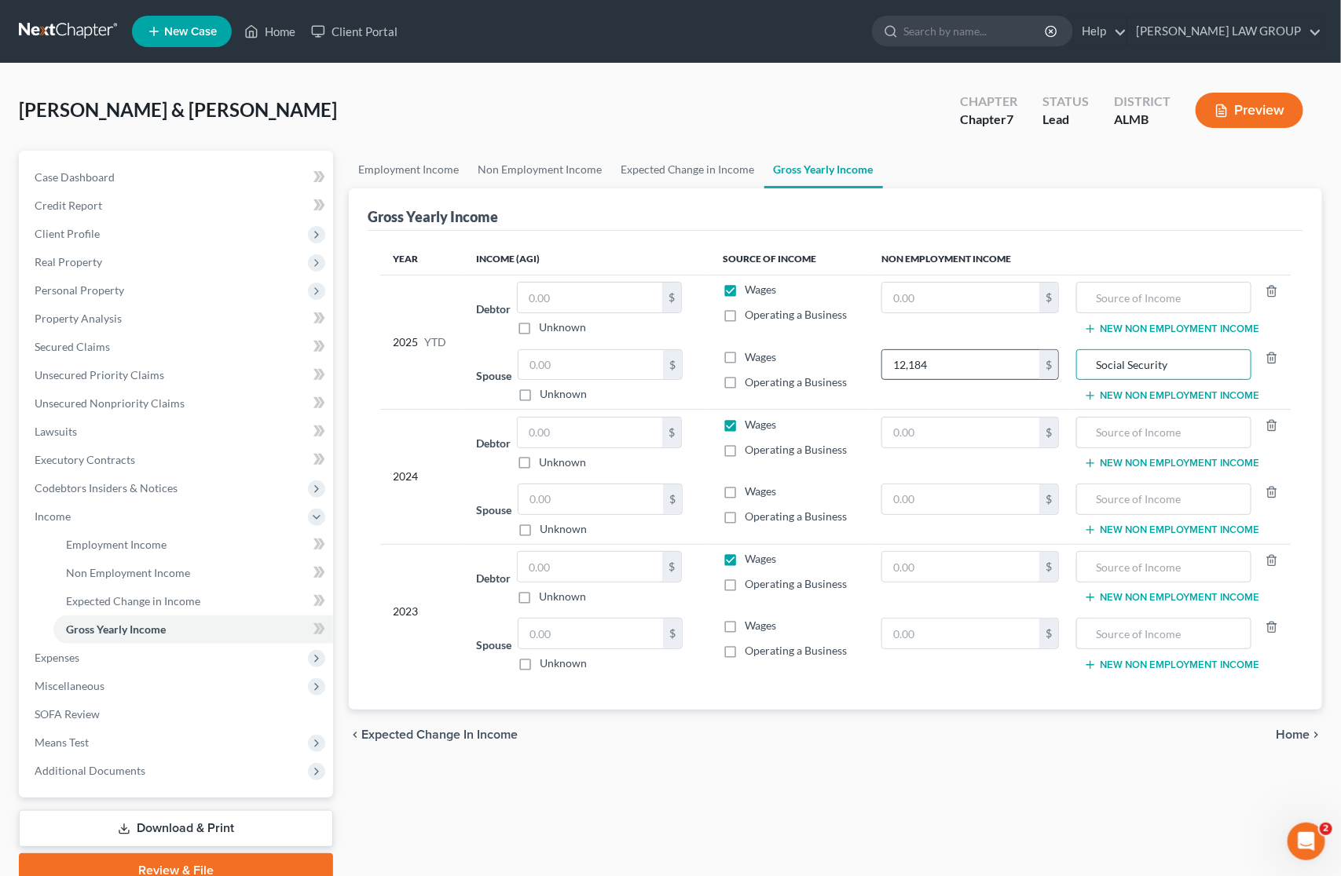
click at [983, 369] on tr "Spouse $ Unknown Balance Undetermined $ Unknown Wages Operating a Business 12,1…" at bounding box center [835, 376] width 910 height 68
click at [1151, 497] on input "text" at bounding box center [1163, 500] width 157 height 30
paste input "Social Security"
type input "Social Security"
click at [1162, 648] on input "text" at bounding box center [1163, 634] width 157 height 30
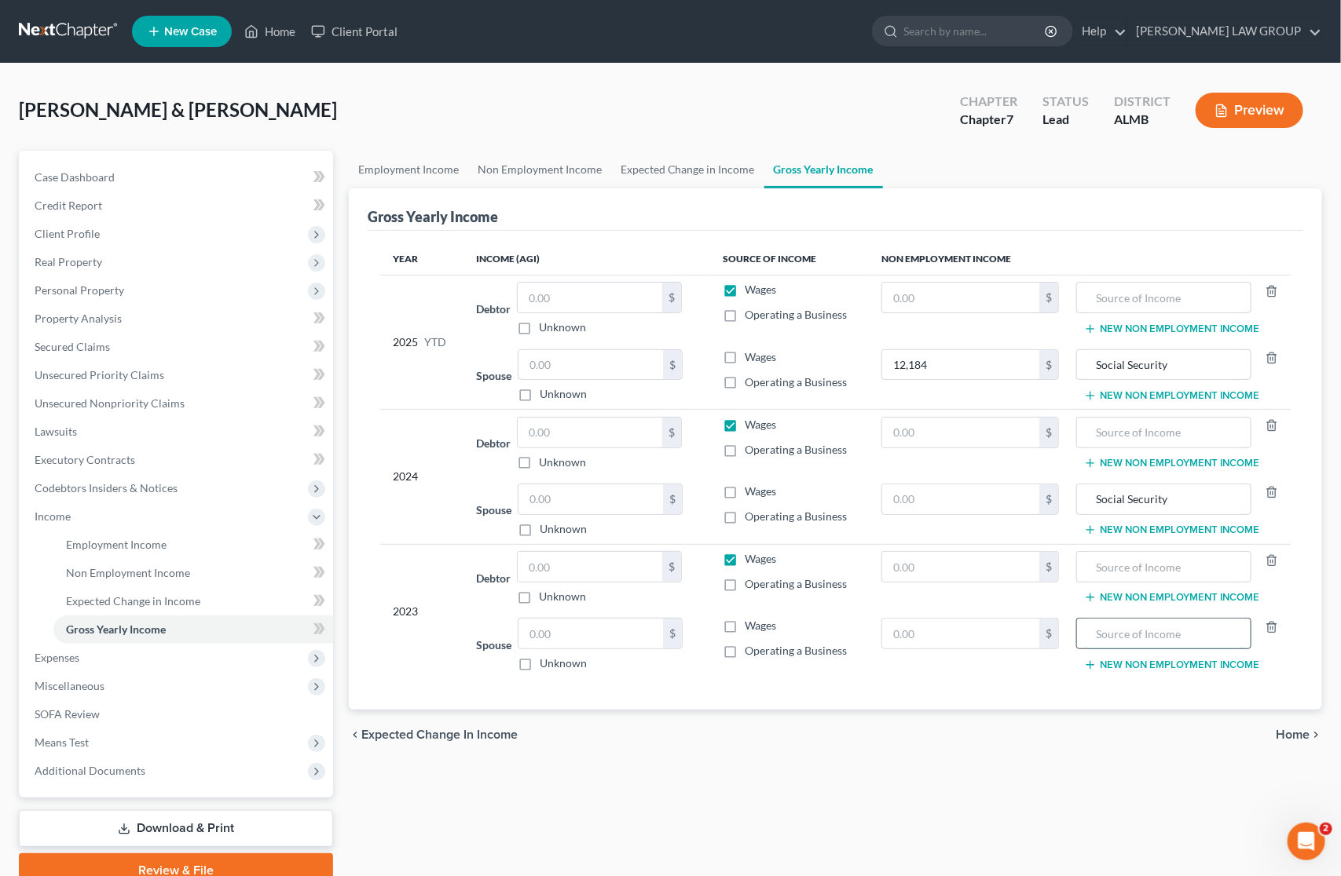
paste input "Social Security"
type input "Social Security"
click at [978, 503] on input "text" at bounding box center [960, 500] width 157 height 30
type input "18,276"
click at [952, 637] on input "text" at bounding box center [960, 634] width 157 height 30
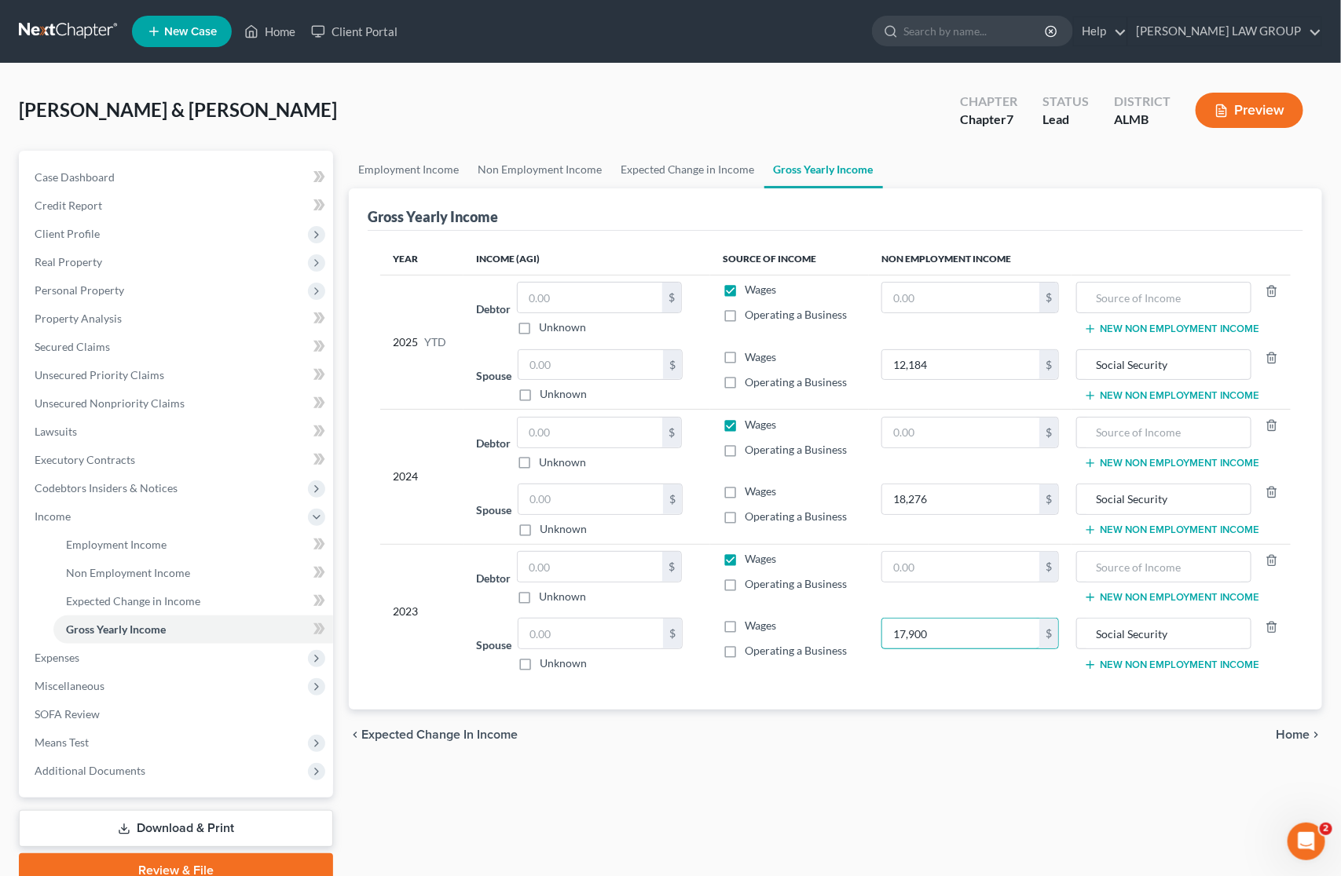
type input "17,900"
click at [924, 723] on div "chevron_left Expected Change in Income Home chevron_right" at bounding box center [835, 735] width 973 height 50
